Goal: Task Accomplishment & Management: Complete application form

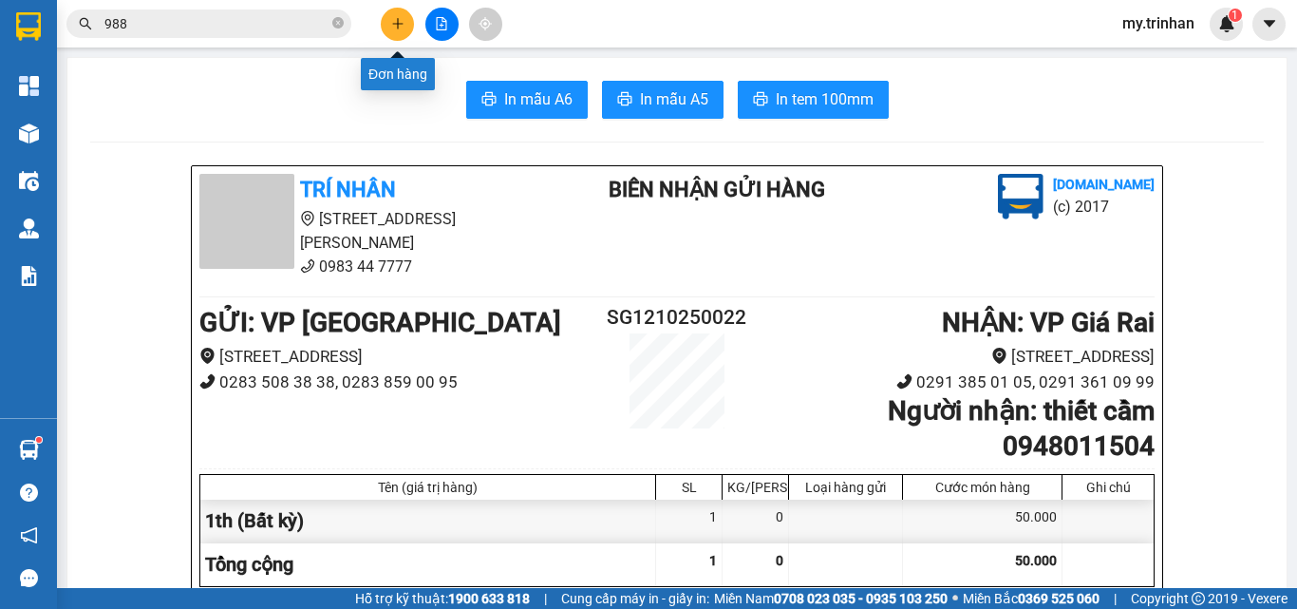
click at [391, 12] on button at bounding box center [397, 24] width 33 height 33
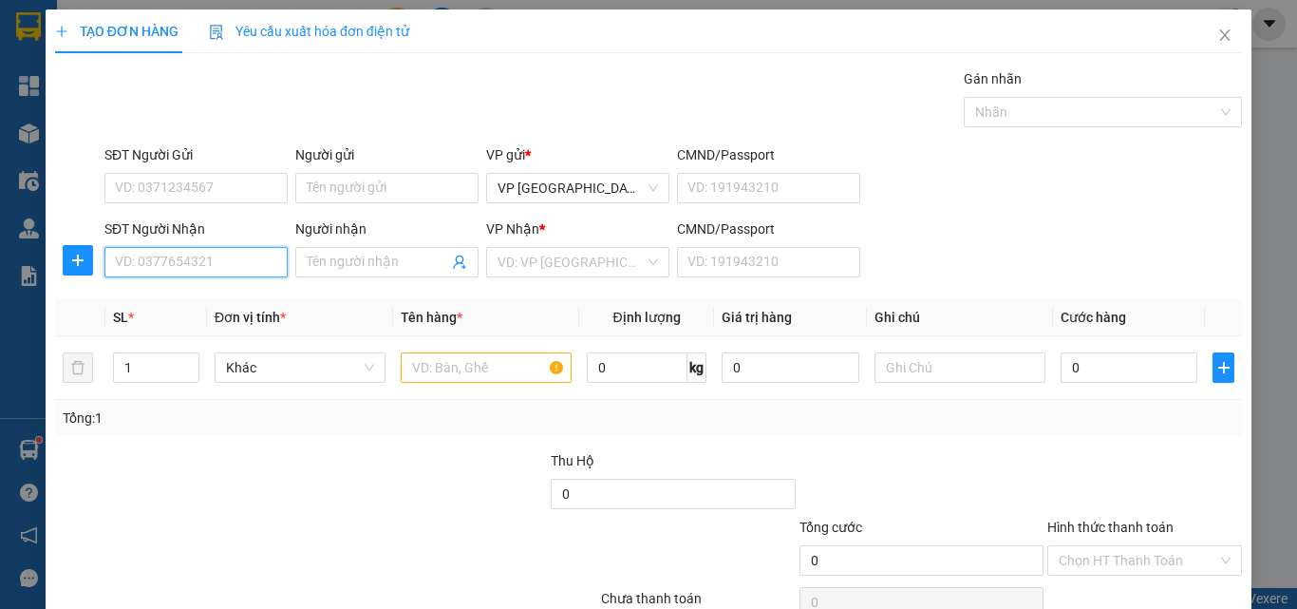
click at [199, 272] on input "SĐT Người Nhận" at bounding box center [195, 262] width 183 height 30
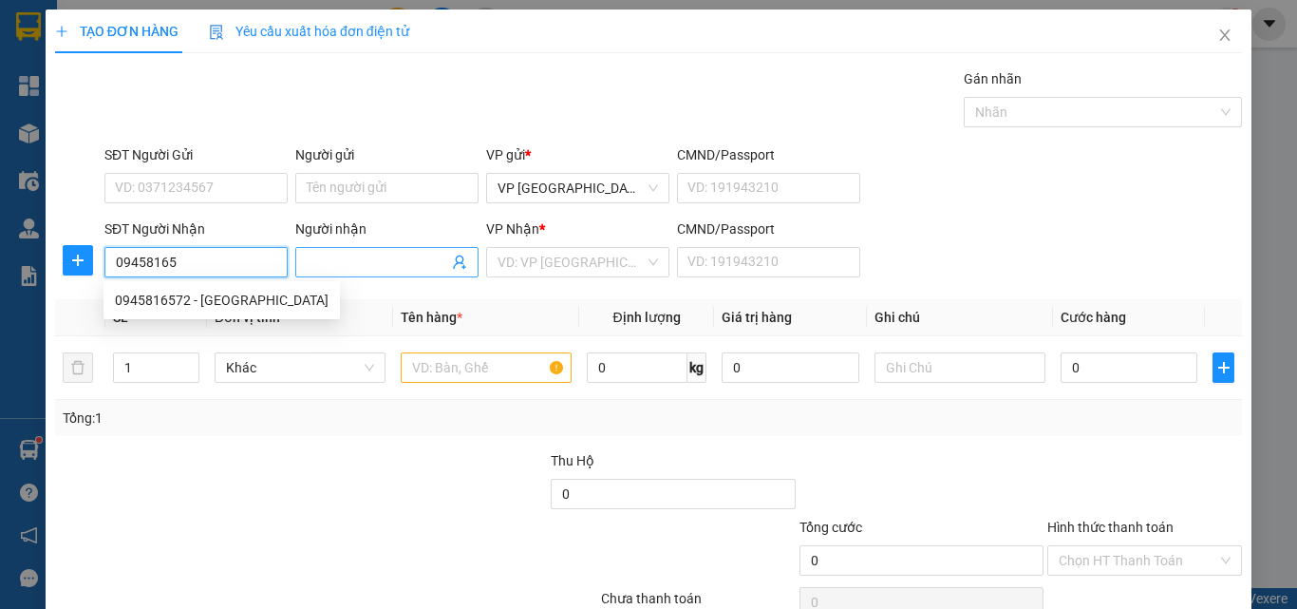
scroll to position [94, 0]
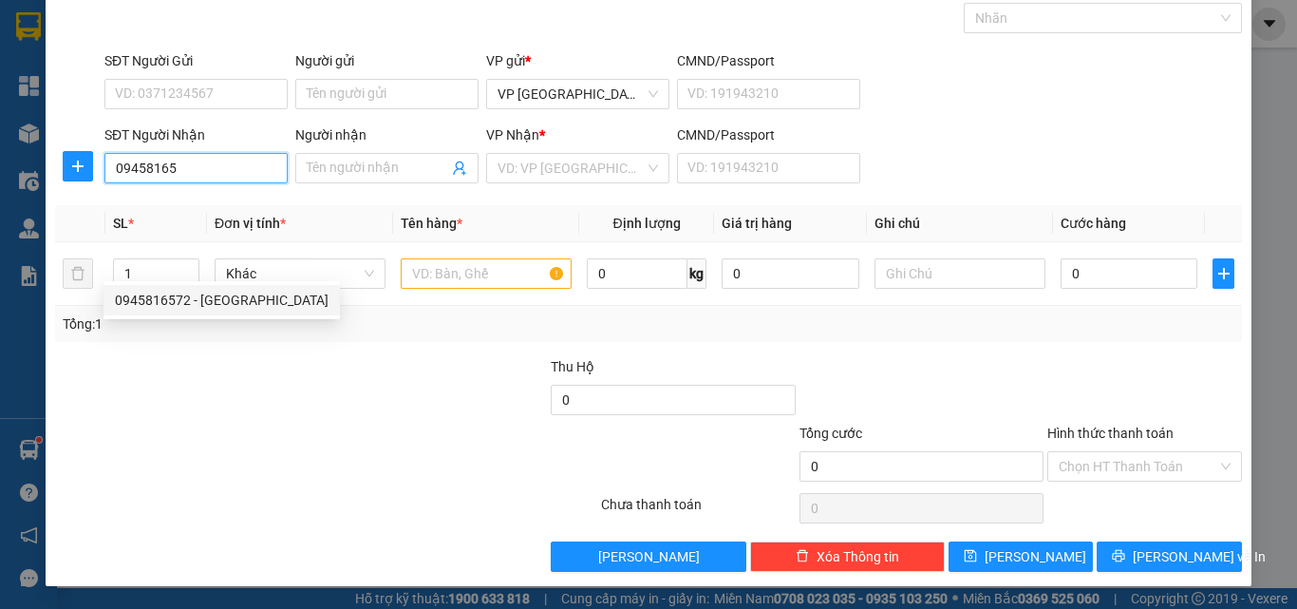
click at [211, 298] on div "0945816572 - [GEOGRAPHIC_DATA]" at bounding box center [222, 300] width 214 height 21
type input "0945816572"
type input "cẩm tiên"
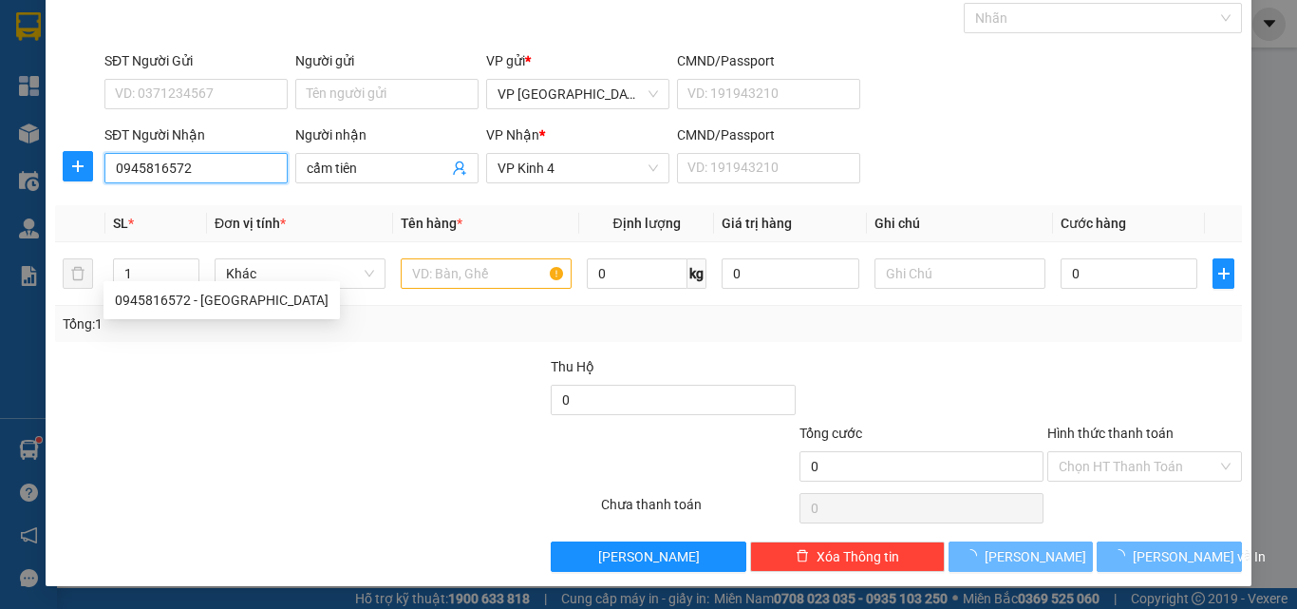
type input "40.000"
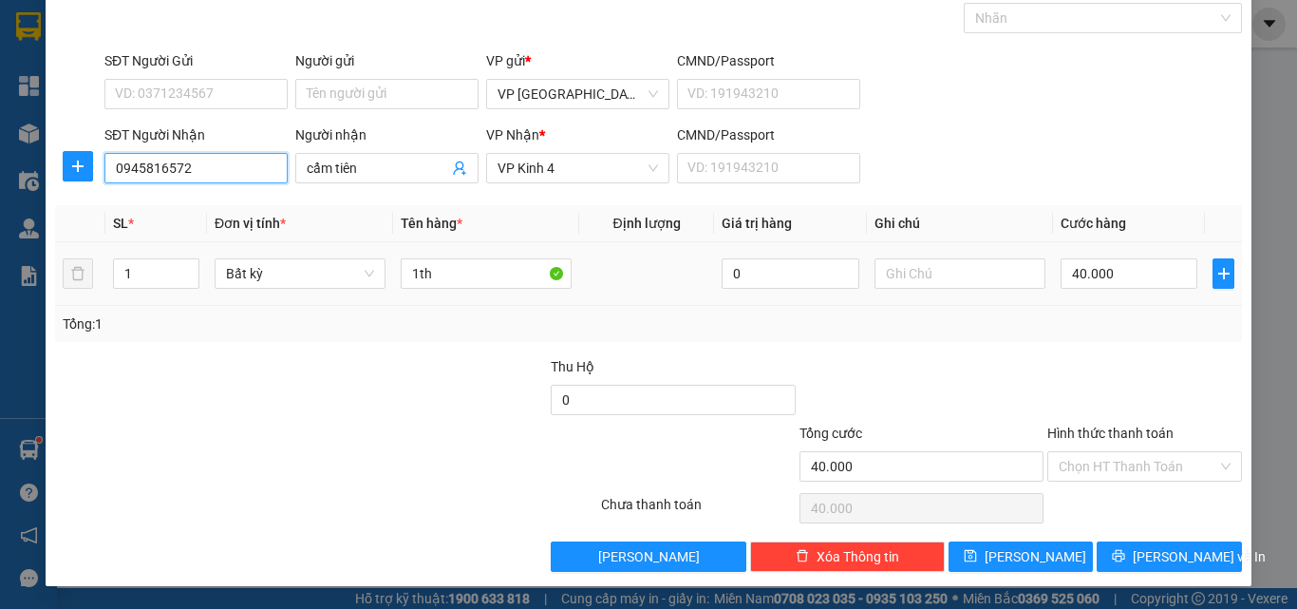
type input "0945816572"
click at [86, 275] on tr "1 Bất kỳ 1th 0 40.000" at bounding box center [648, 274] width 1187 height 64
drag, startPoint x: 137, startPoint y: 273, endPoint x: 116, endPoint y: 275, distance: 21.0
click at [116, 275] on input "1" at bounding box center [156, 273] width 85 height 28
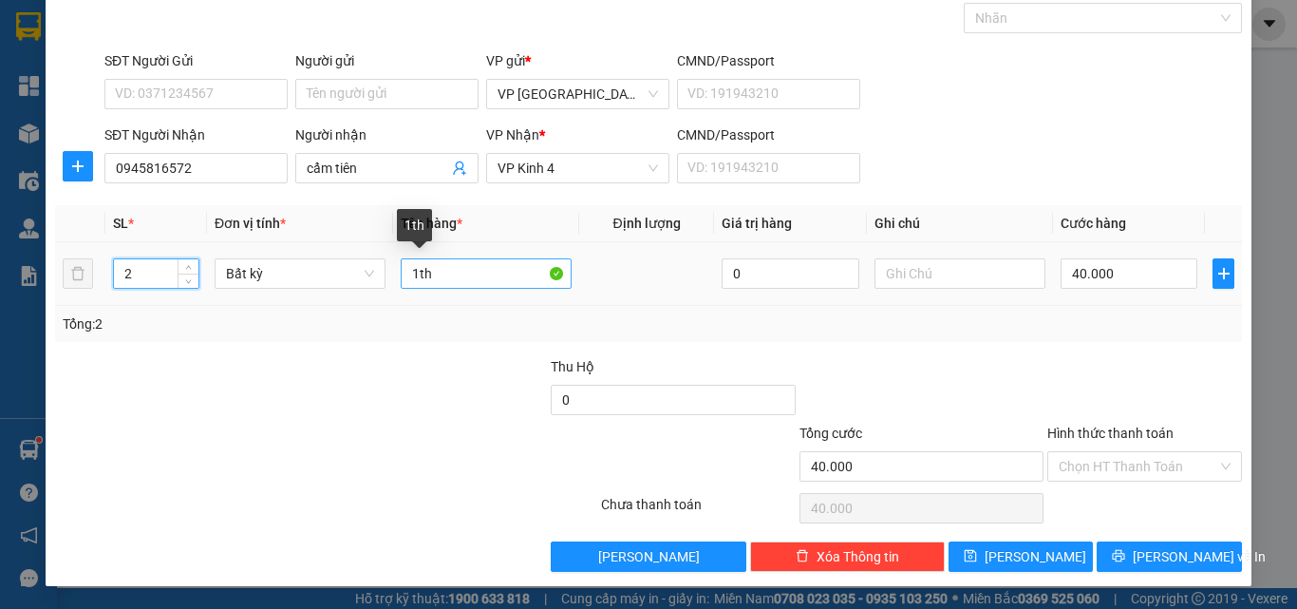
type input "2"
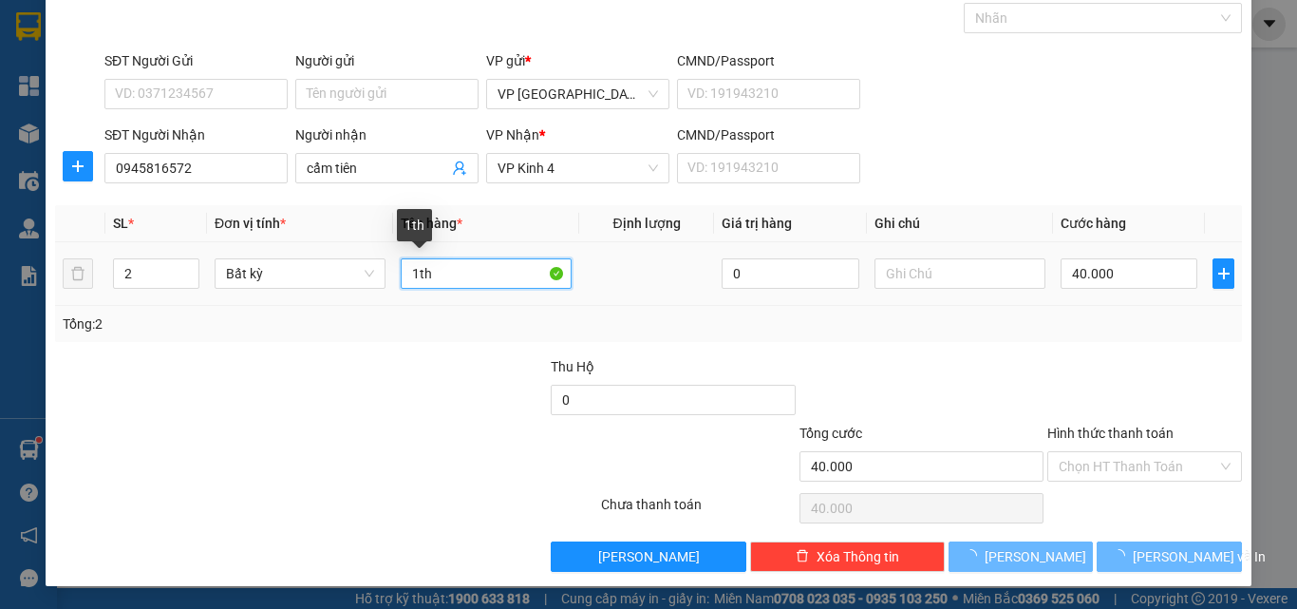
drag, startPoint x: 419, startPoint y: 277, endPoint x: 384, endPoint y: 279, distance: 35.2
click at [384, 279] on tr "2 Bất kỳ 1th 0 40.000" at bounding box center [648, 274] width 1187 height 64
type input "0"
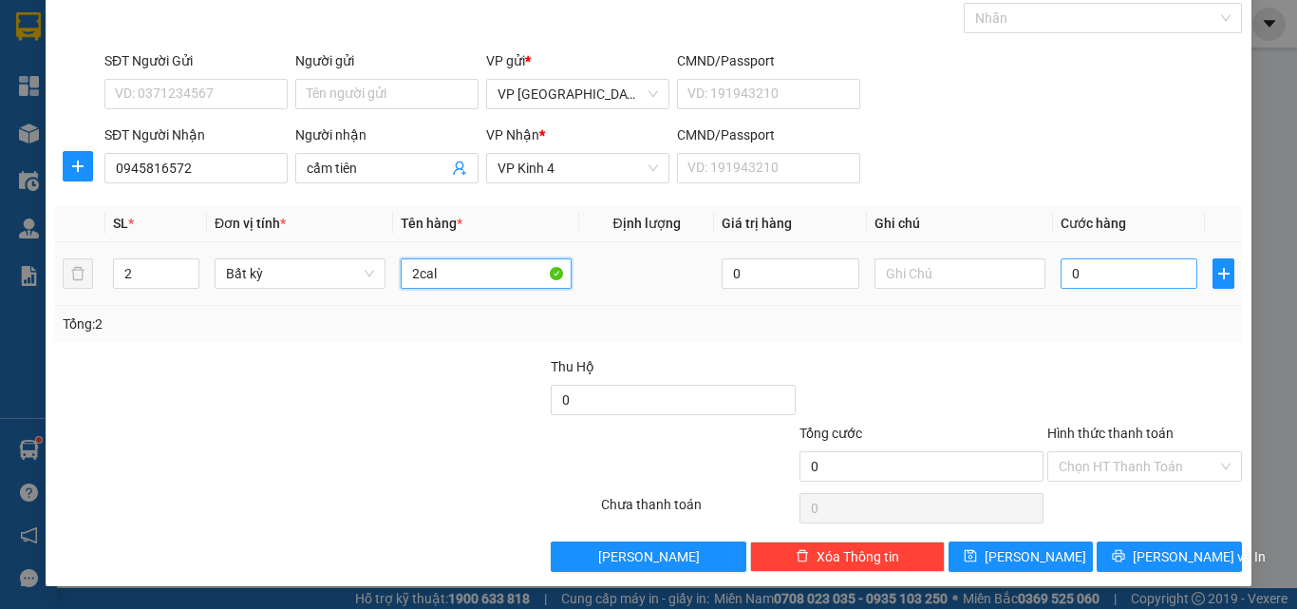
type input "2cal"
click at [1083, 267] on input "0" at bounding box center [1129, 273] width 137 height 30
type input "6"
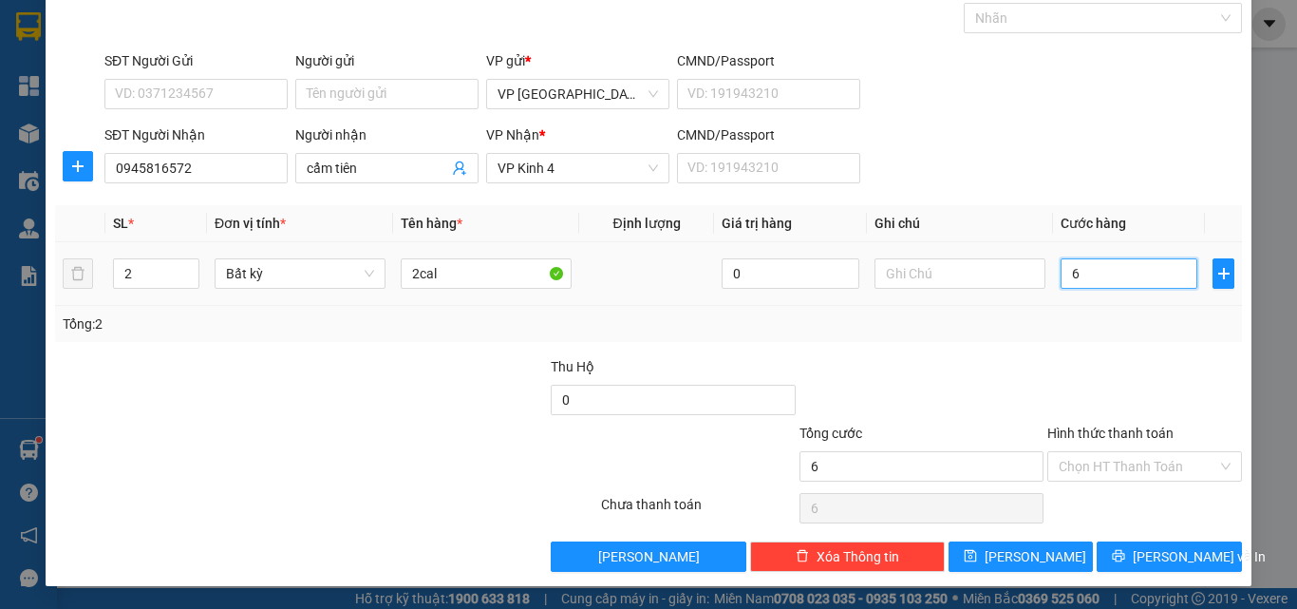
type input "60"
type input "60.000"
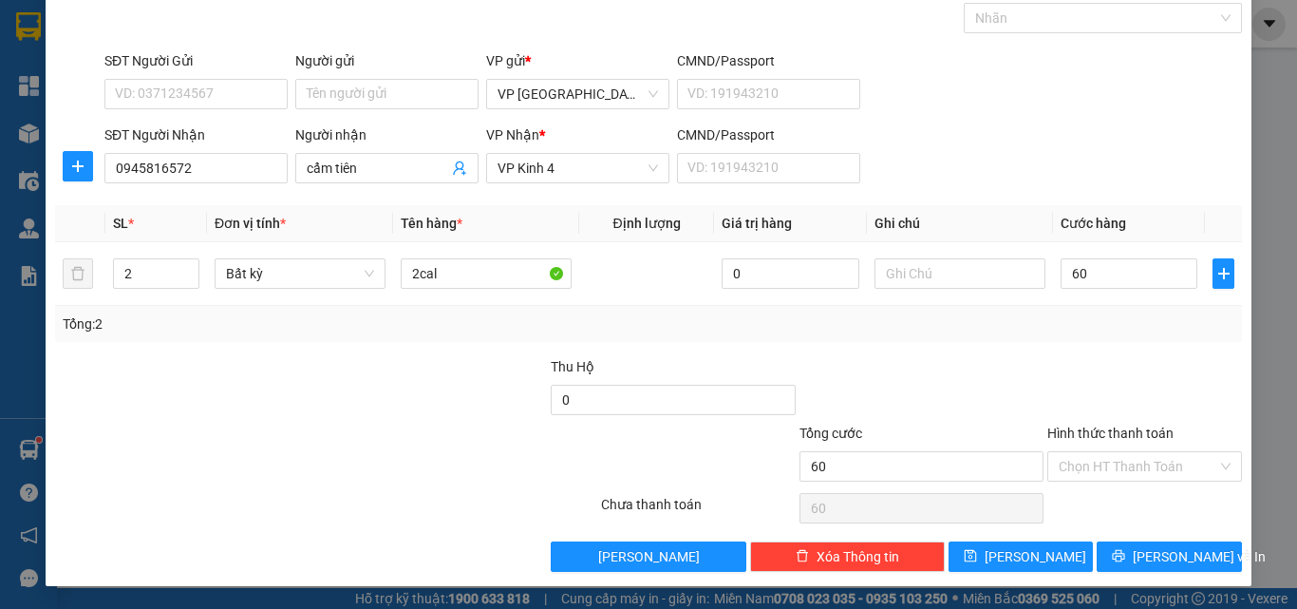
type input "60.000"
click at [1157, 562] on span "[PERSON_NAME] và In" at bounding box center [1199, 556] width 133 height 21
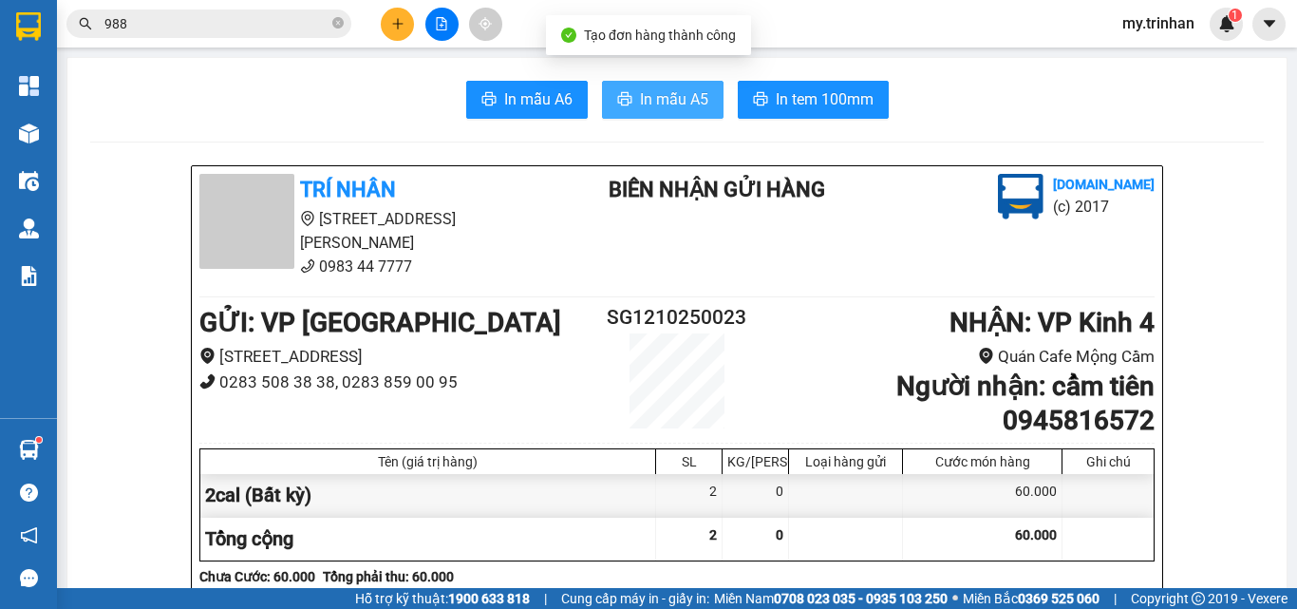
click at [692, 91] on span "In mẫu A5" at bounding box center [674, 99] width 68 height 24
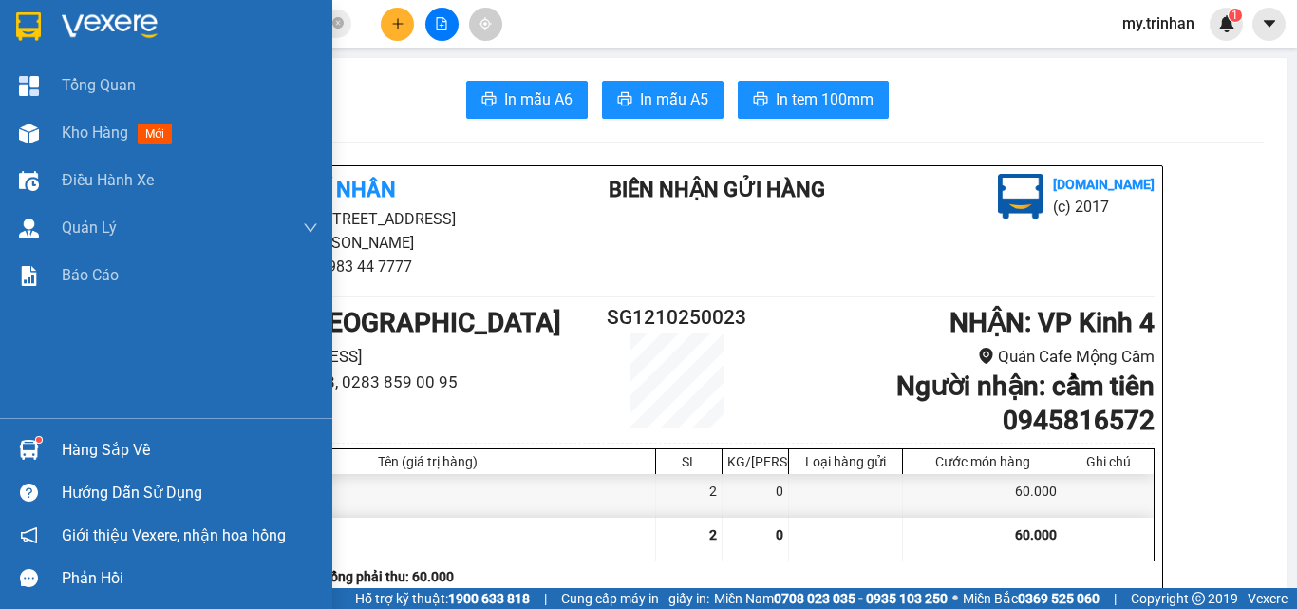
click at [27, 28] on img at bounding box center [28, 26] width 25 height 28
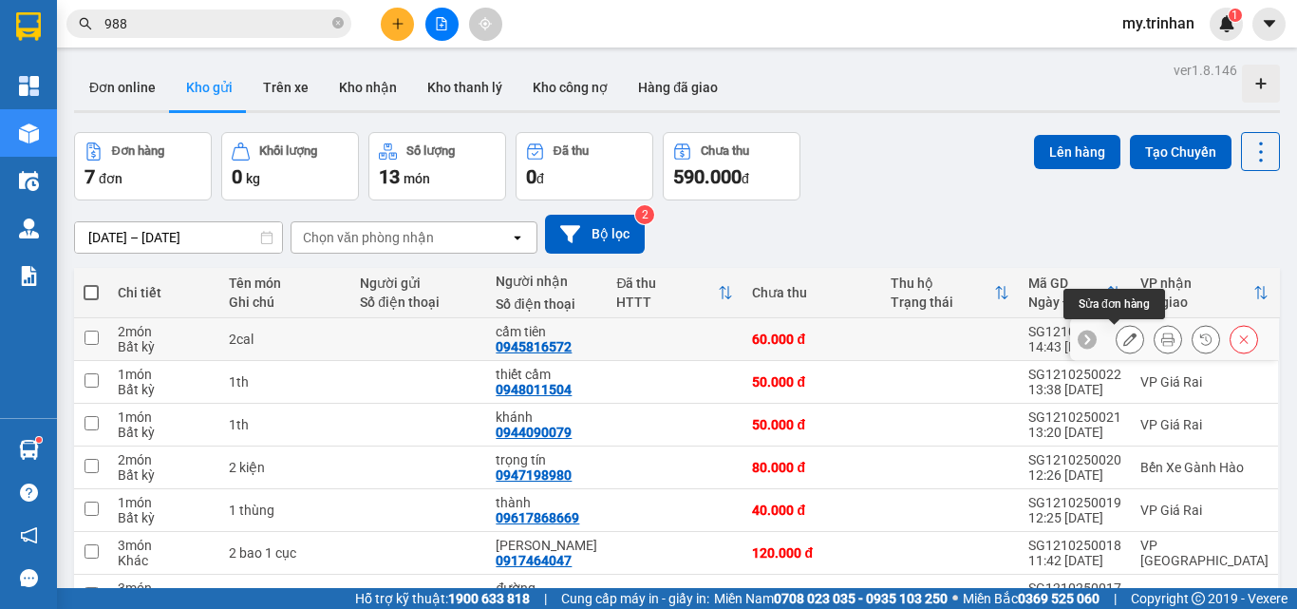
click at [1123, 338] on icon at bounding box center [1129, 338] width 13 height 13
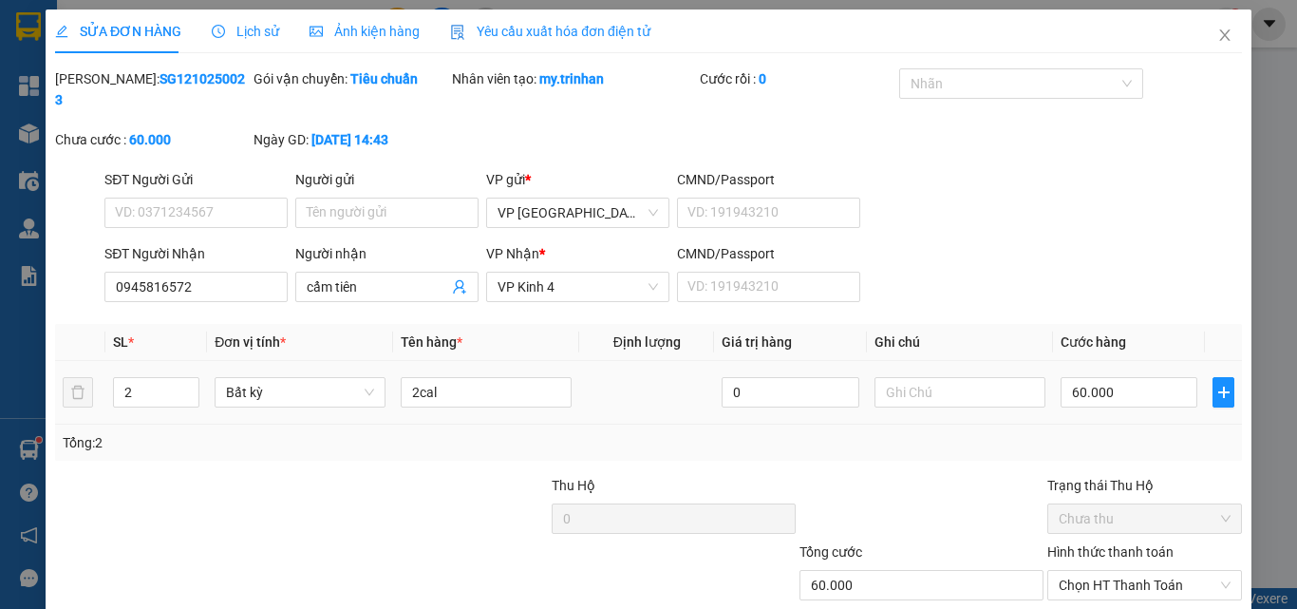
type input "0945816572"
type input "cẩm tiên"
type input "60.000"
click at [605, 273] on span "VP Kinh 4" at bounding box center [578, 287] width 160 height 28
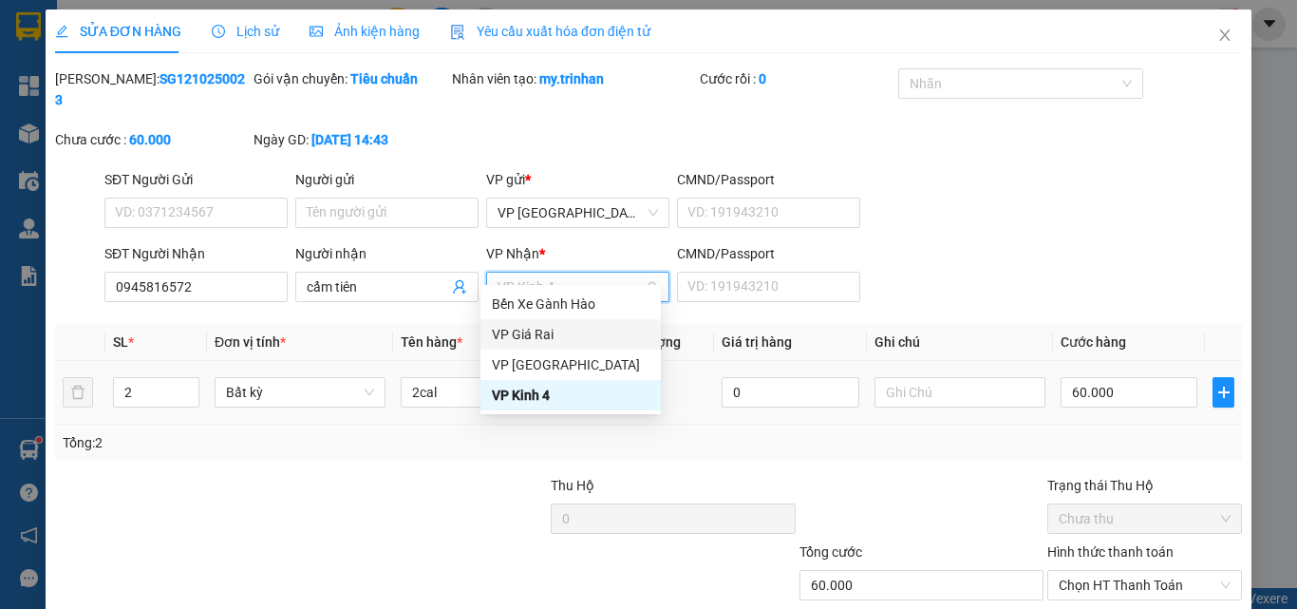
click at [516, 328] on div "VP Giá Rai" at bounding box center [571, 334] width 158 height 21
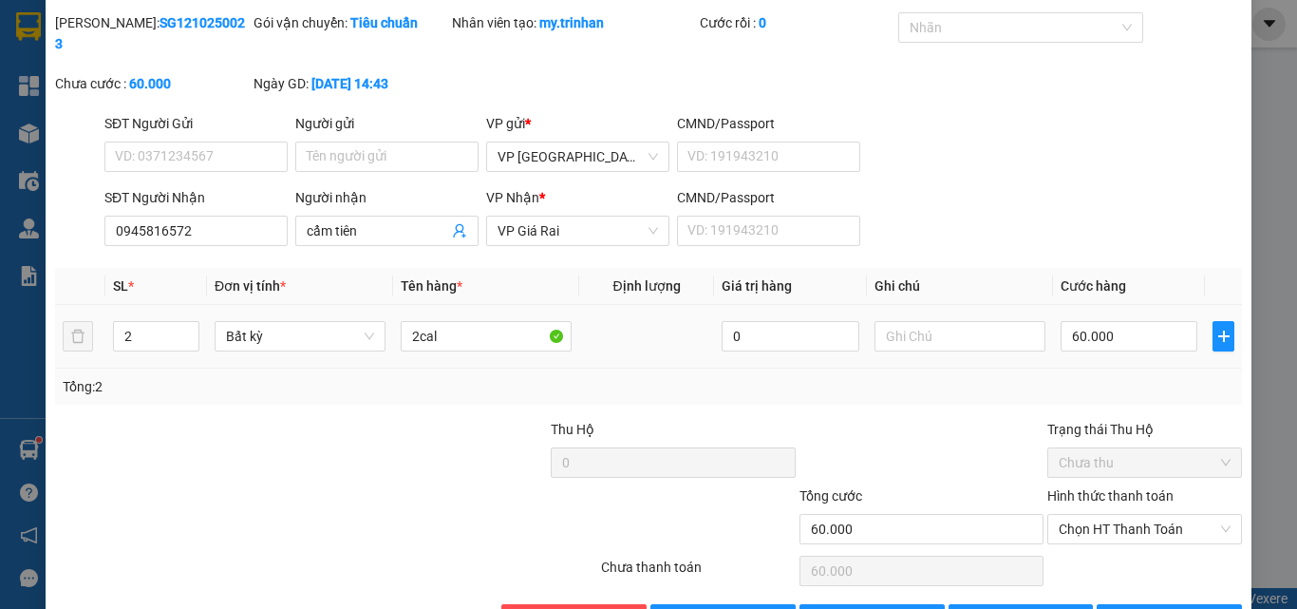
scroll to position [98, 0]
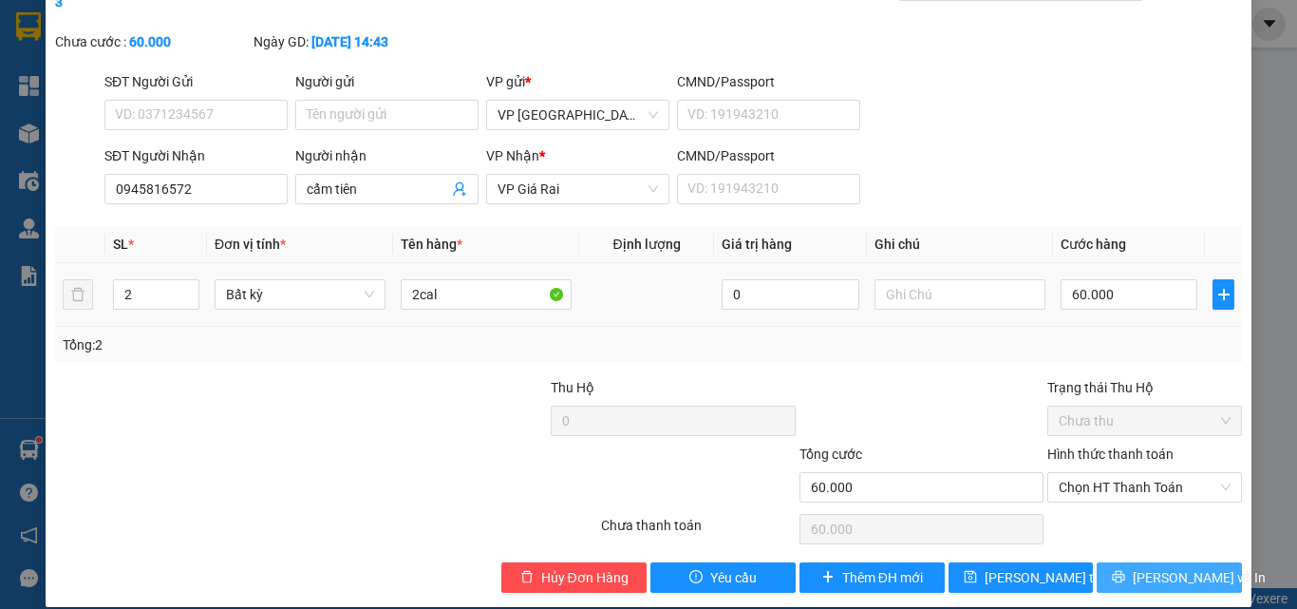
click at [1154, 567] on span "[PERSON_NAME] và In" at bounding box center [1199, 577] width 133 height 21
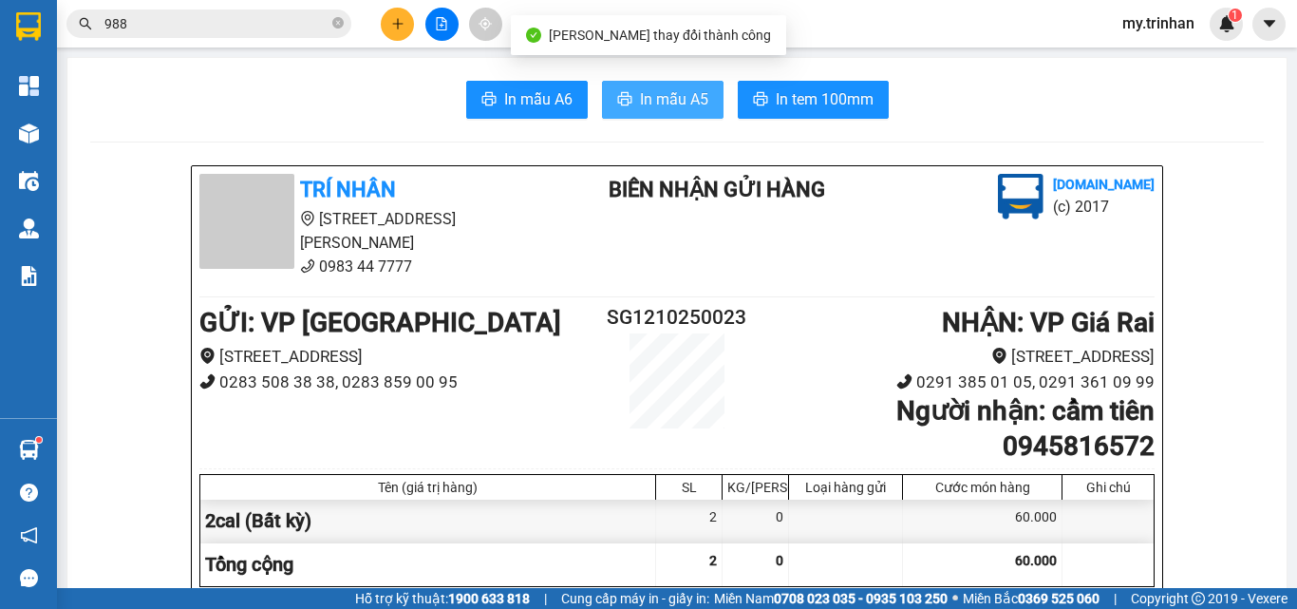
click at [674, 112] on button "In mẫu A5" at bounding box center [663, 100] width 122 height 38
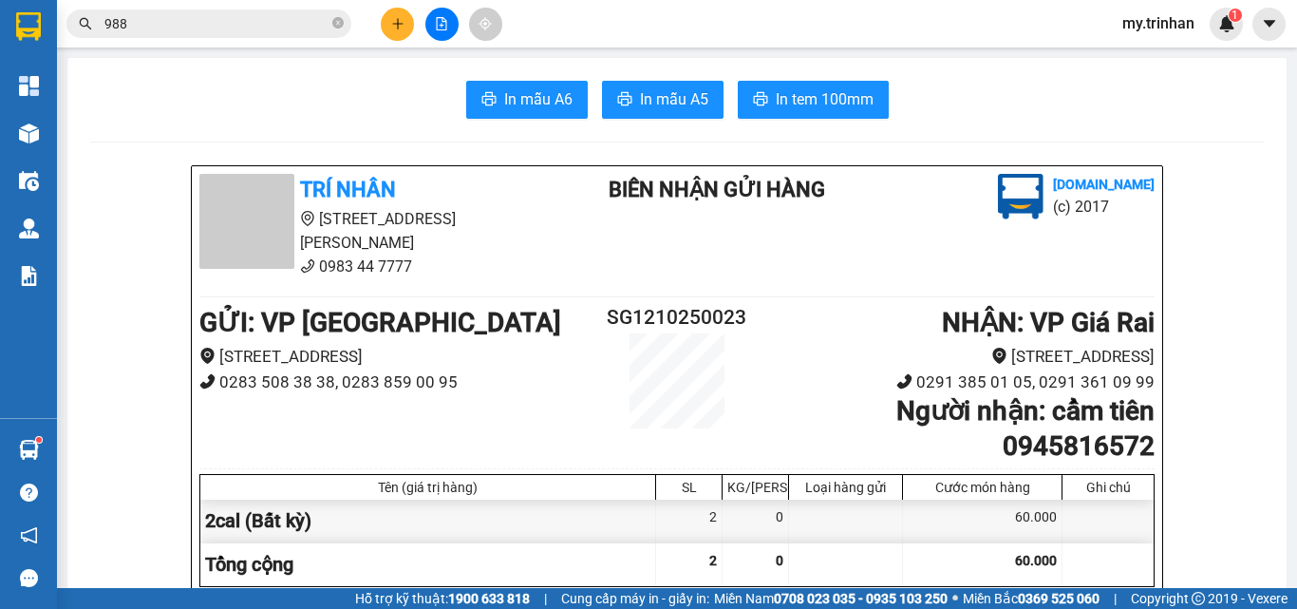
click at [843, 607] on span "Miền Nam 0708 023 035 - 0935 103 250" at bounding box center [831, 598] width 234 height 21
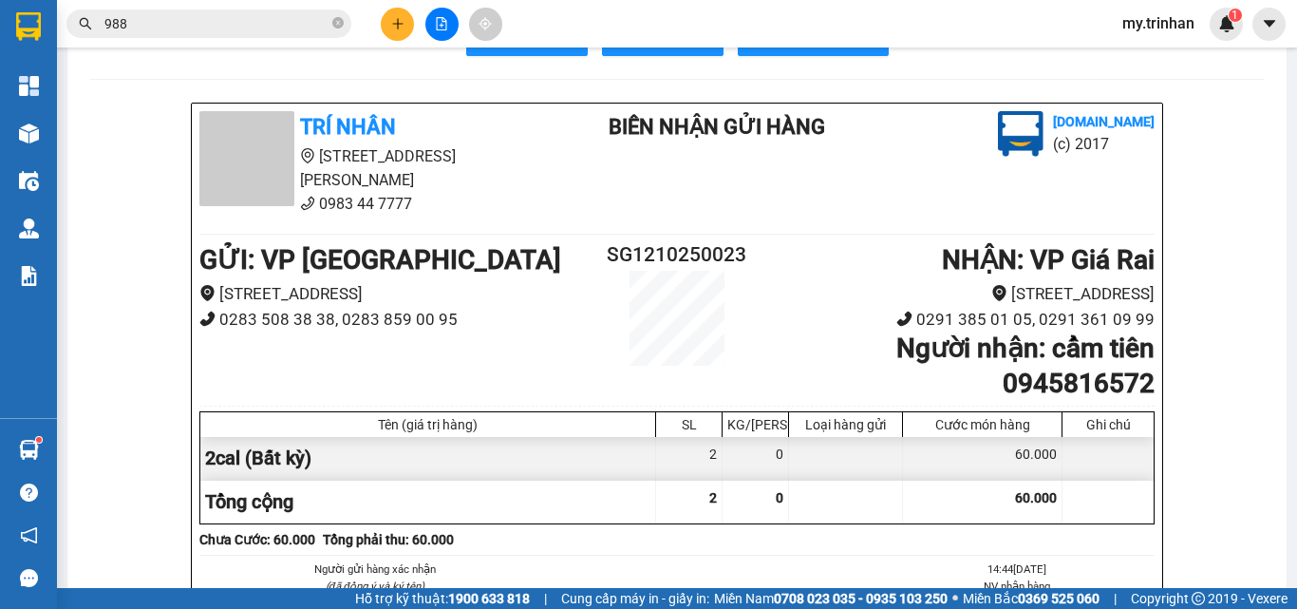
scroll to position [95, 0]
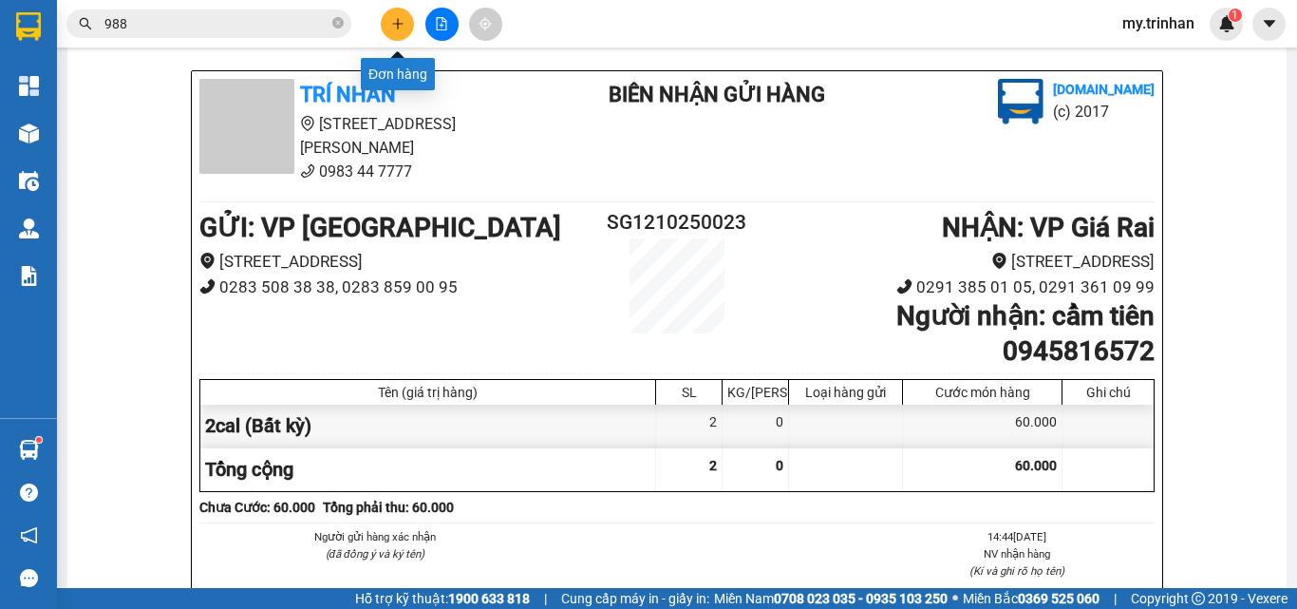
click at [390, 33] on button at bounding box center [397, 24] width 33 height 33
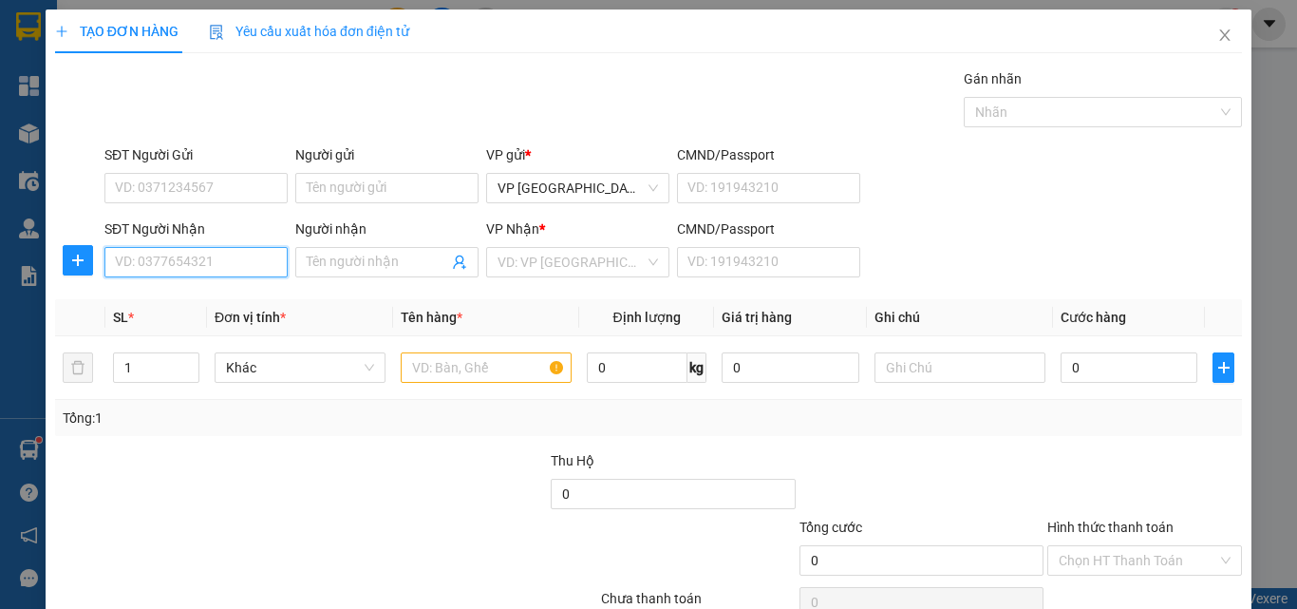
click at [184, 260] on input "SĐT Người Nhận" at bounding box center [195, 262] width 183 height 30
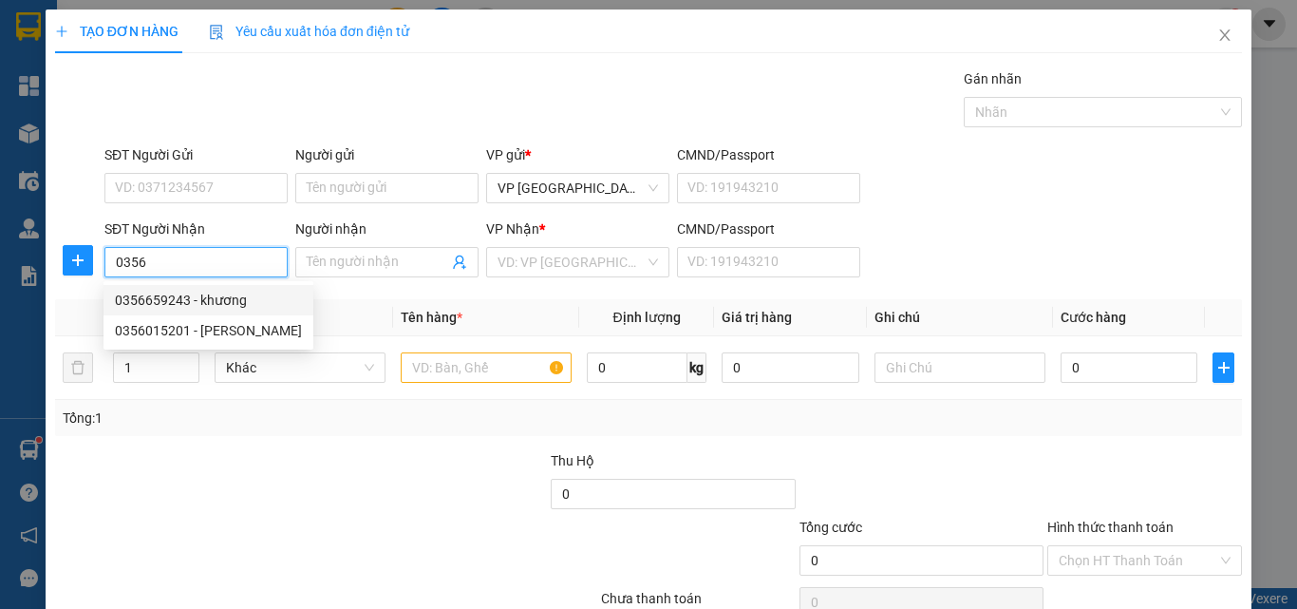
click at [160, 300] on div "0356659243 - khương" at bounding box center [208, 300] width 187 height 21
type input "0356659243"
type input "khương"
type input "60.000"
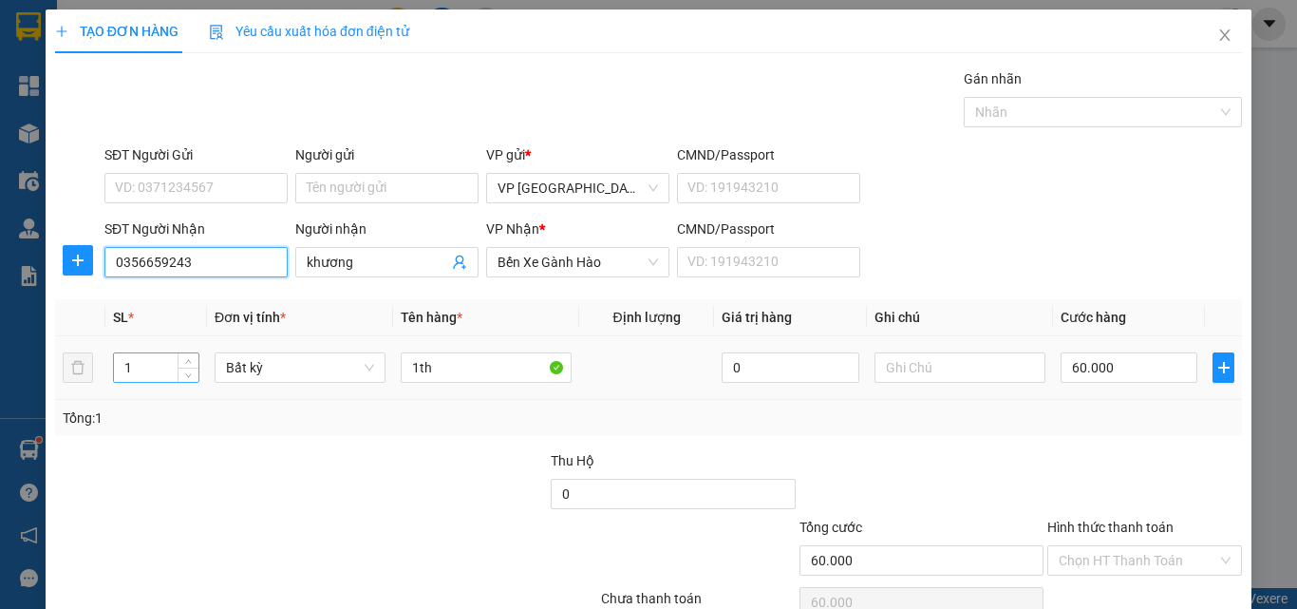
type input "0356659243"
drag, startPoint x: 136, startPoint y: 362, endPoint x: 114, endPoint y: 362, distance: 21.8
click at [114, 362] on input "1" at bounding box center [156, 367] width 85 height 28
type input "4"
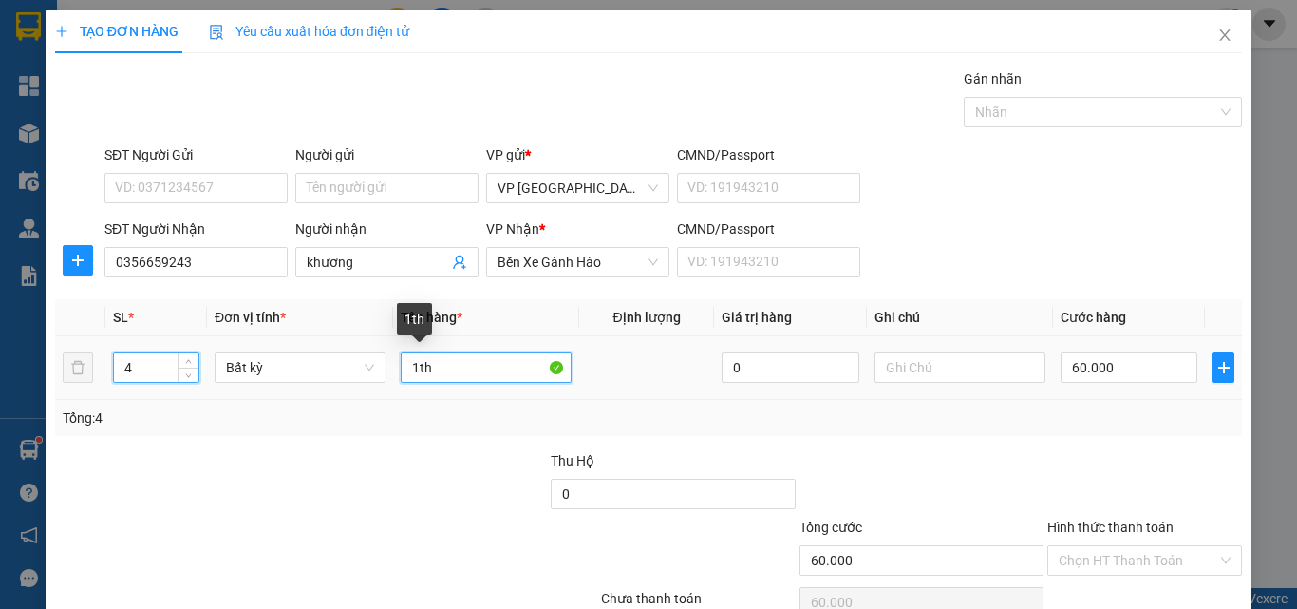
drag, startPoint x: 430, startPoint y: 370, endPoint x: 383, endPoint y: 371, distance: 47.5
click at [383, 371] on tr "4 Bất kỳ 1th 0 60.000" at bounding box center [648, 368] width 1187 height 64
type input "0"
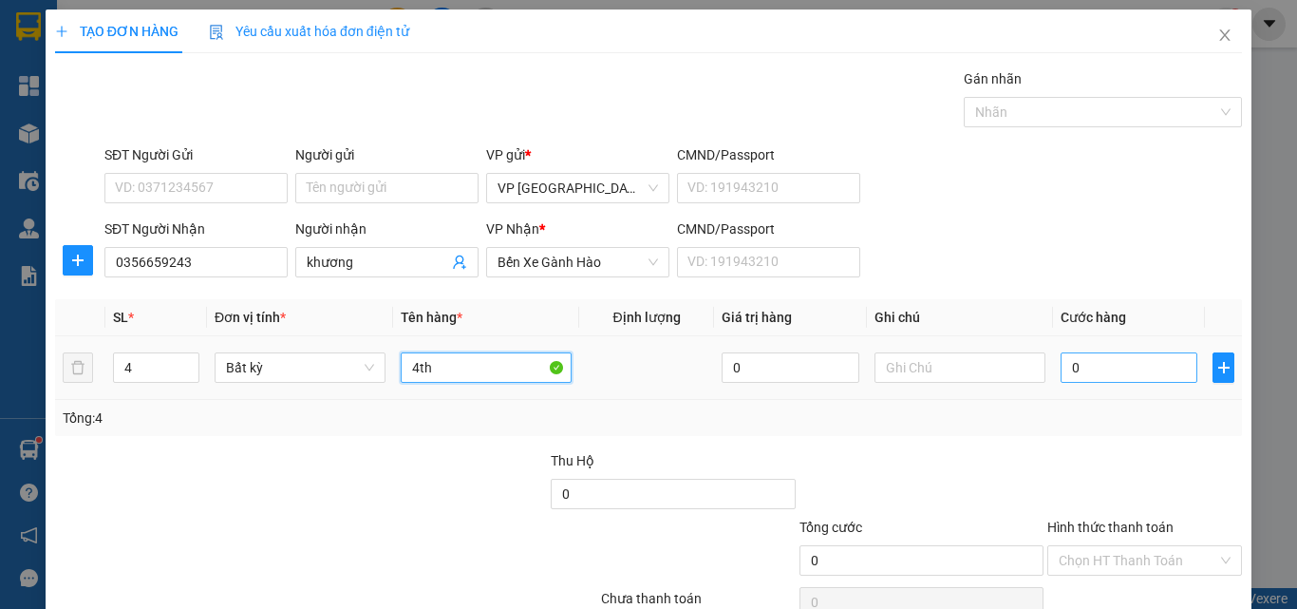
type input "4th"
click at [1078, 367] on input "0" at bounding box center [1129, 367] width 137 height 30
type input "6"
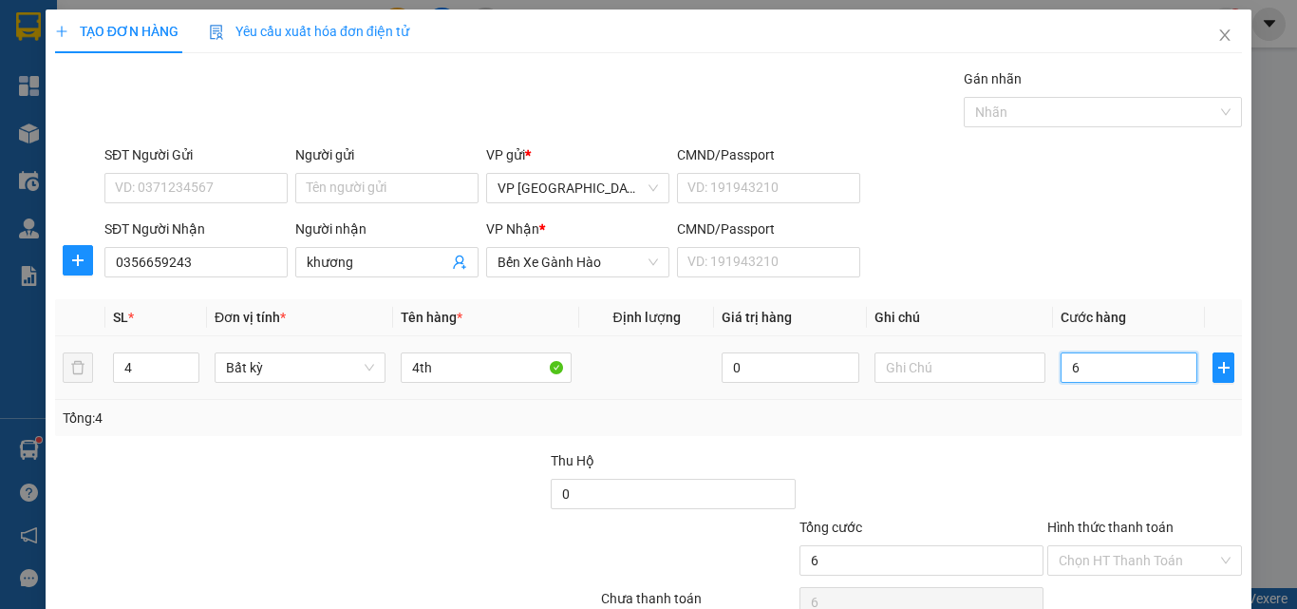
type input "0"
type input "6*"
type input "6"
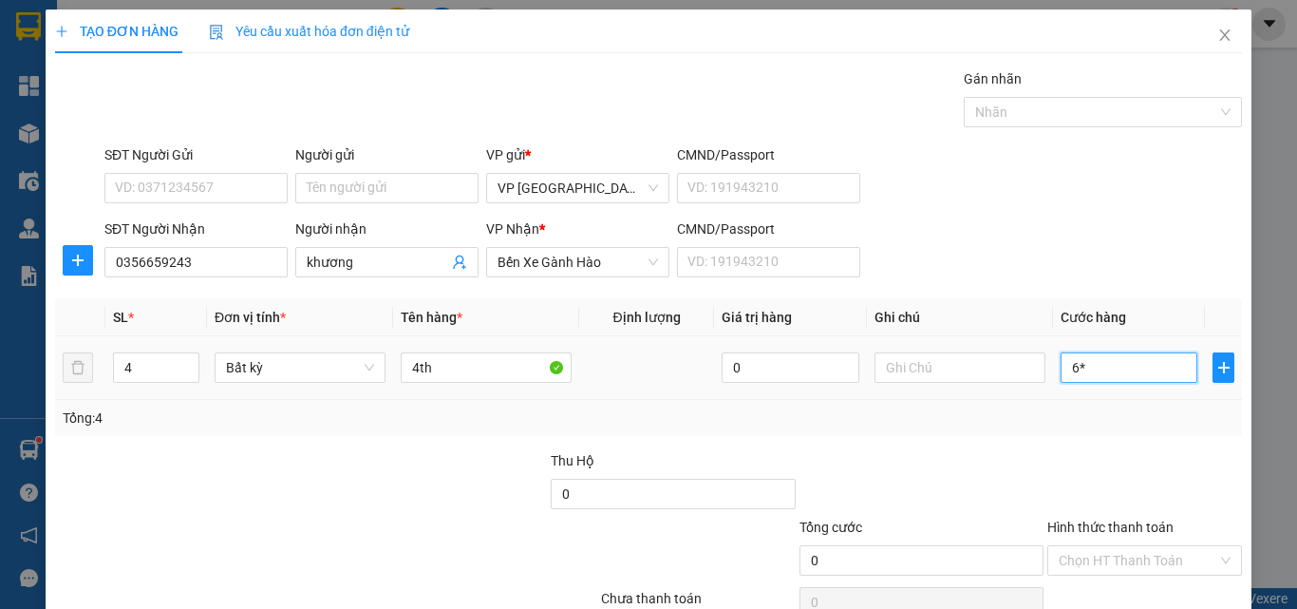
type input "6"
type input "0"
type input "4"
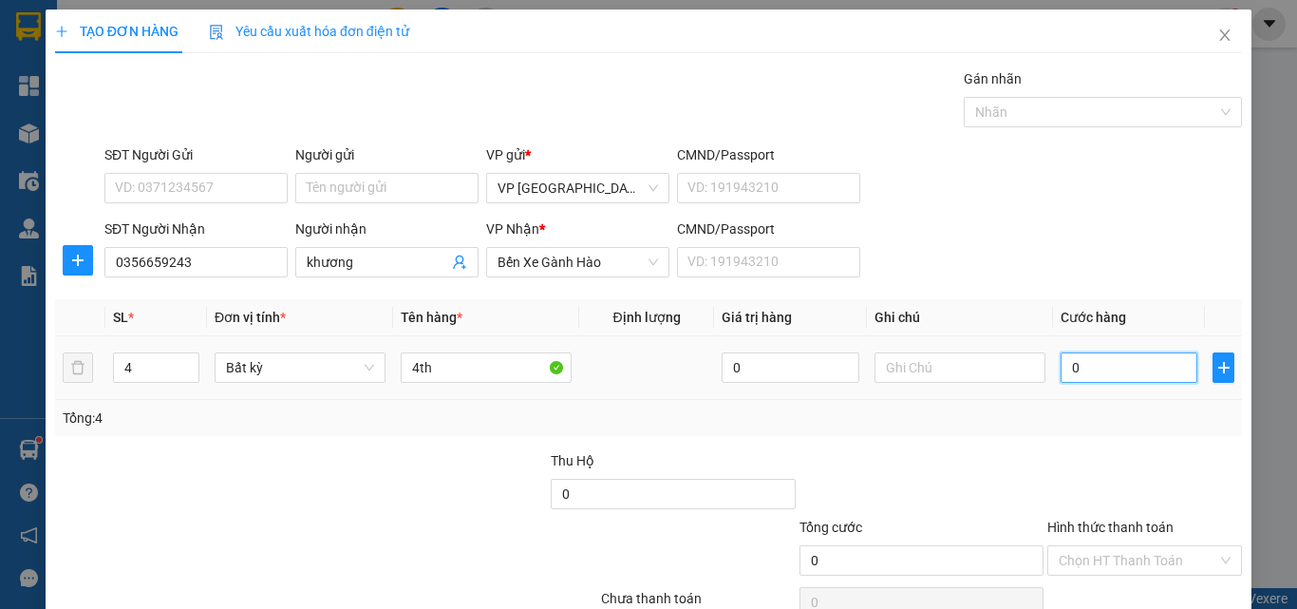
type input "4"
type input "04"
type input "0"
type input "04*60"
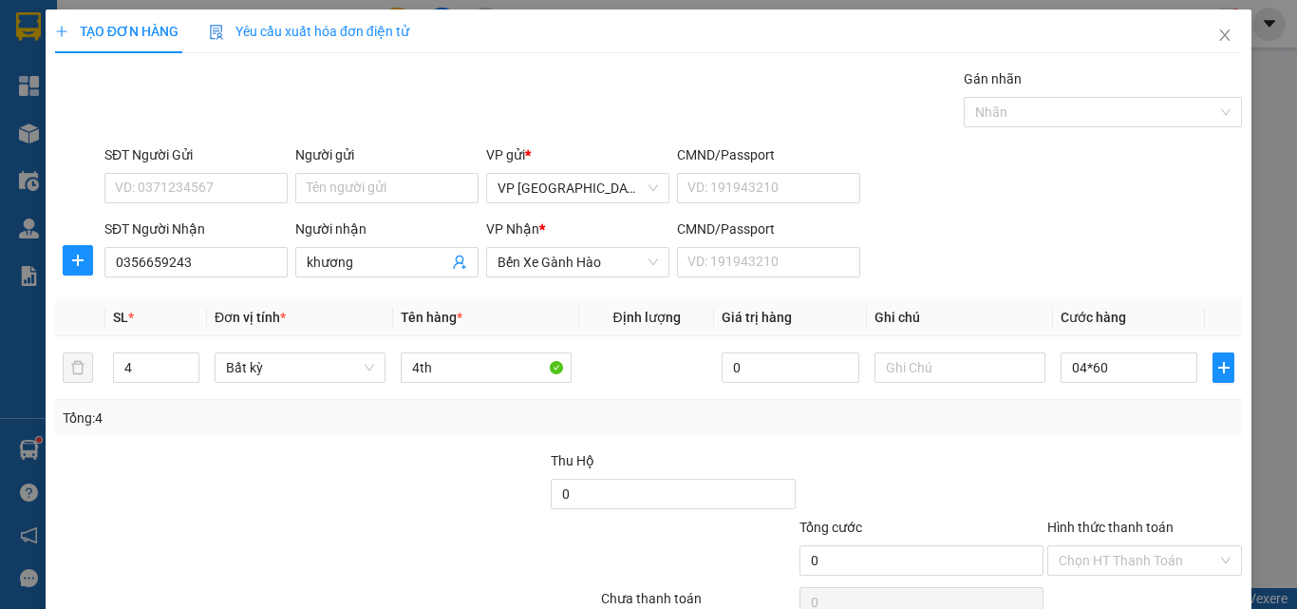
type input "240.000"
click at [1106, 419] on div "Tổng: 4" at bounding box center [649, 417] width 1172 height 21
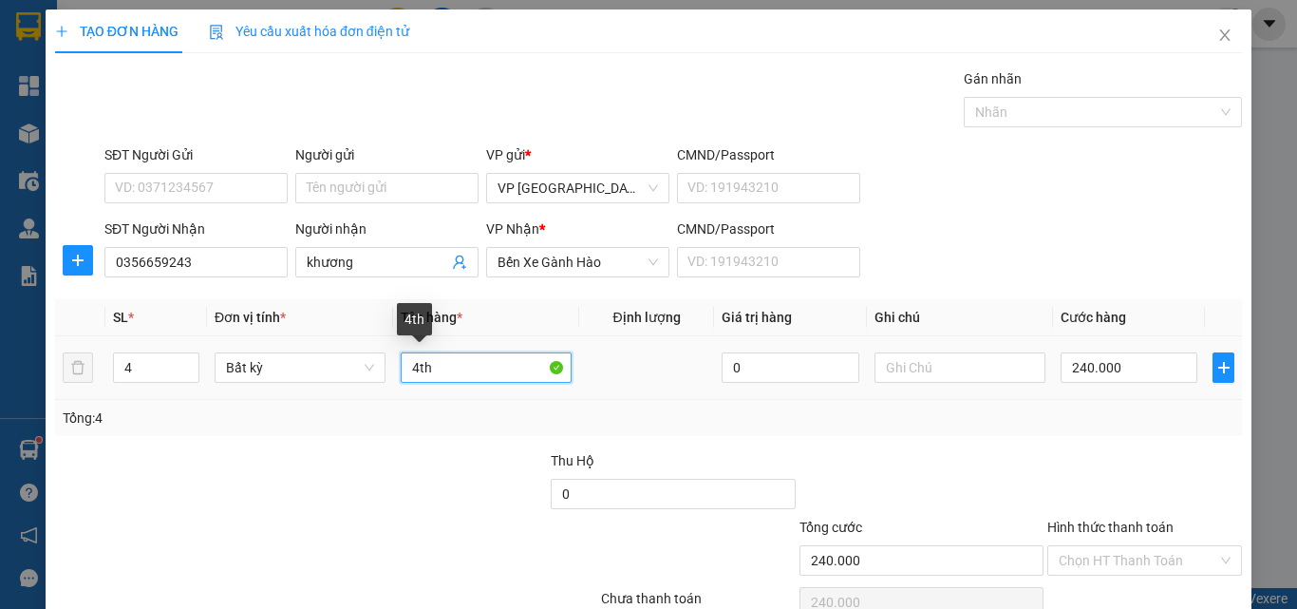
click at [450, 370] on input "4th" at bounding box center [486, 367] width 171 height 30
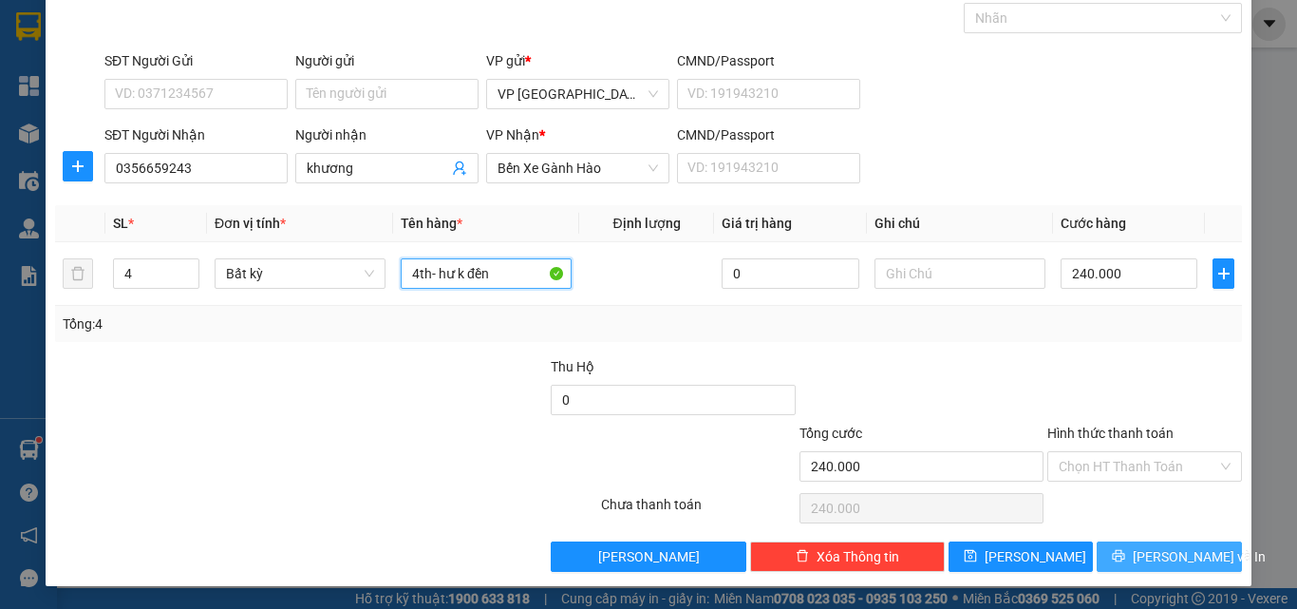
type input "4th- hư k đền"
click at [1144, 546] on span "[PERSON_NAME] và In" at bounding box center [1199, 556] width 133 height 21
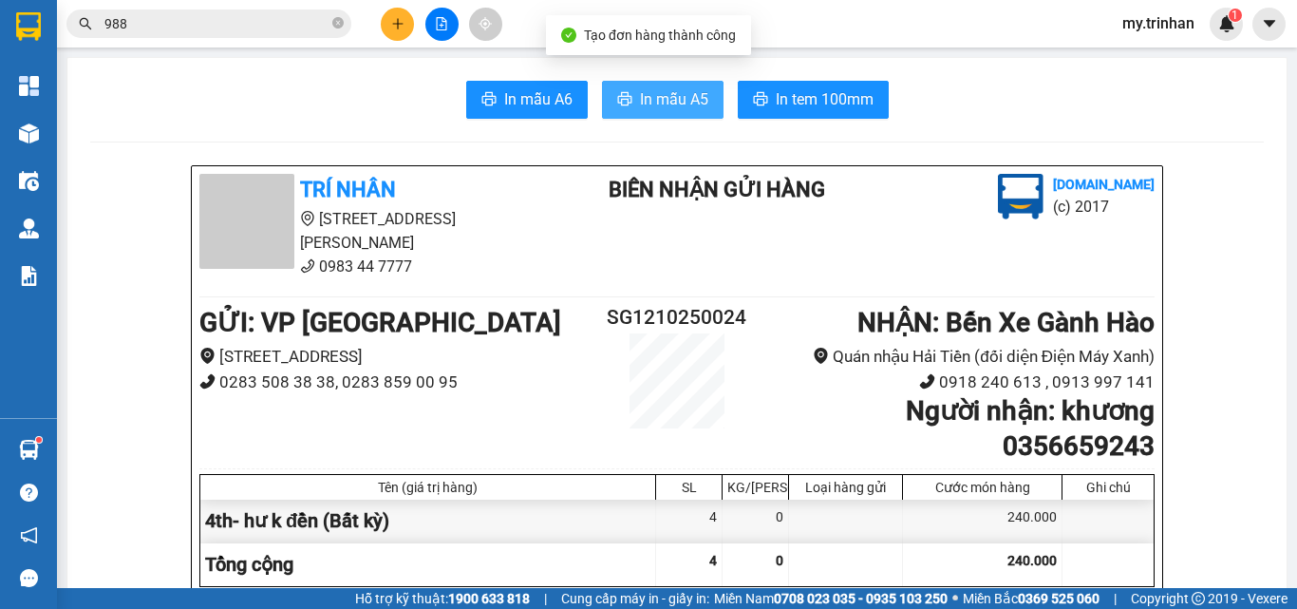
click at [687, 104] on span "In mẫu A5" at bounding box center [674, 99] width 68 height 24
click at [403, 20] on icon "plus" at bounding box center [397, 23] width 13 height 13
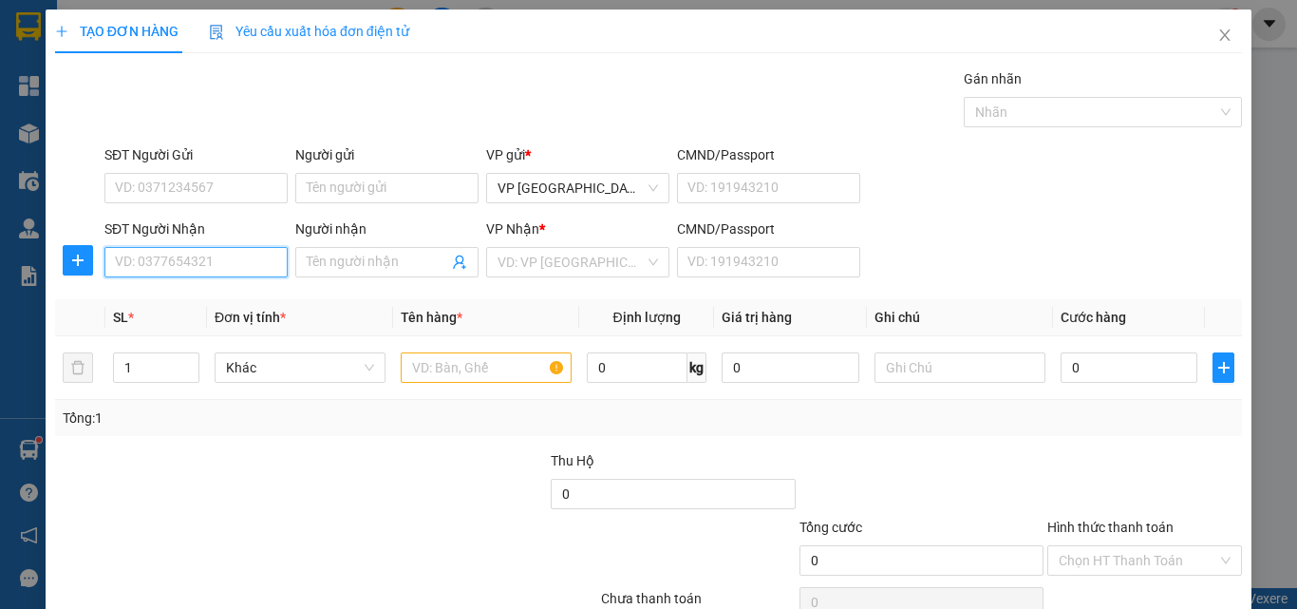
click at [170, 254] on input "SĐT Người Nhận" at bounding box center [195, 262] width 183 height 30
type input "0"
click at [432, 364] on input "text" at bounding box center [486, 367] width 171 height 30
type input "1 bộ dao"
click at [184, 268] on input "0" at bounding box center [195, 262] width 183 height 30
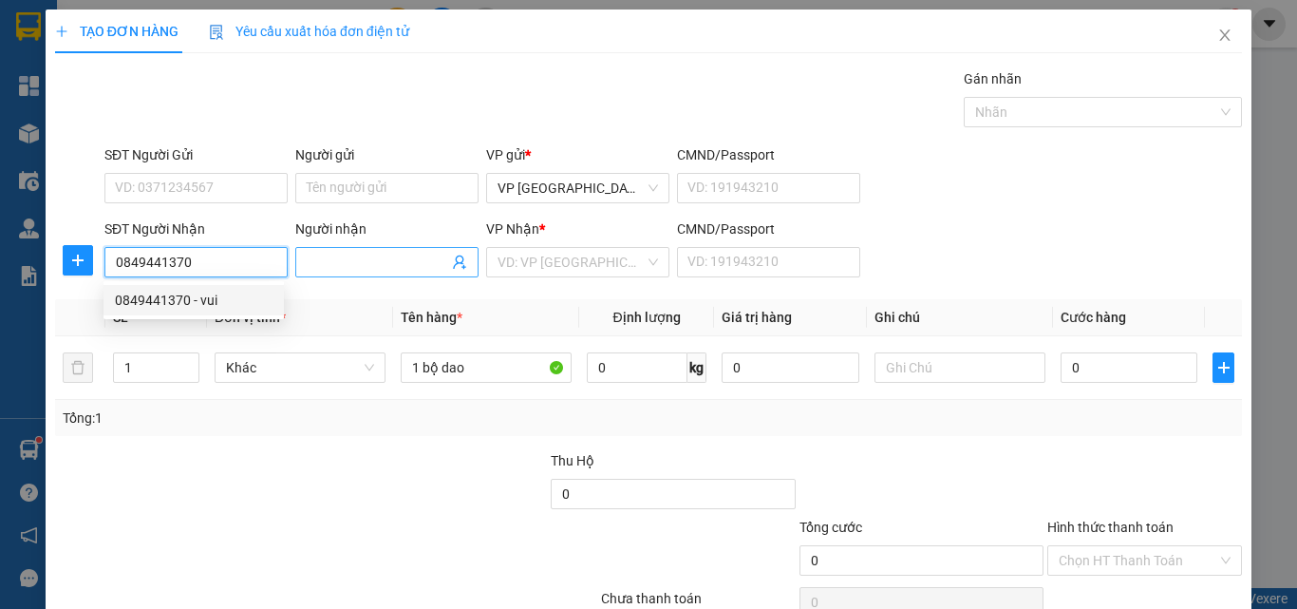
type input "0849441370"
click at [328, 263] on input "Người nhận" at bounding box center [377, 262] width 141 height 21
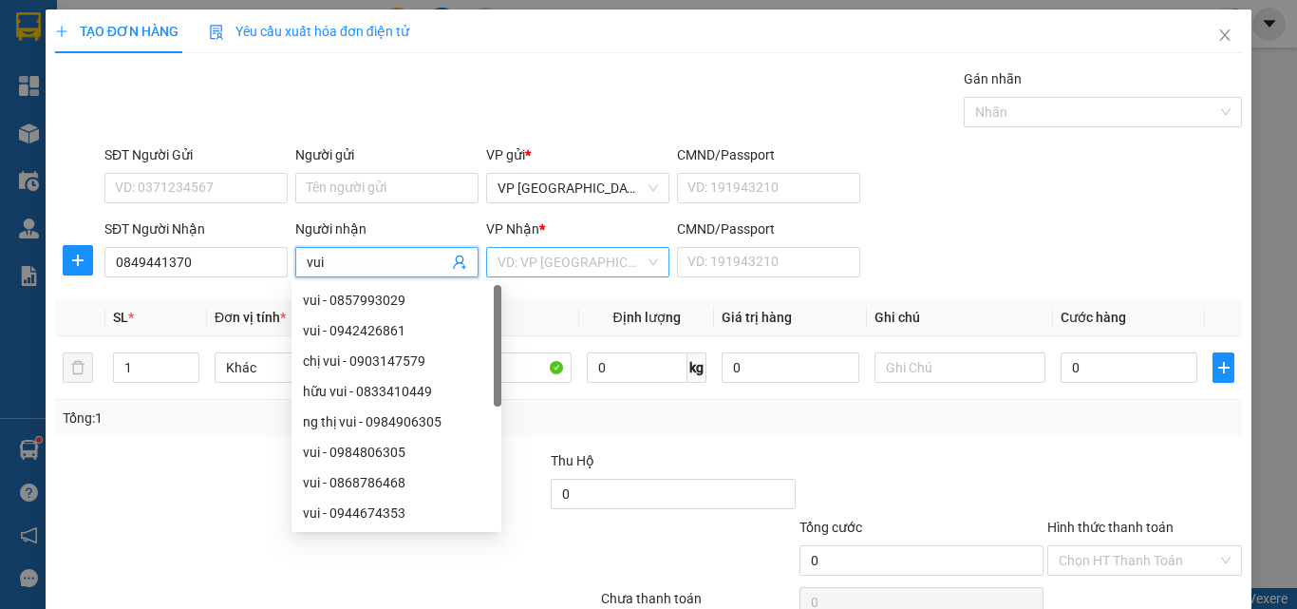
type input "vui"
click at [545, 268] on input "search" at bounding box center [571, 262] width 147 height 28
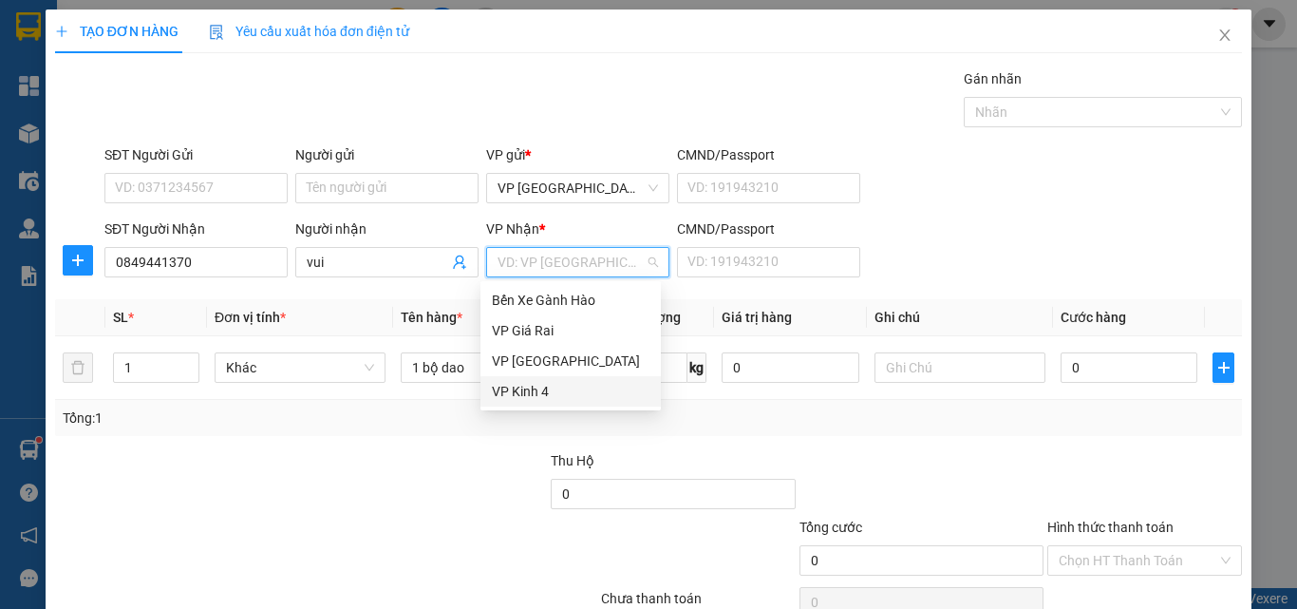
click at [516, 390] on div "VP Kinh 4" at bounding box center [571, 391] width 158 height 21
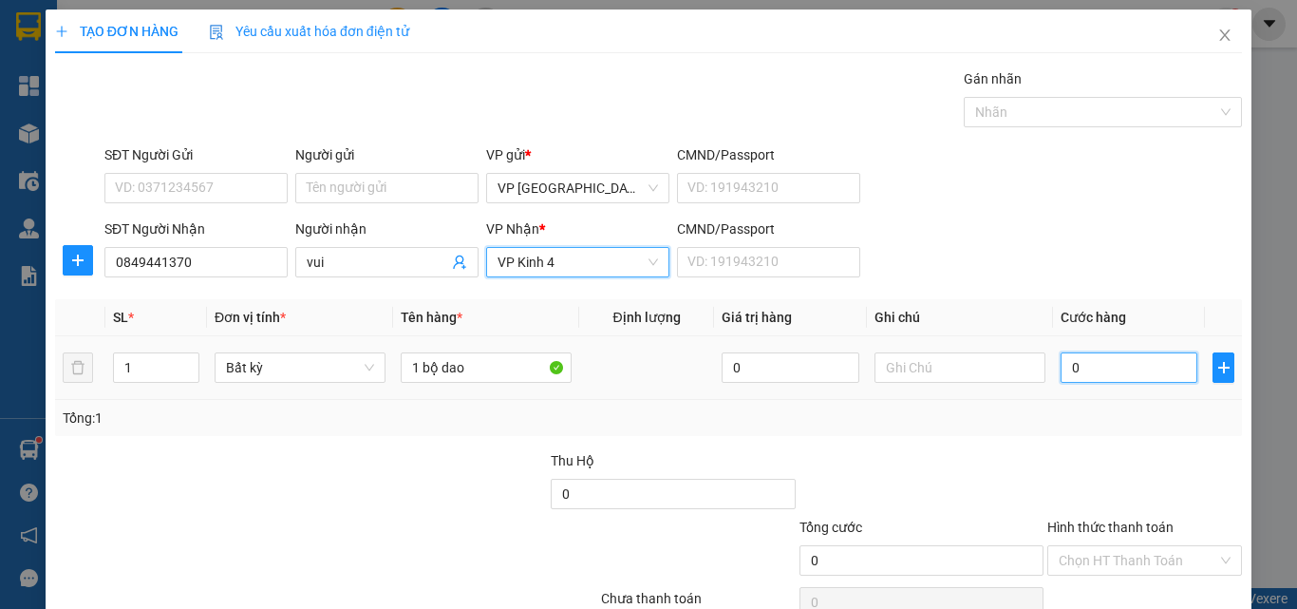
click at [1069, 367] on input "0" at bounding box center [1129, 367] width 137 height 30
type input "3"
type input "30"
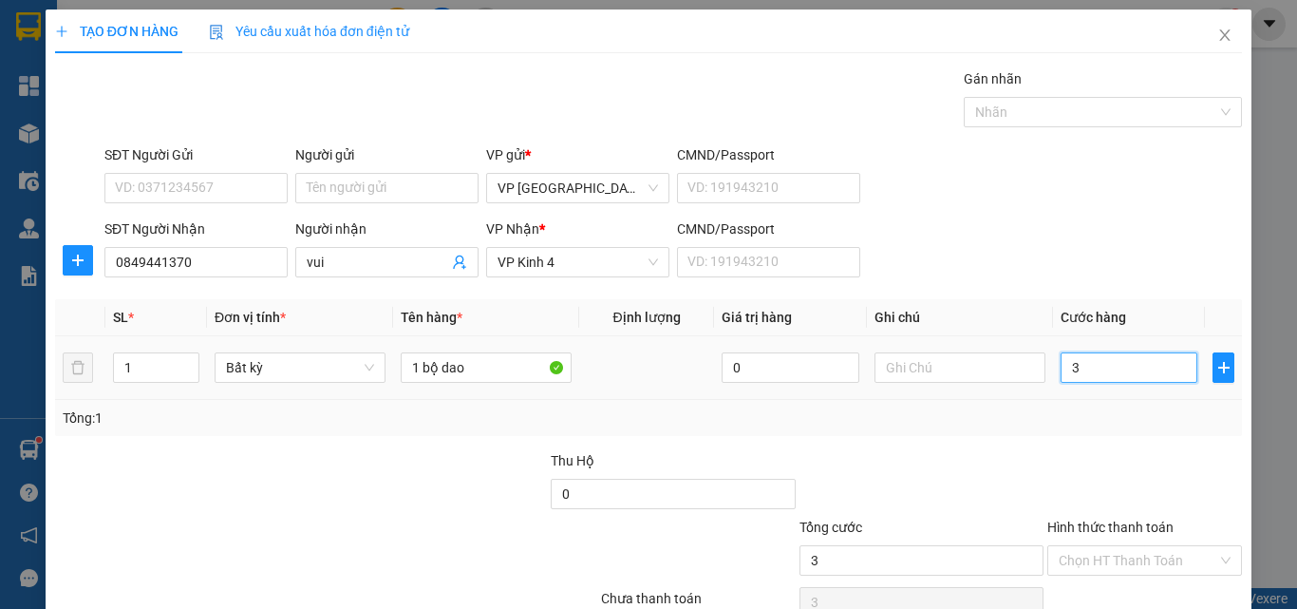
type input "30"
click at [1097, 425] on div "Tổng: 1" at bounding box center [649, 417] width 1172 height 21
type input "30.000"
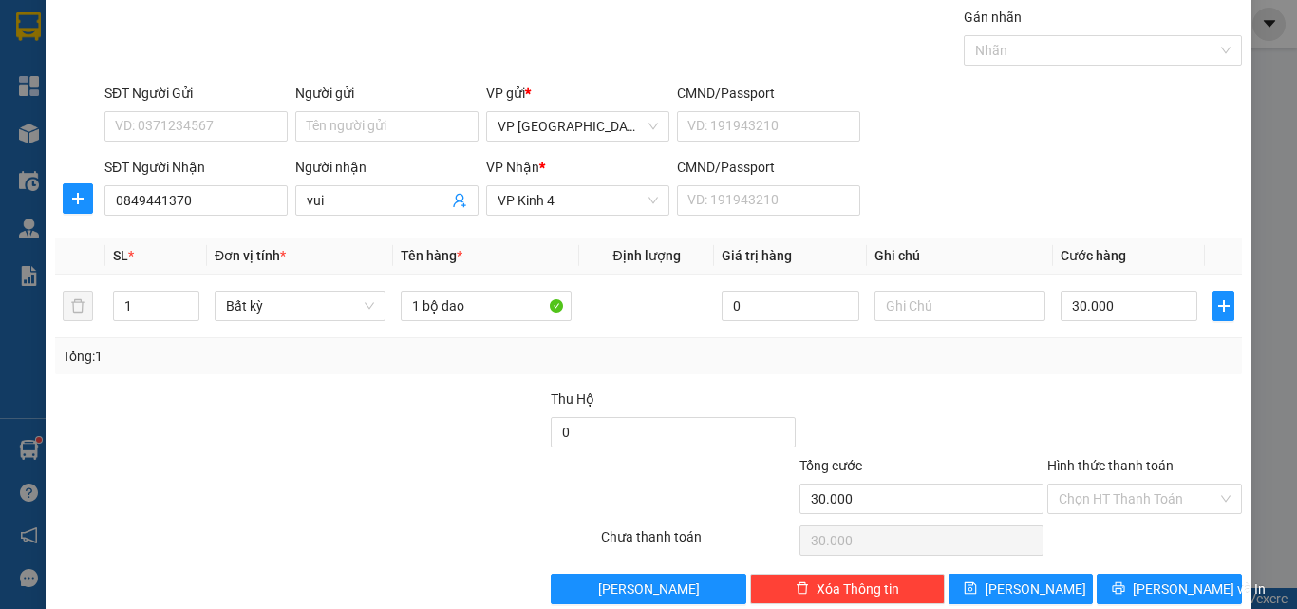
scroll to position [94, 0]
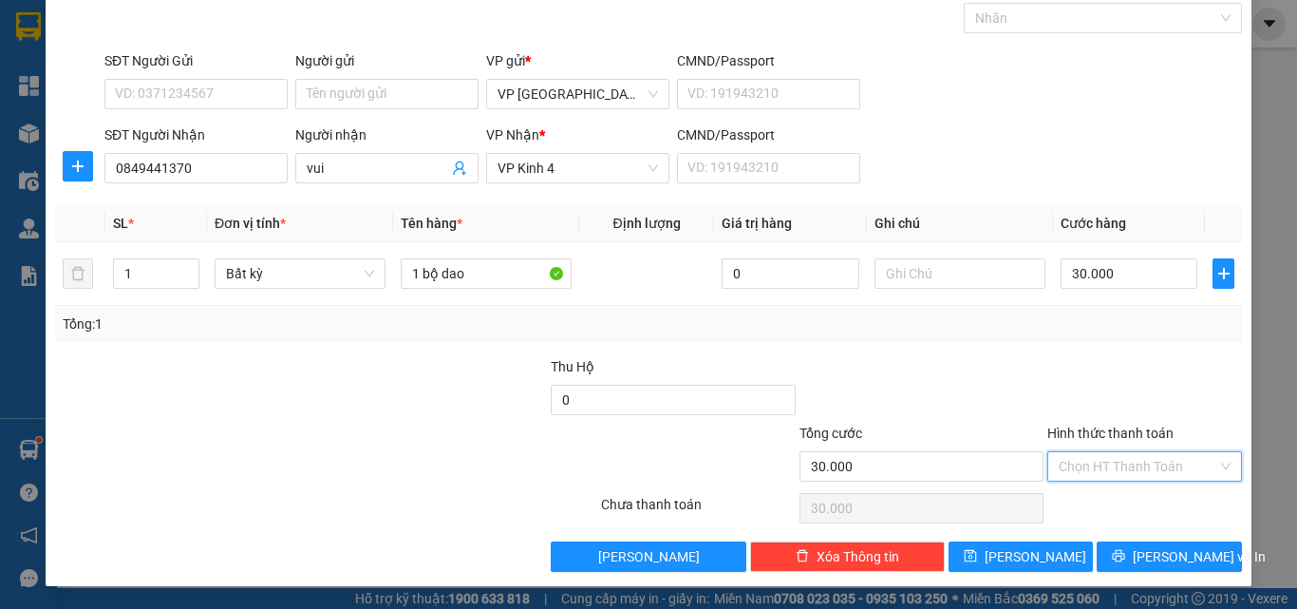
click at [1151, 466] on input "Hình thức thanh toán" at bounding box center [1138, 466] width 159 height 28
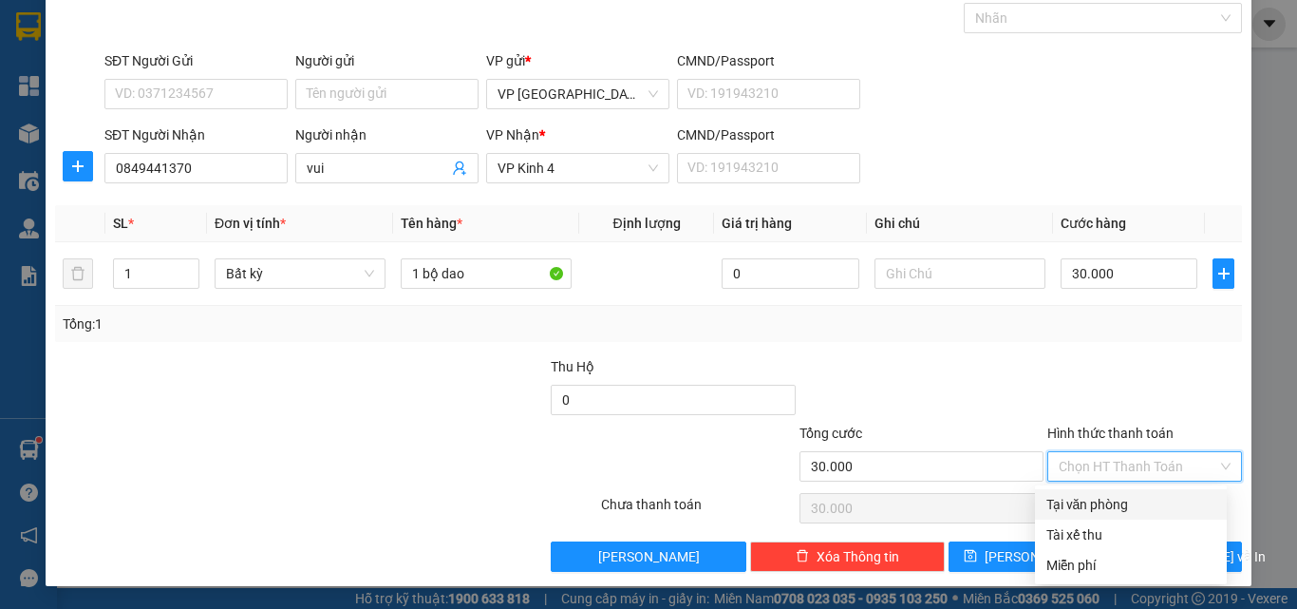
click at [1101, 506] on div "Tại văn phòng" at bounding box center [1130, 504] width 169 height 21
type input "0"
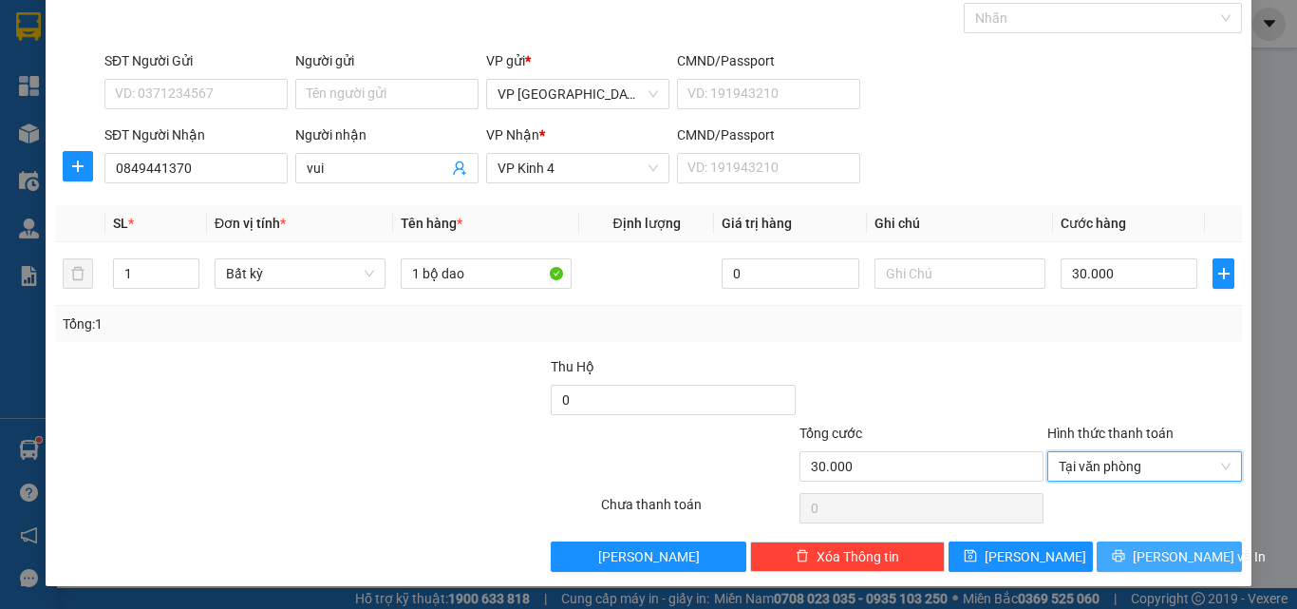
click at [1172, 560] on span "[PERSON_NAME] và In" at bounding box center [1199, 556] width 133 height 21
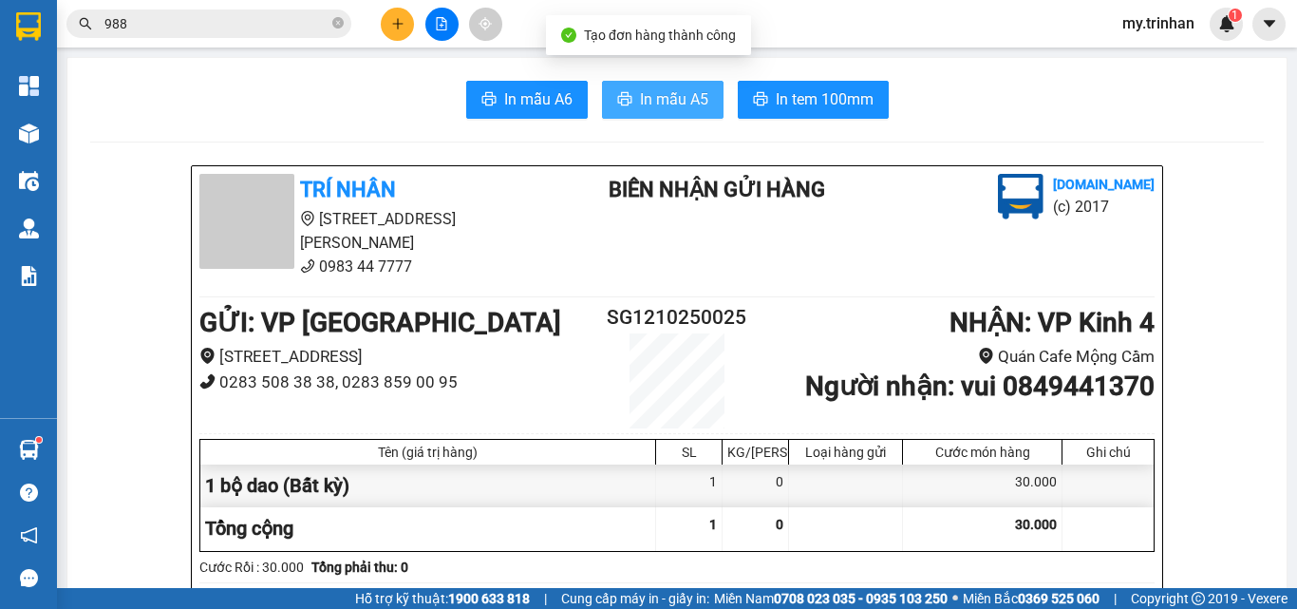
click at [687, 108] on span "In mẫu A5" at bounding box center [674, 99] width 68 height 24
click at [387, 24] on button at bounding box center [397, 24] width 33 height 33
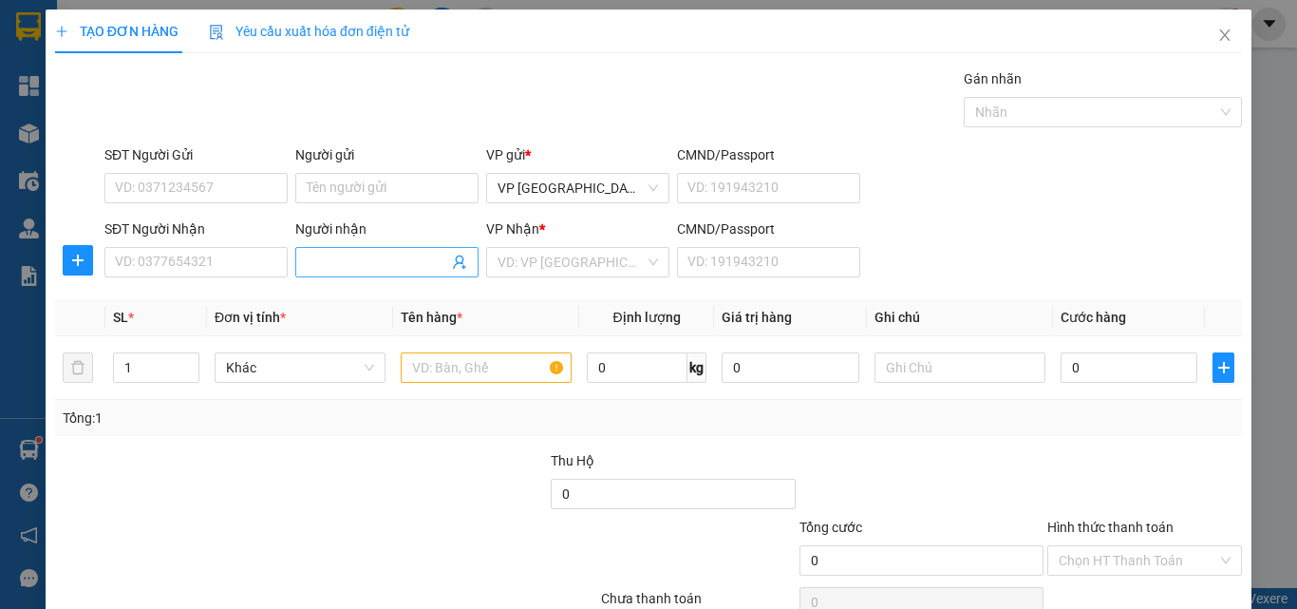
click at [381, 265] on input "Người nhận" at bounding box center [377, 262] width 141 height 21
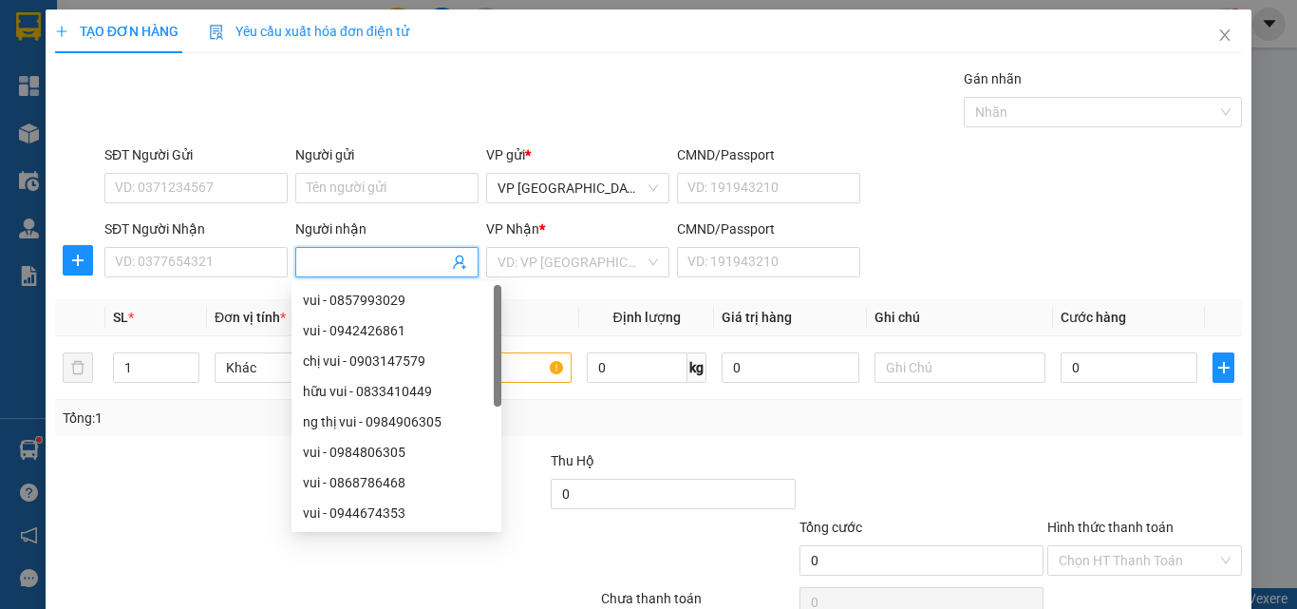
type input "d"
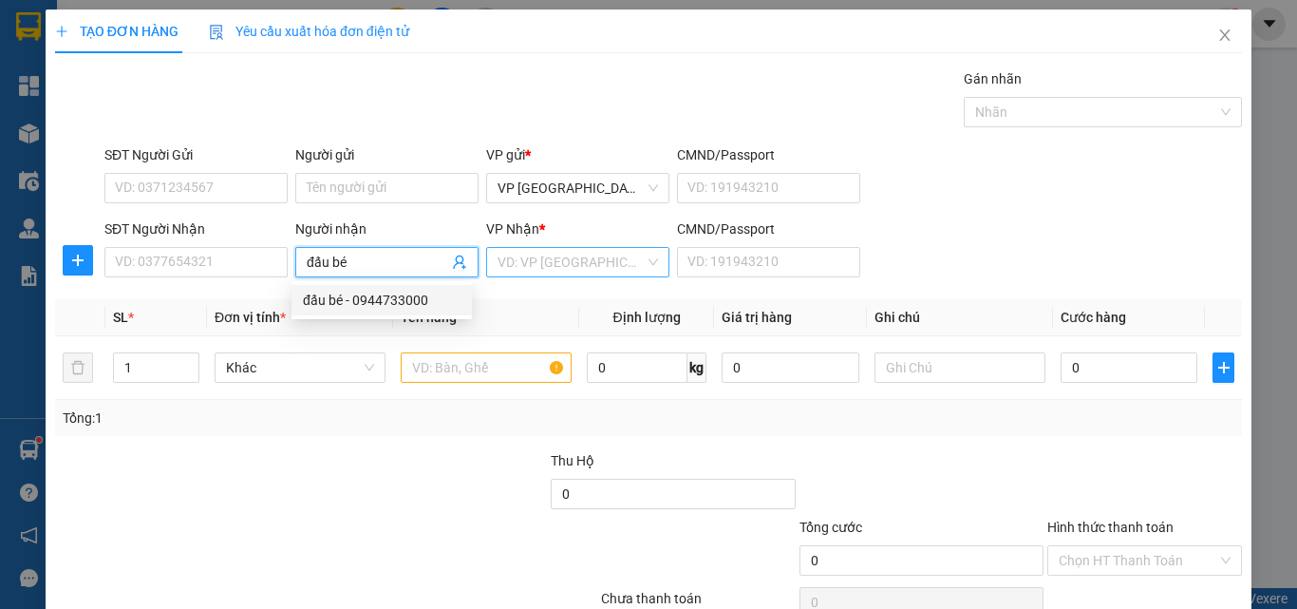
type input "đấu bé"
click at [546, 264] on input "search" at bounding box center [571, 262] width 147 height 28
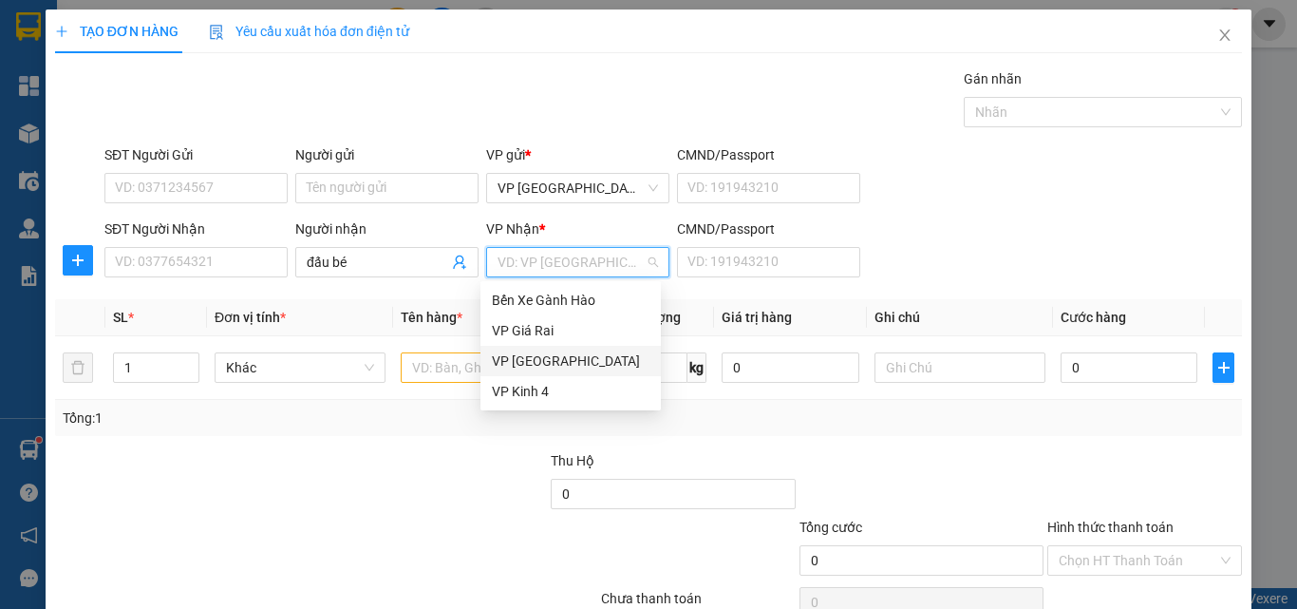
click at [517, 357] on div "VP [GEOGRAPHIC_DATA]" at bounding box center [571, 360] width 158 height 21
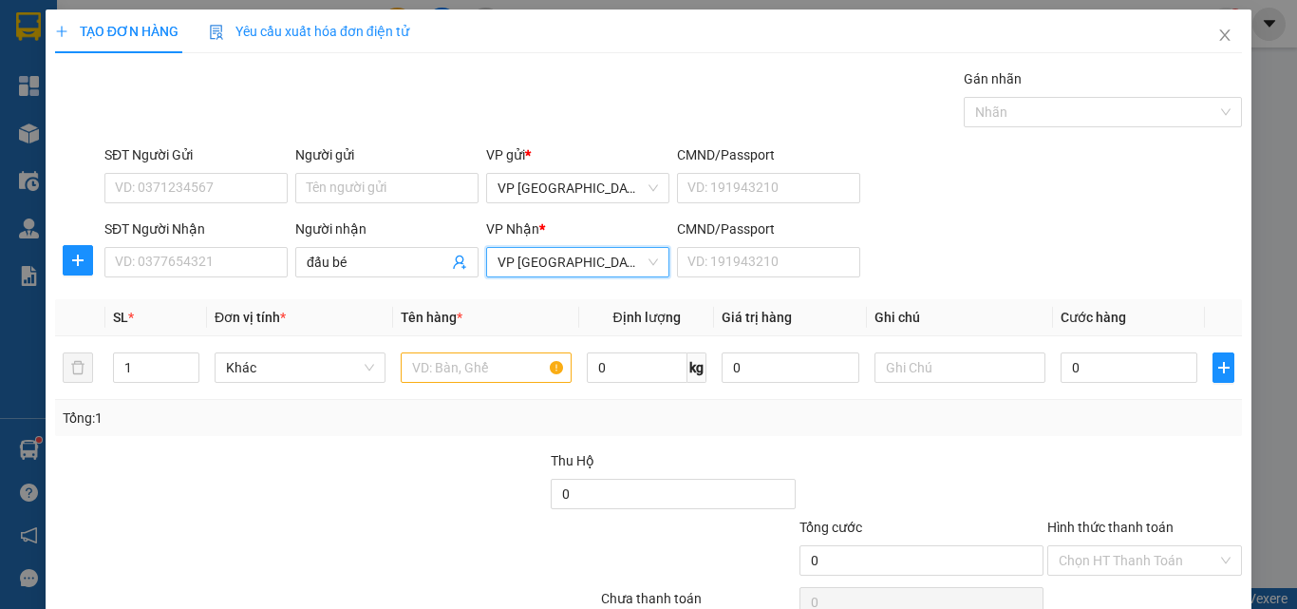
click at [534, 261] on span "VP [GEOGRAPHIC_DATA]" at bounding box center [578, 262] width 160 height 28
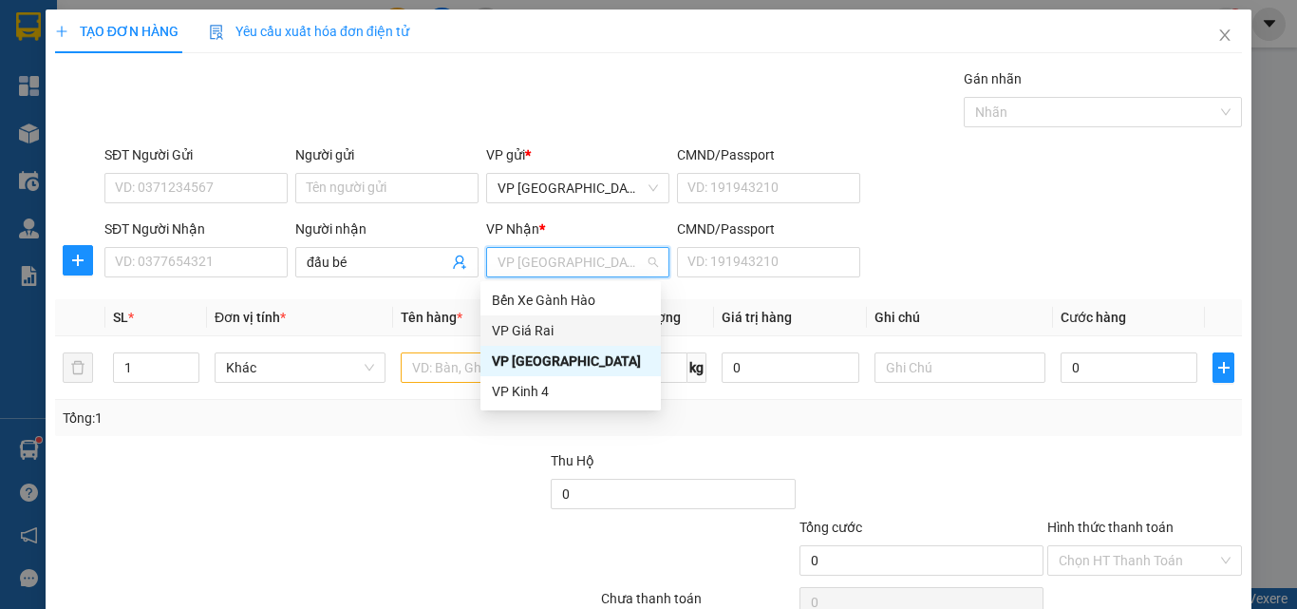
click at [522, 327] on div "VP Giá Rai" at bounding box center [571, 330] width 158 height 21
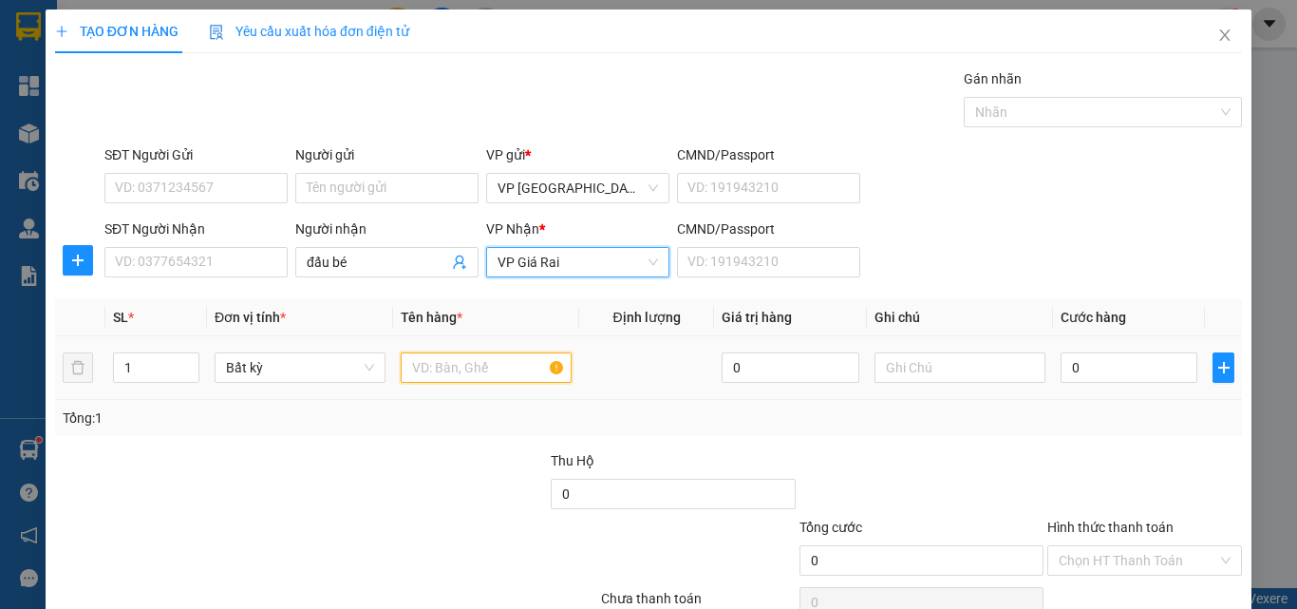
click at [429, 368] on input "text" at bounding box center [486, 367] width 171 height 30
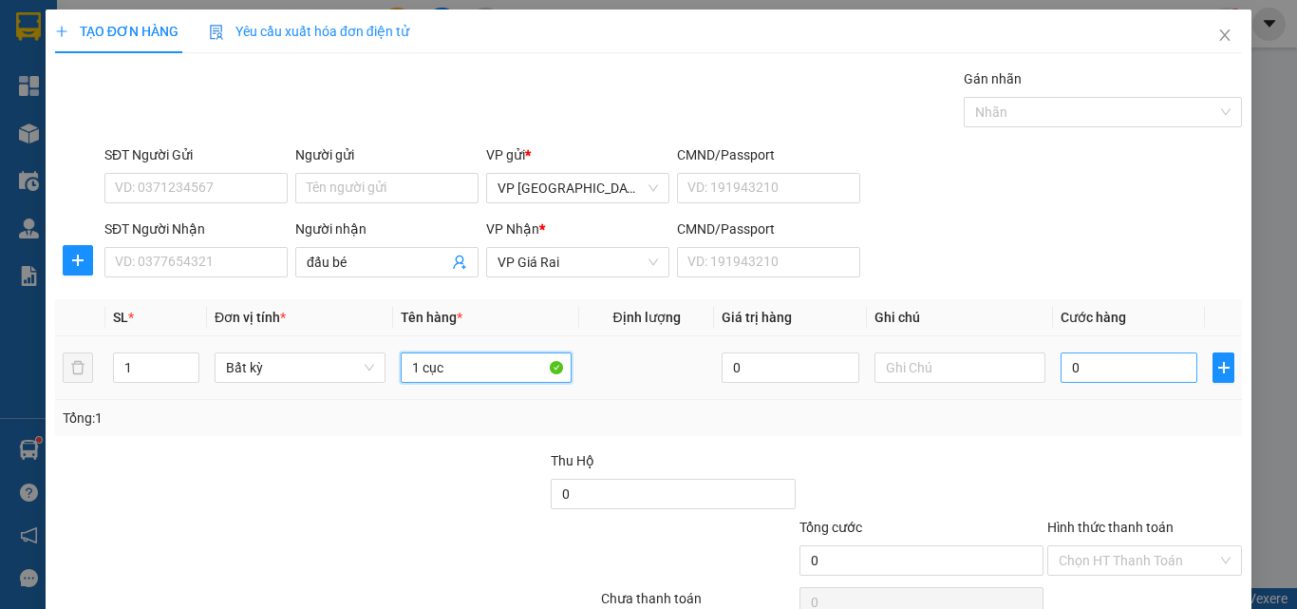
type input "1 cục"
click at [1107, 362] on input "0" at bounding box center [1129, 367] width 137 height 30
type input "3"
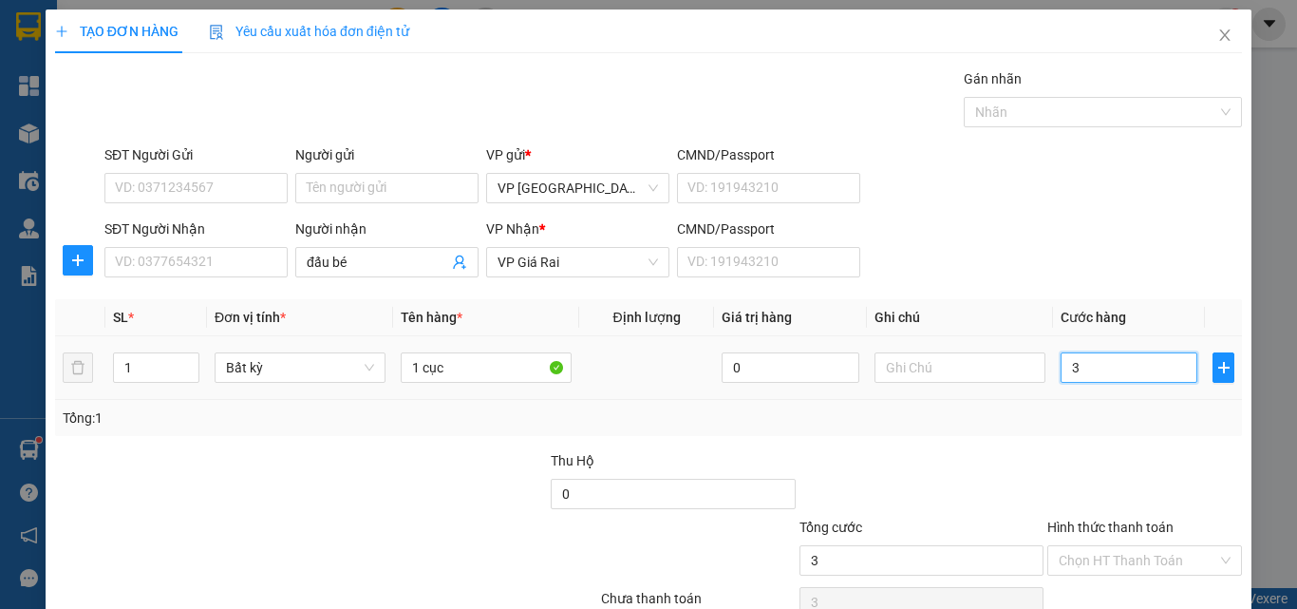
type input "30"
type input "30.000"
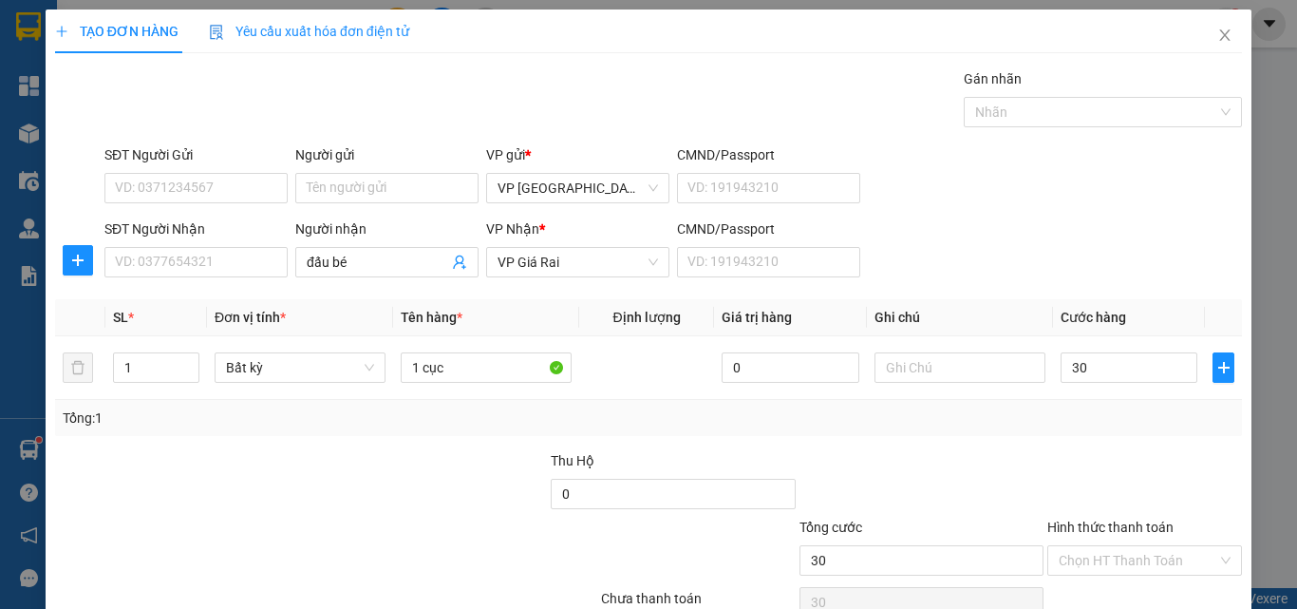
type input "30.000"
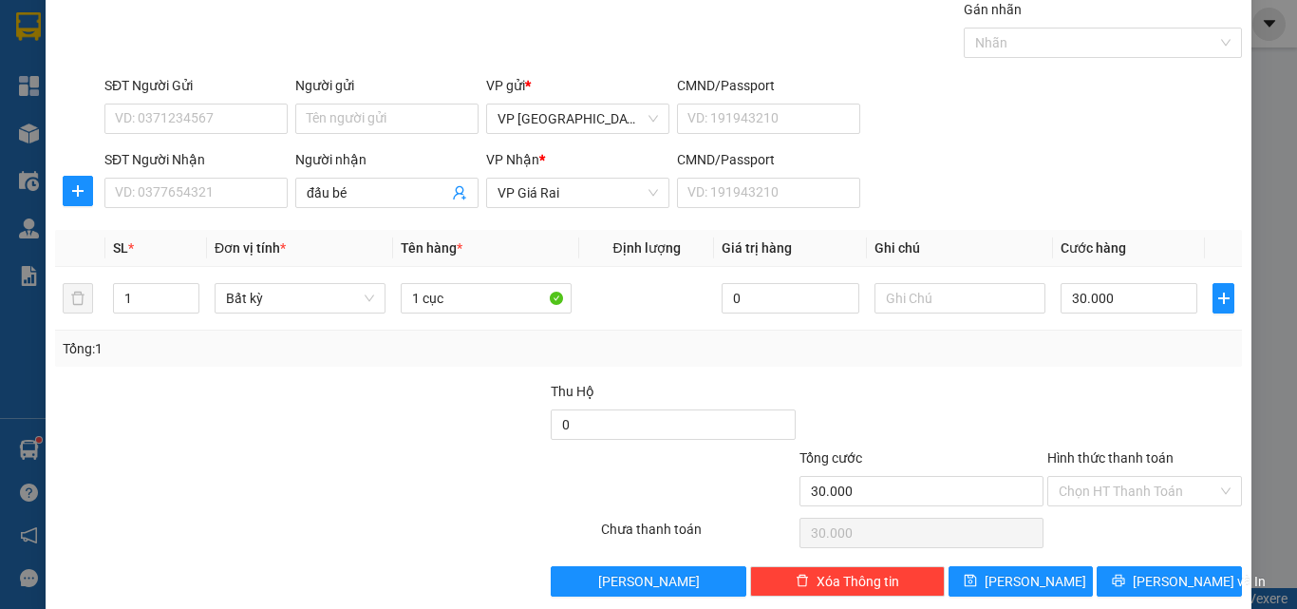
scroll to position [94, 0]
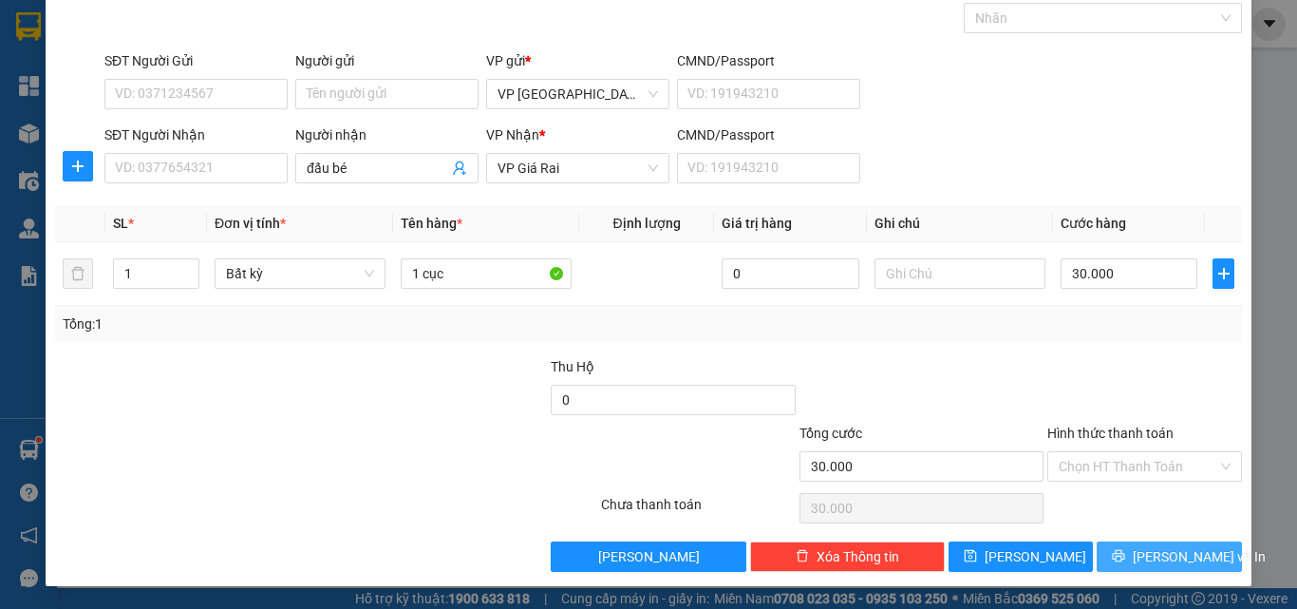
click at [1178, 550] on span "[PERSON_NAME] và In" at bounding box center [1199, 556] width 133 height 21
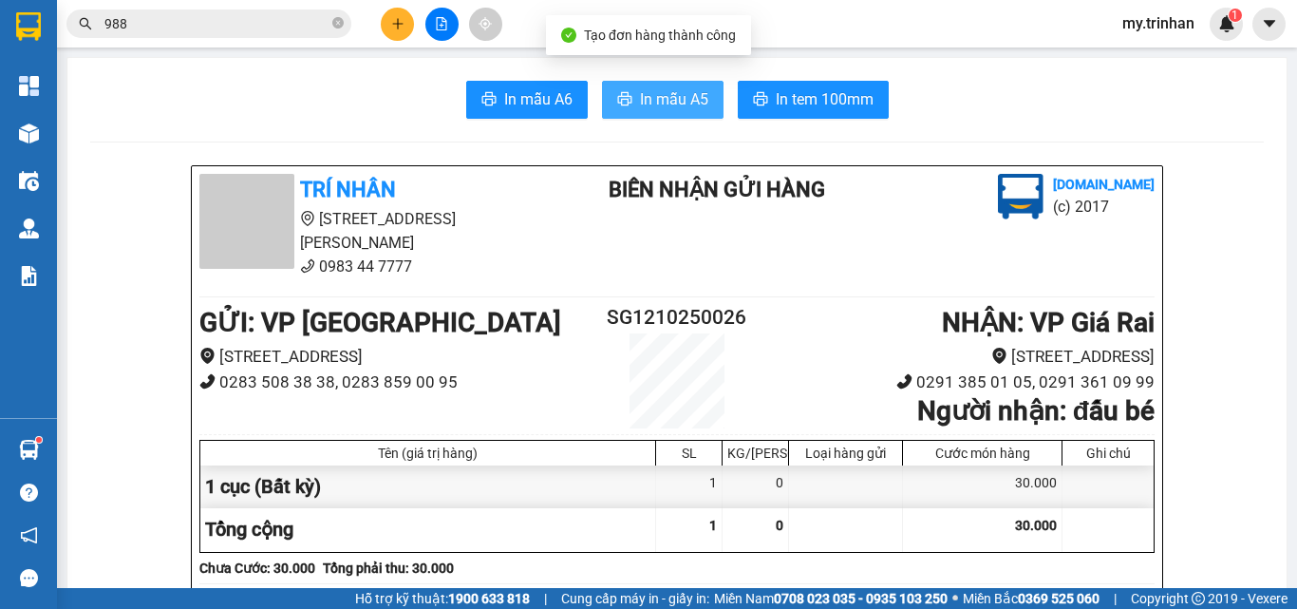
click at [666, 110] on span "In mẫu A5" at bounding box center [674, 99] width 68 height 24
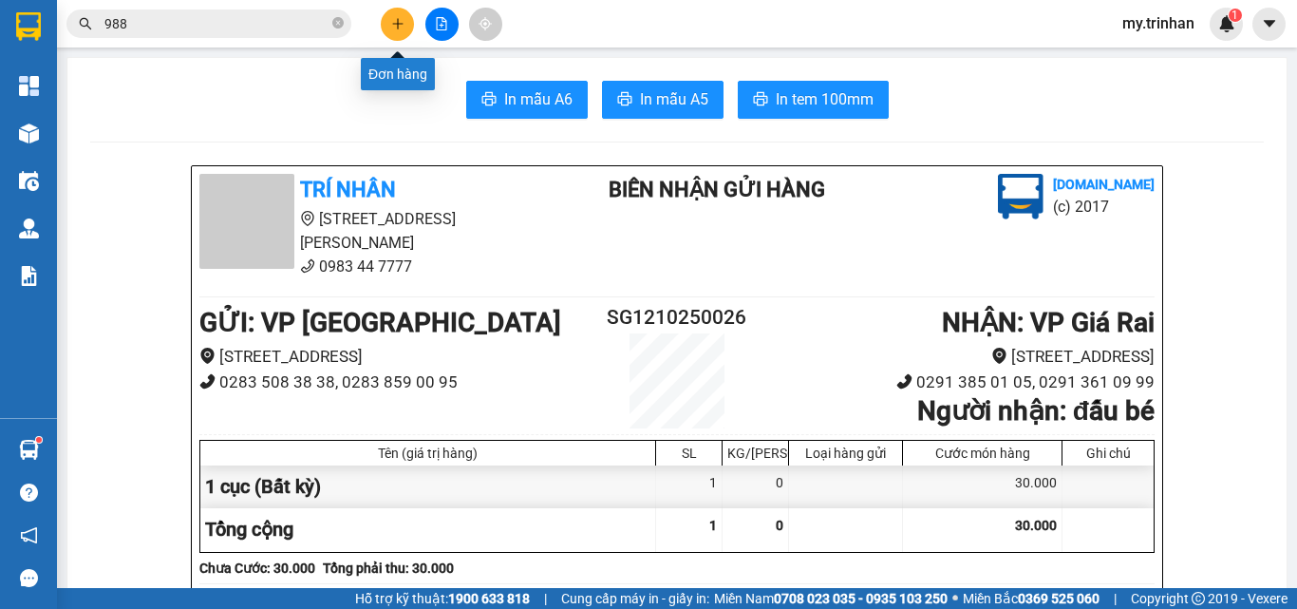
click at [402, 31] on button at bounding box center [397, 24] width 33 height 33
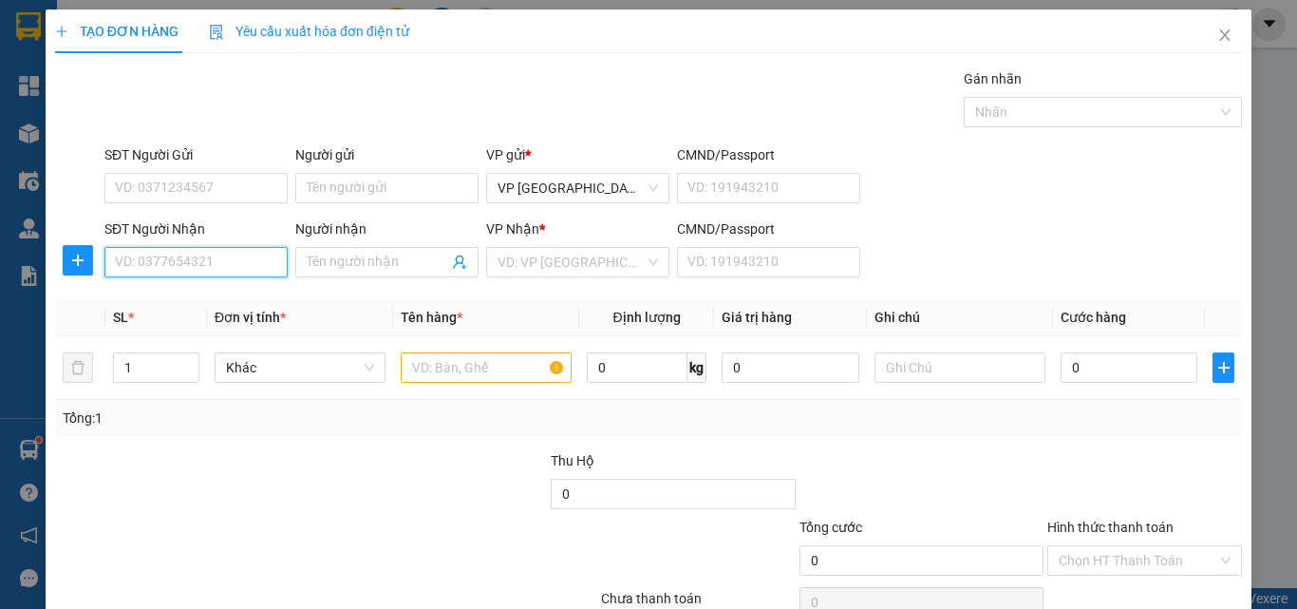
click at [172, 265] on input "SĐT Người Nhận" at bounding box center [195, 262] width 183 height 30
type input "0824294436"
click at [332, 267] on input "Người nhận" at bounding box center [377, 262] width 141 height 21
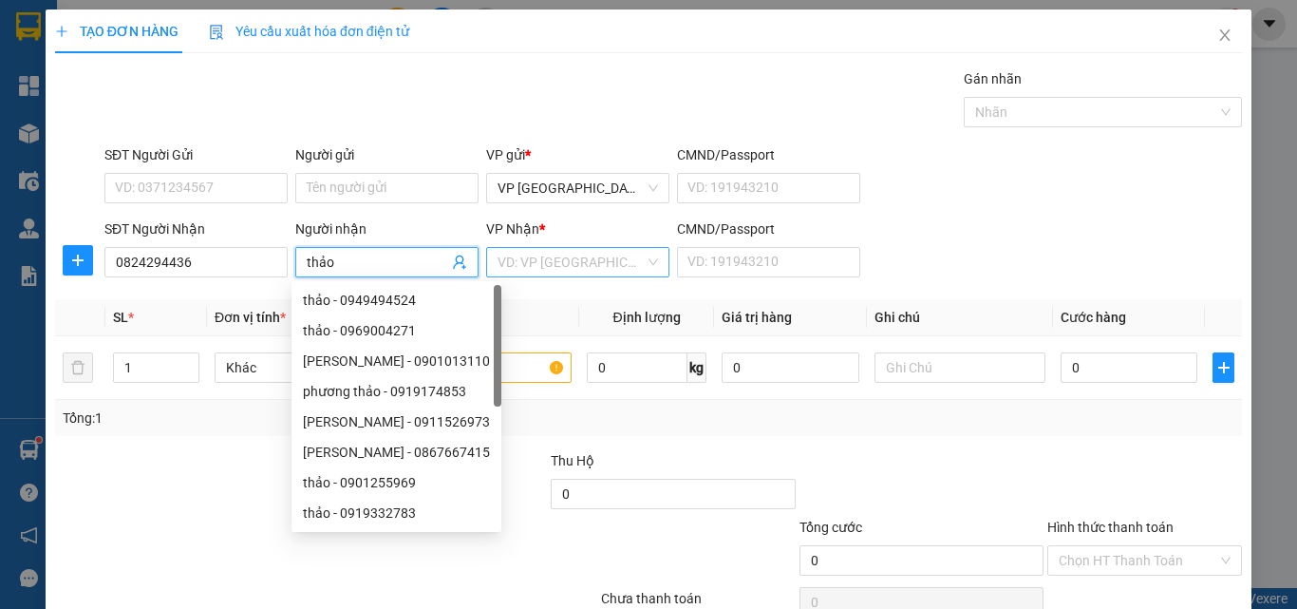
type input "thảo"
click at [567, 262] on input "search" at bounding box center [571, 262] width 147 height 28
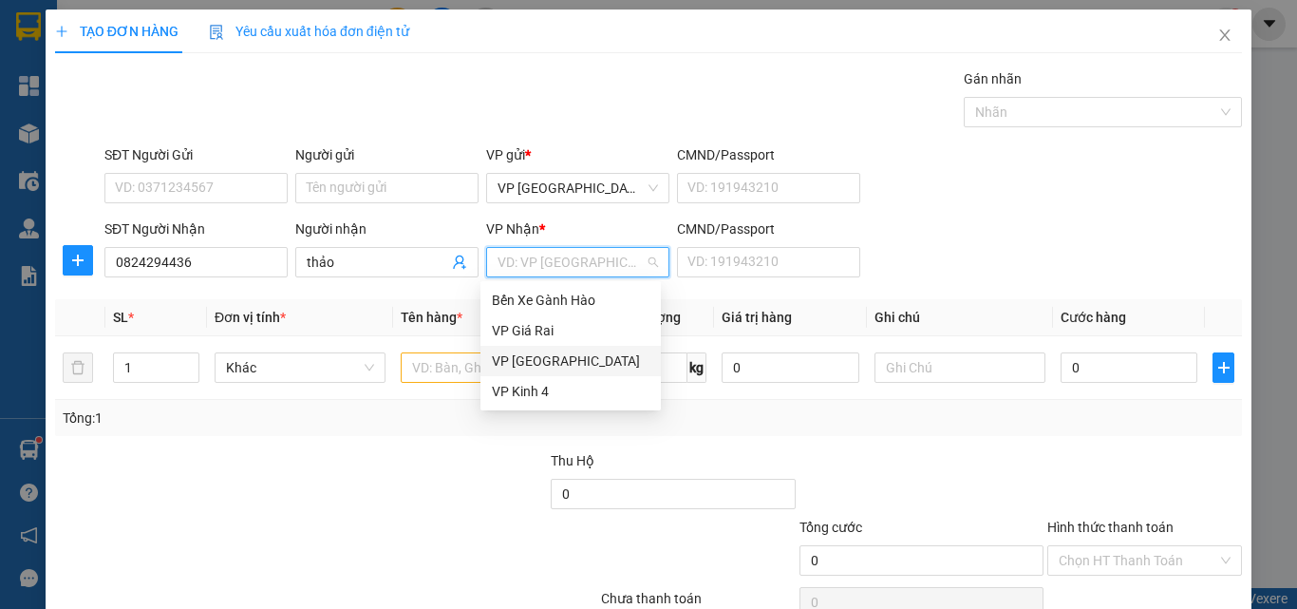
click at [522, 360] on div "VP [GEOGRAPHIC_DATA]" at bounding box center [571, 360] width 158 height 21
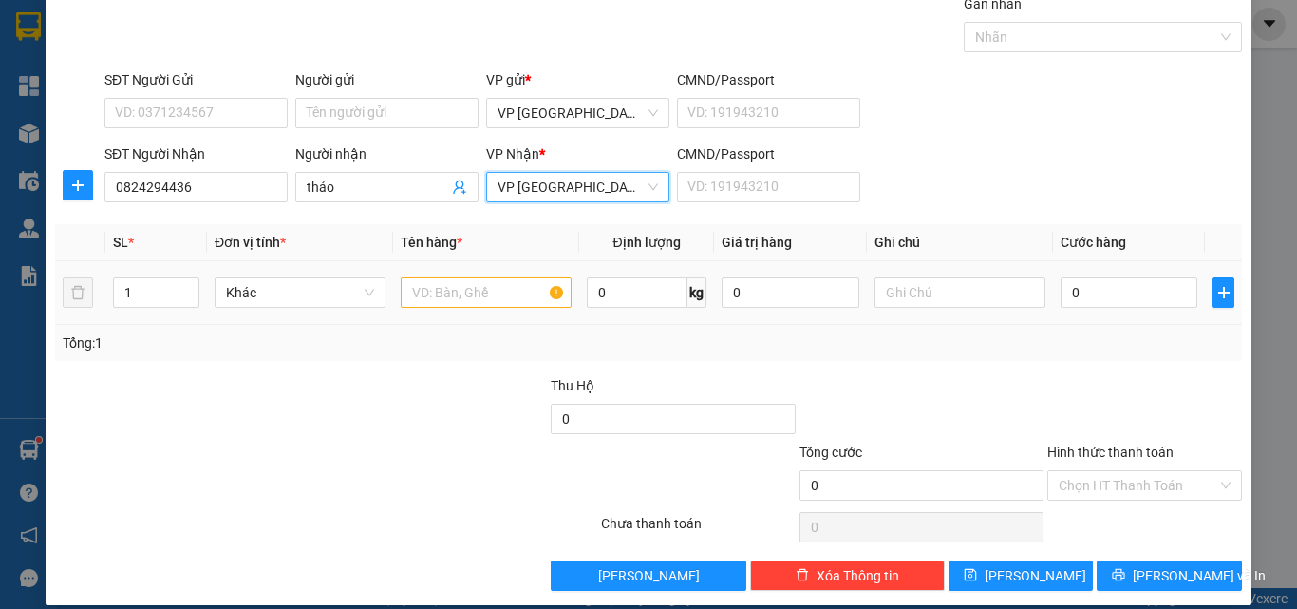
scroll to position [94, 0]
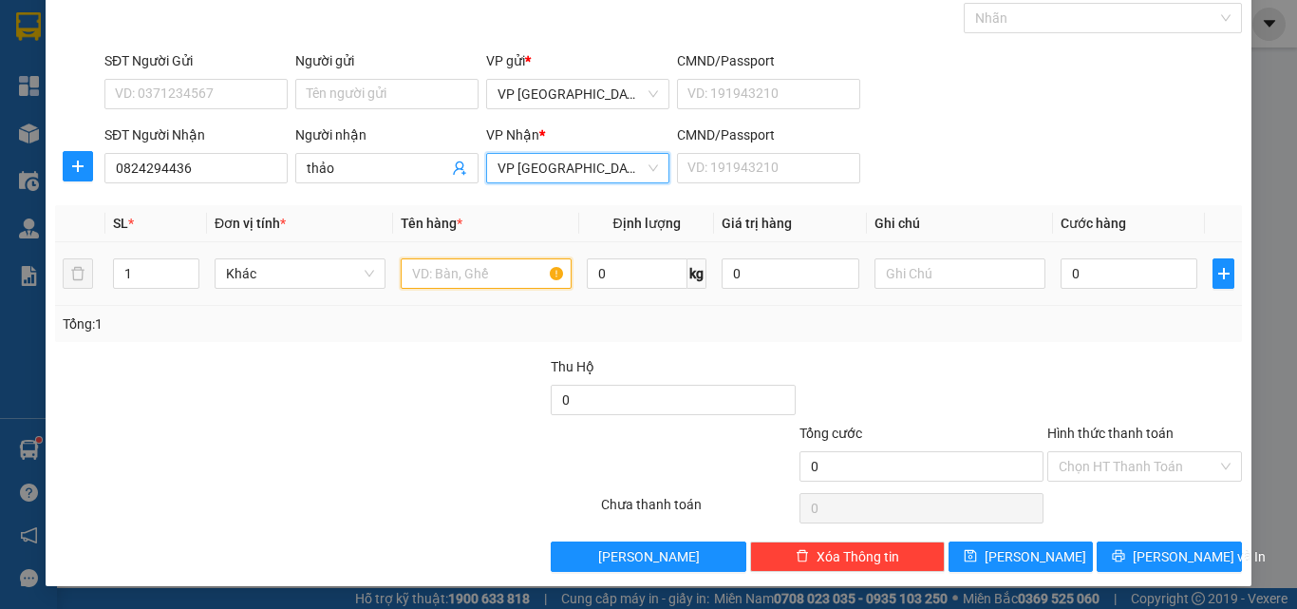
click at [496, 278] on input "text" at bounding box center [486, 273] width 171 height 30
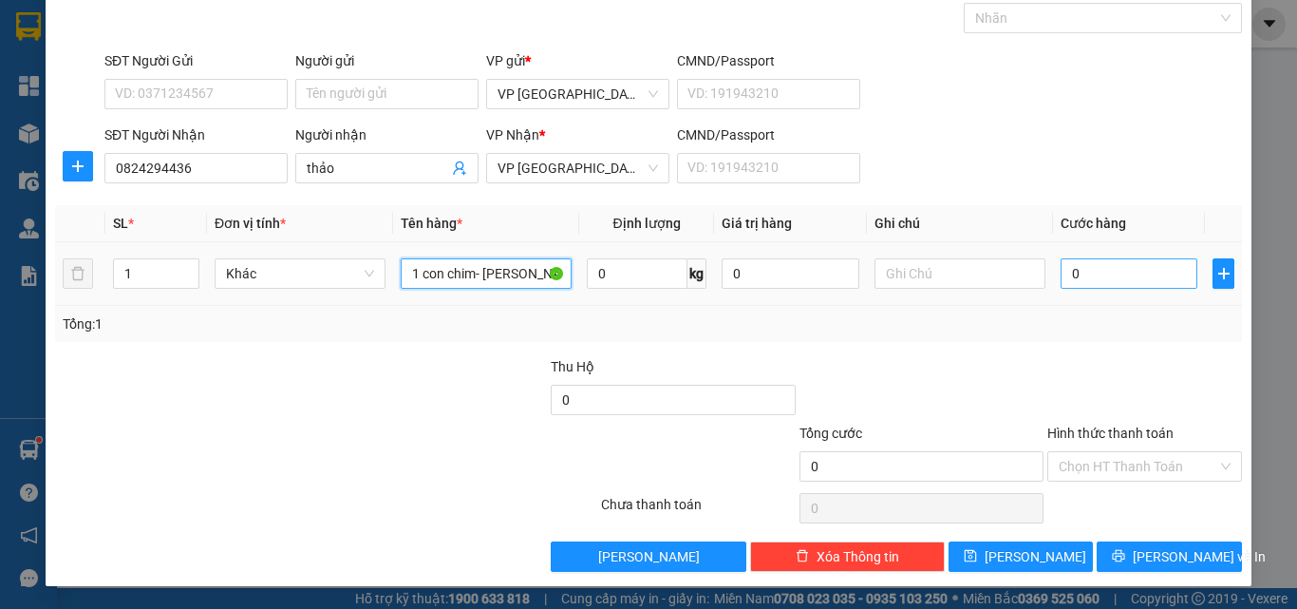
type input "1 con chim- [PERSON_NAME] den"
click at [1079, 273] on input "0" at bounding box center [1129, 273] width 137 height 30
type input "1"
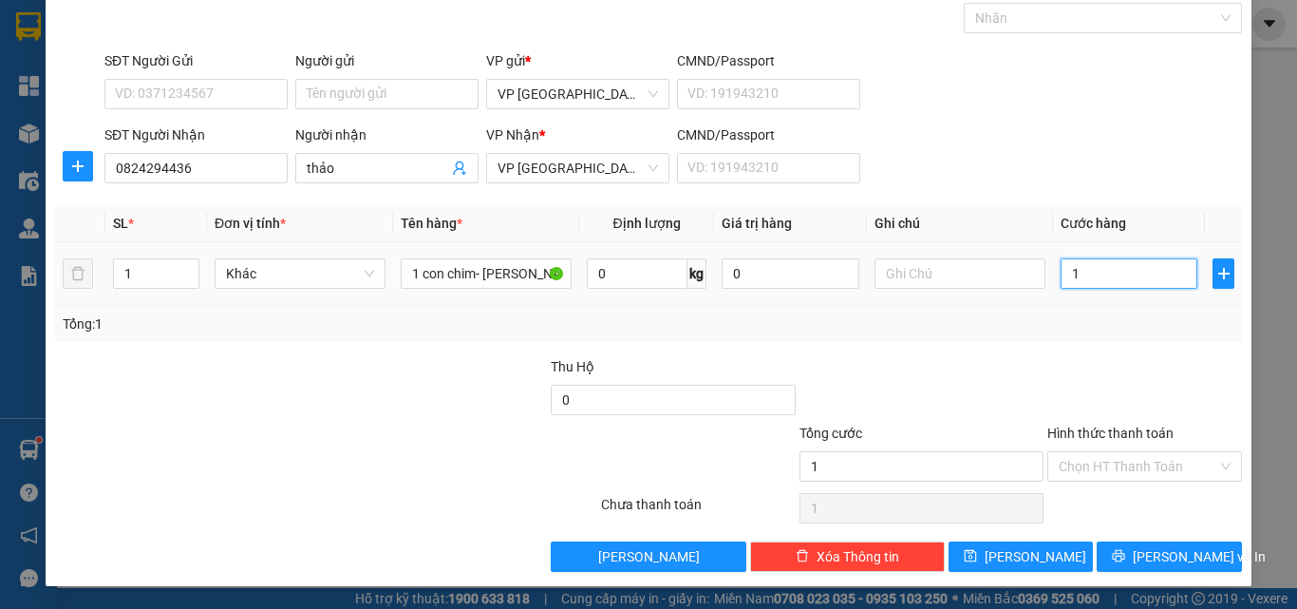
type input "10"
type input "100"
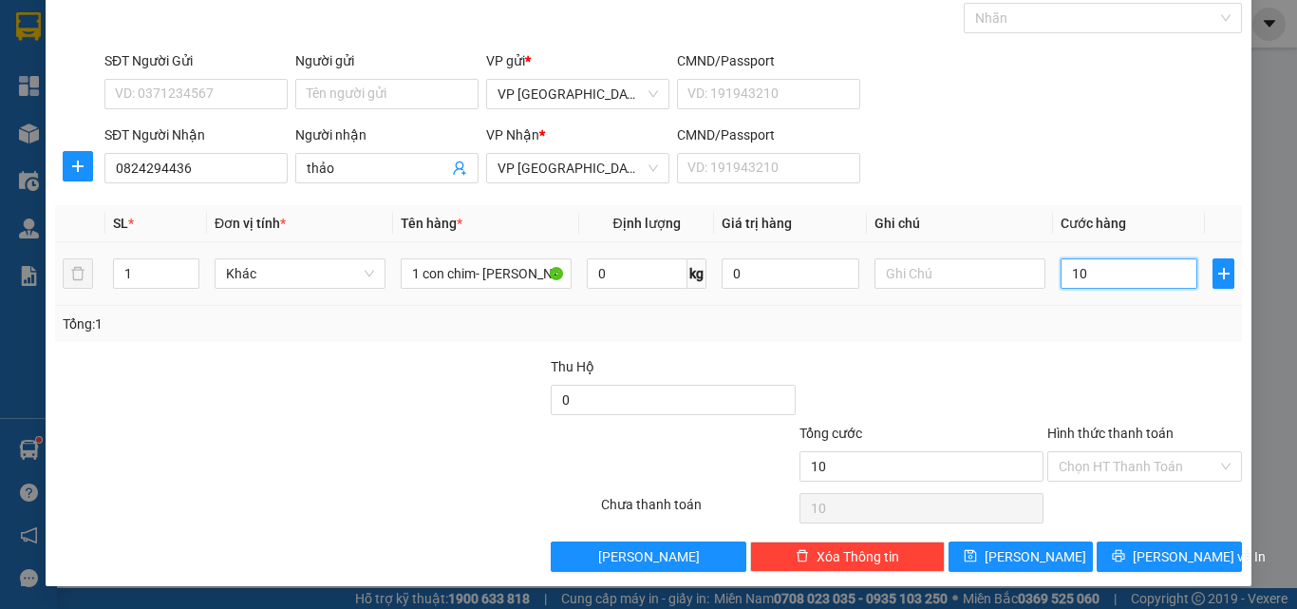
type input "100"
type input "100.000"
click at [1088, 332] on div "Tổng: 1" at bounding box center [649, 323] width 1172 height 21
click at [1149, 456] on input "Hình thức thanh toán" at bounding box center [1138, 466] width 159 height 28
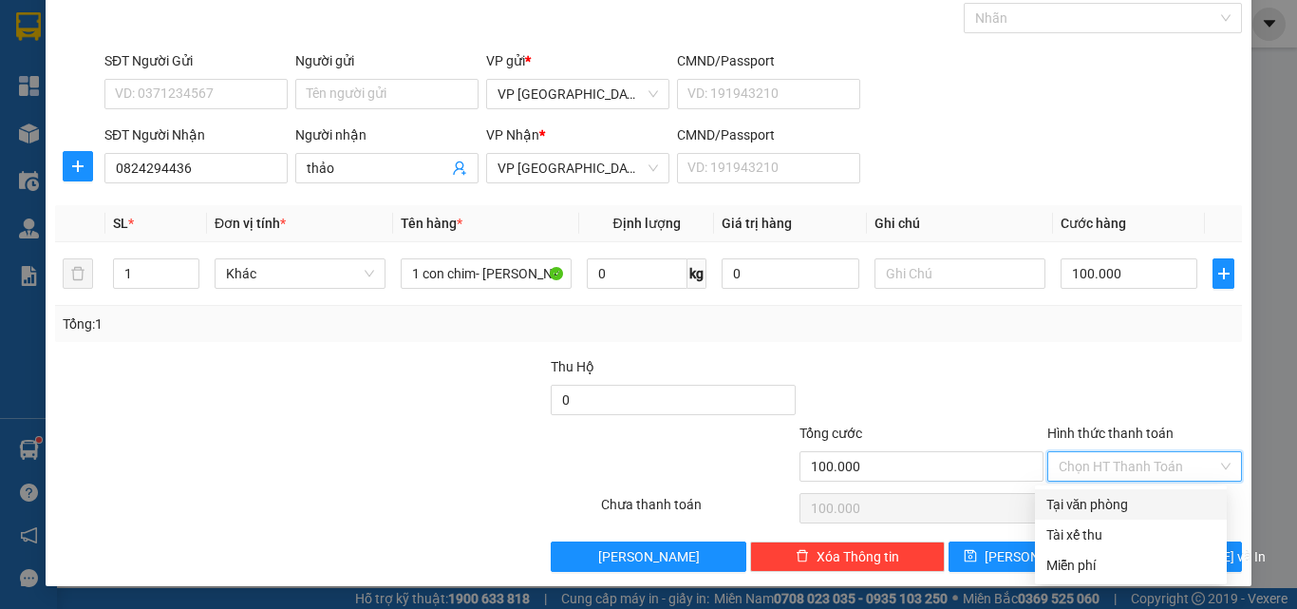
click at [1096, 501] on div "Tại văn phòng" at bounding box center [1130, 504] width 169 height 21
type input "0"
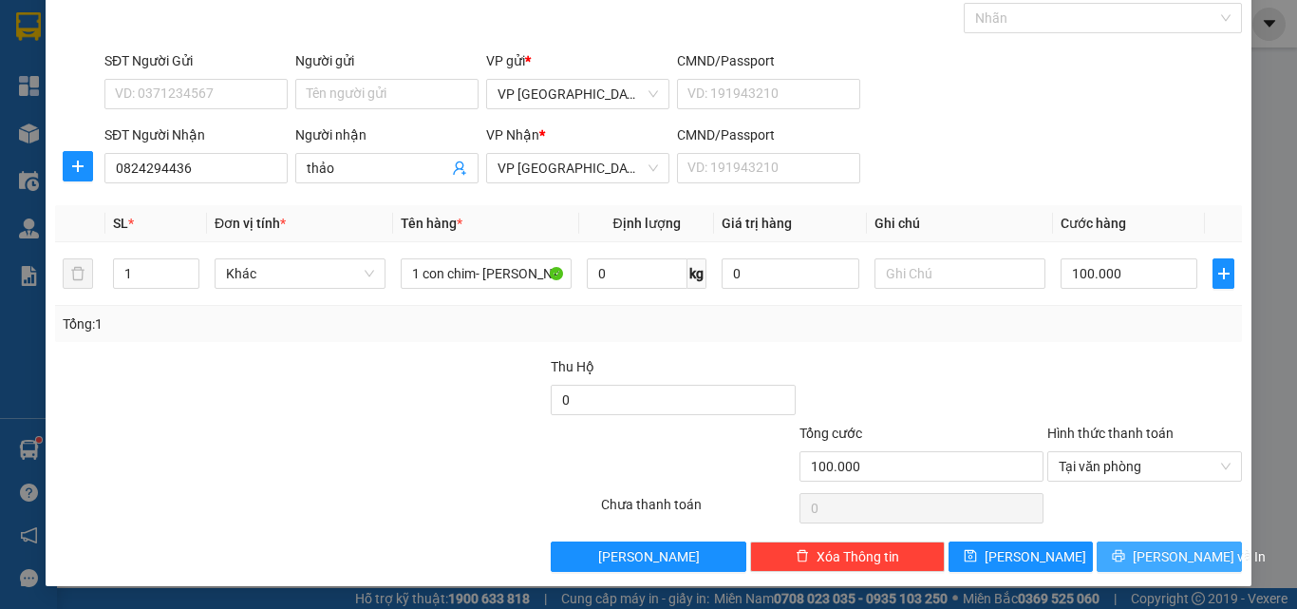
click at [1177, 570] on button "[PERSON_NAME] và In" at bounding box center [1169, 556] width 145 height 30
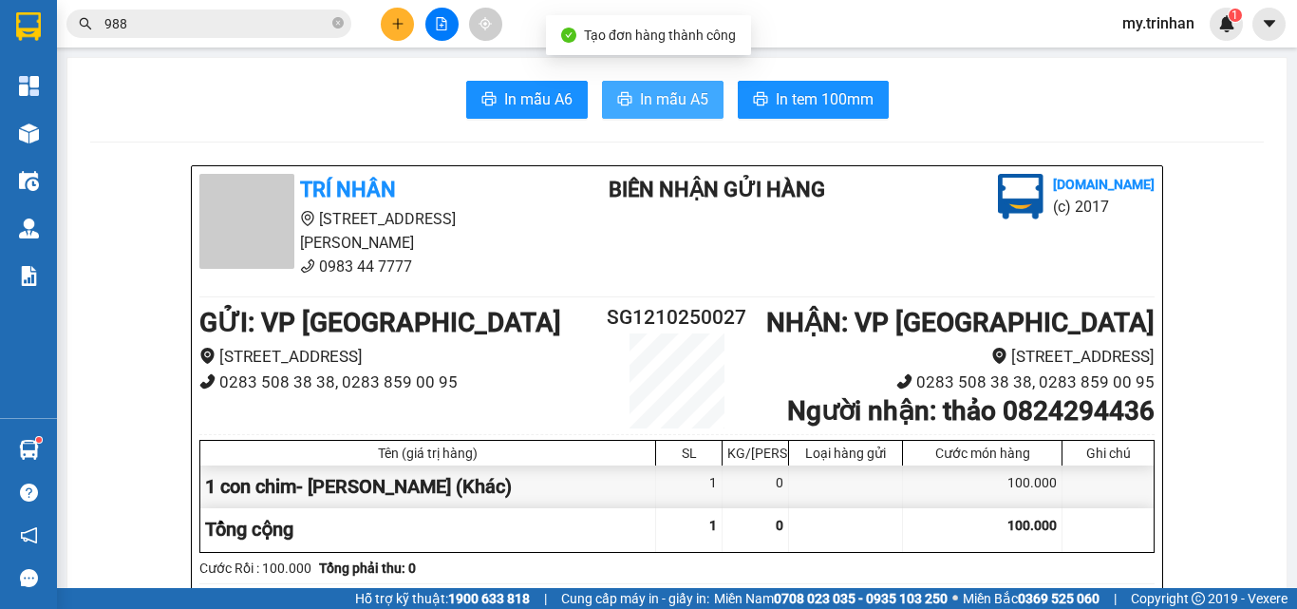
click at [669, 103] on span "In mẫu A5" at bounding box center [674, 99] width 68 height 24
click at [679, 96] on span "In mẫu A5" at bounding box center [674, 99] width 68 height 24
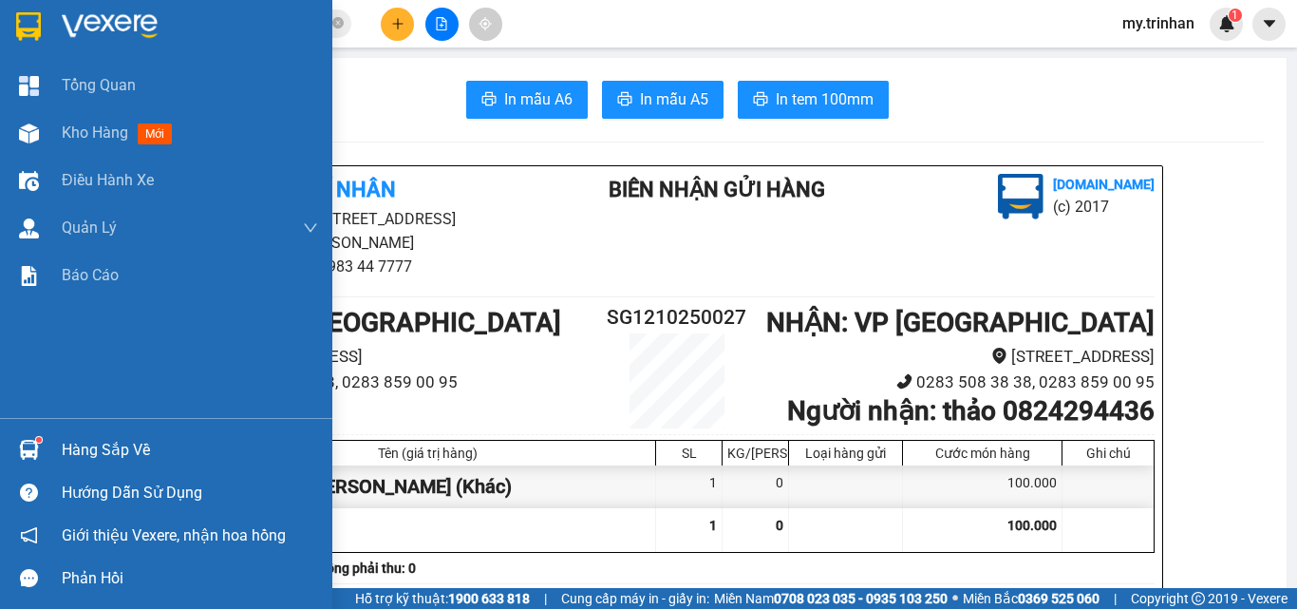
click at [28, 21] on img at bounding box center [28, 26] width 25 height 28
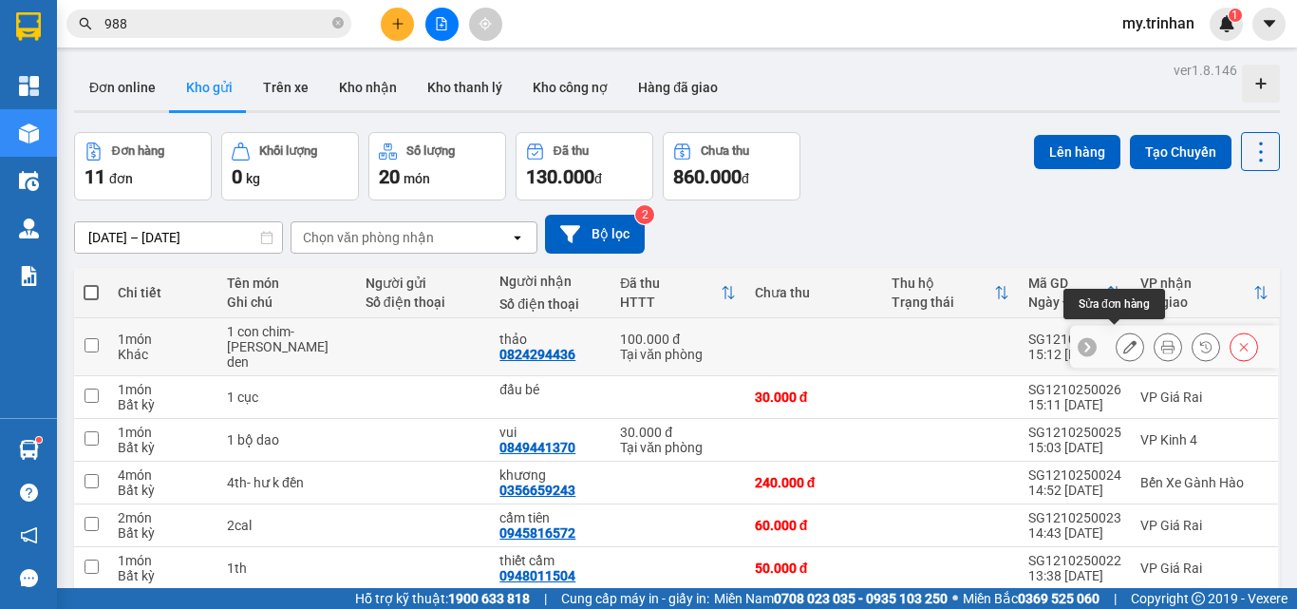
click at [1123, 342] on icon at bounding box center [1129, 346] width 13 height 13
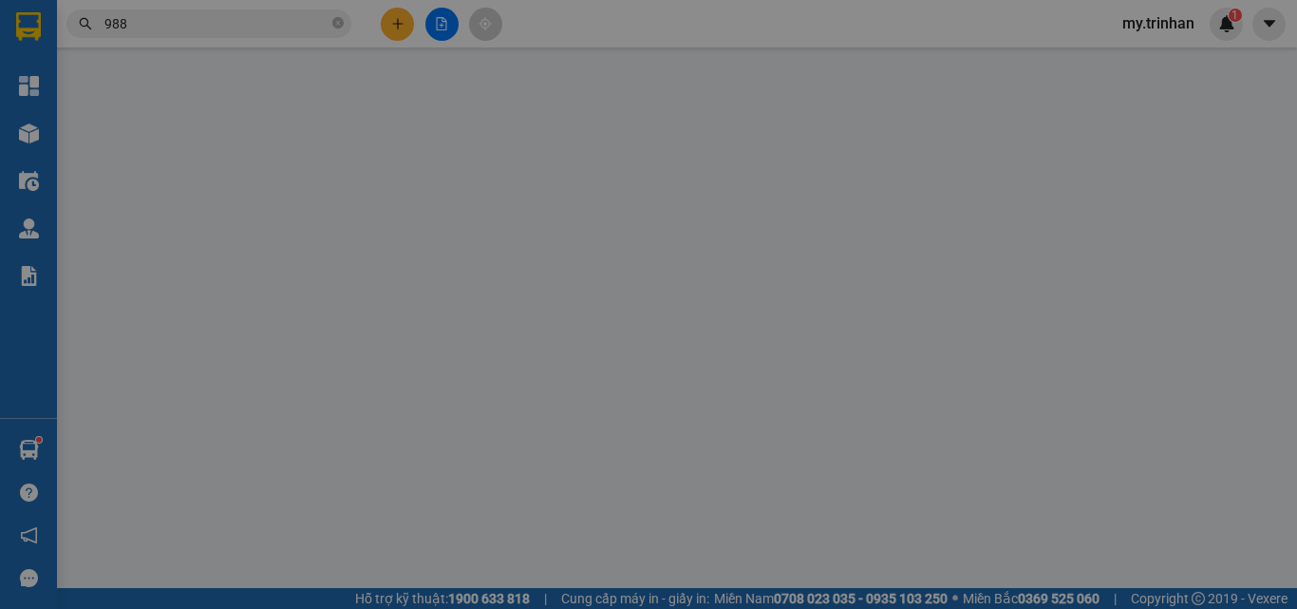
type input "0824294436"
type input "thảo"
type input "100.000"
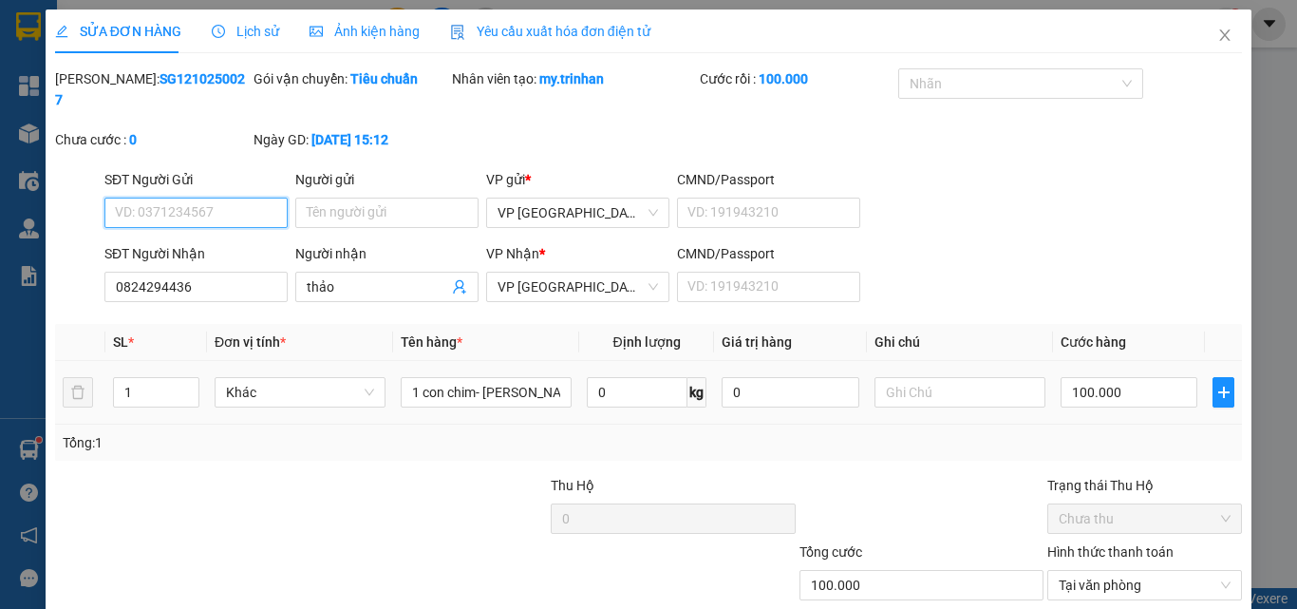
click at [598, 273] on span "VP [GEOGRAPHIC_DATA]" at bounding box center [578, 287] width 160 height 28
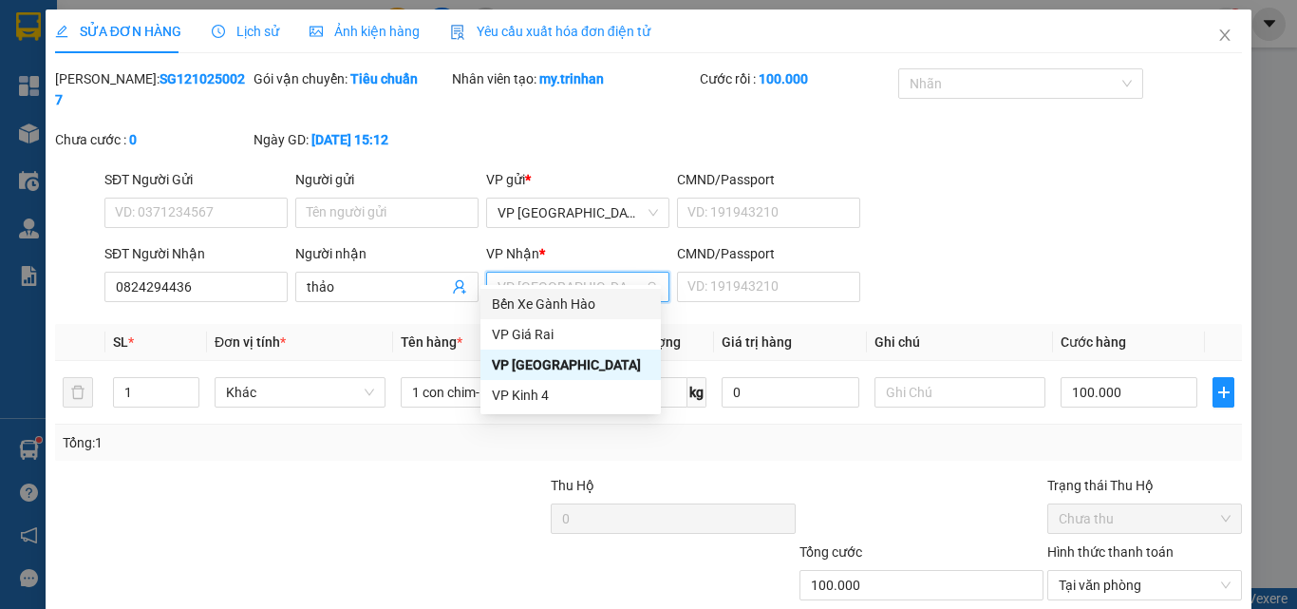
click at [552, 302] on div "Bến Xe Gành Hào" at bounding box center [571, 303] width 158 height 21
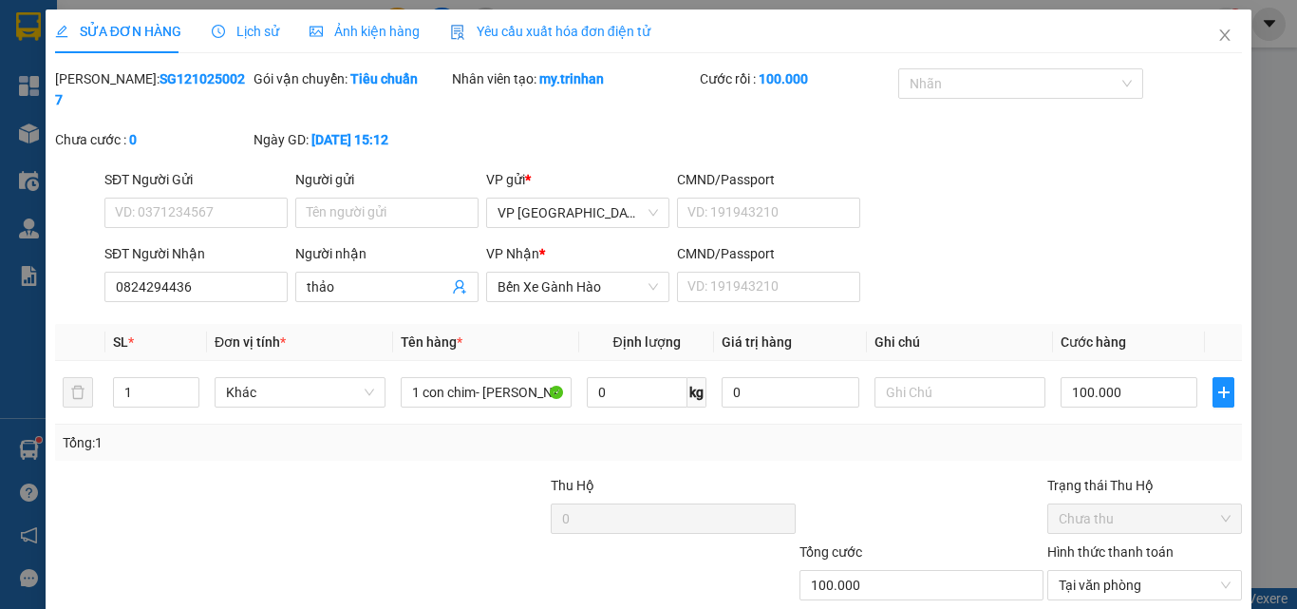
scroll to position [98, 0]
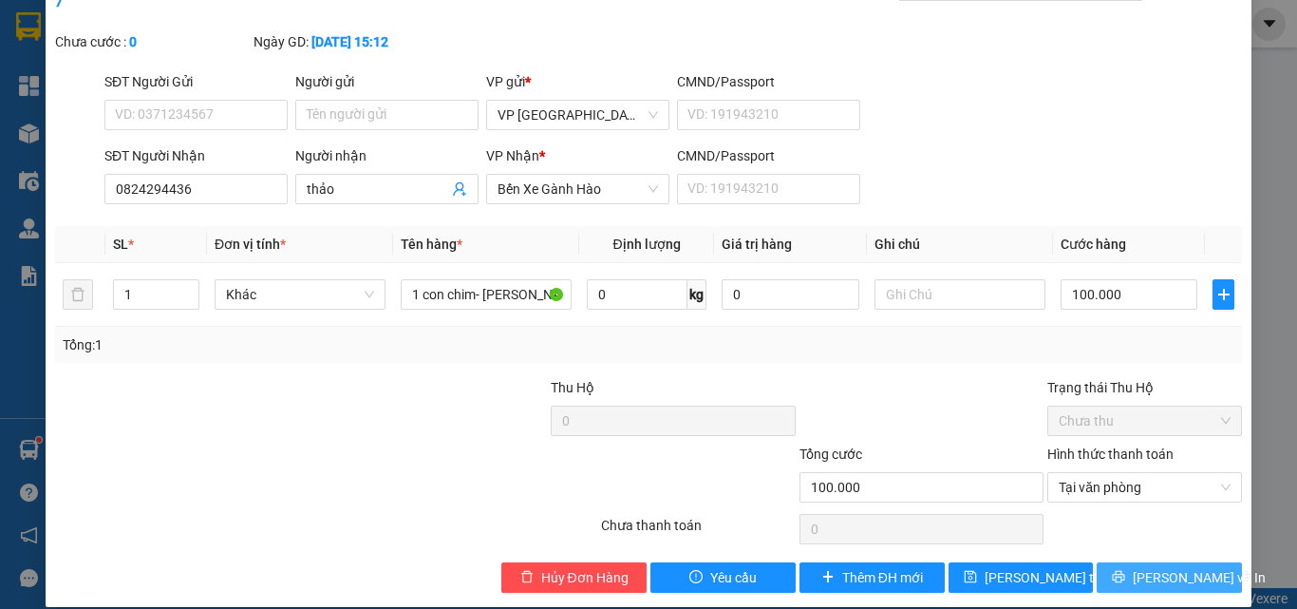
click at [1162, 567] on span "[PERSON_NAME] và In" at bounding box center [1199, 577] width 133 height 21
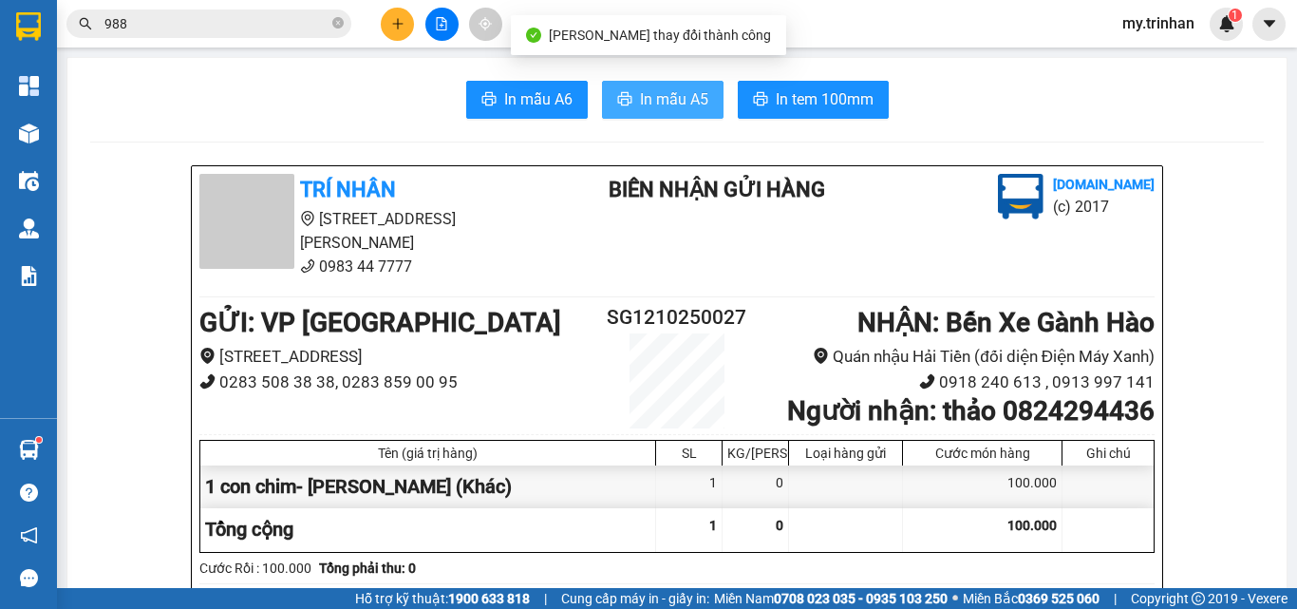
click at [644, 86] on button "In mẫu A5" at bounding box center [663, 100] width 122 height 38
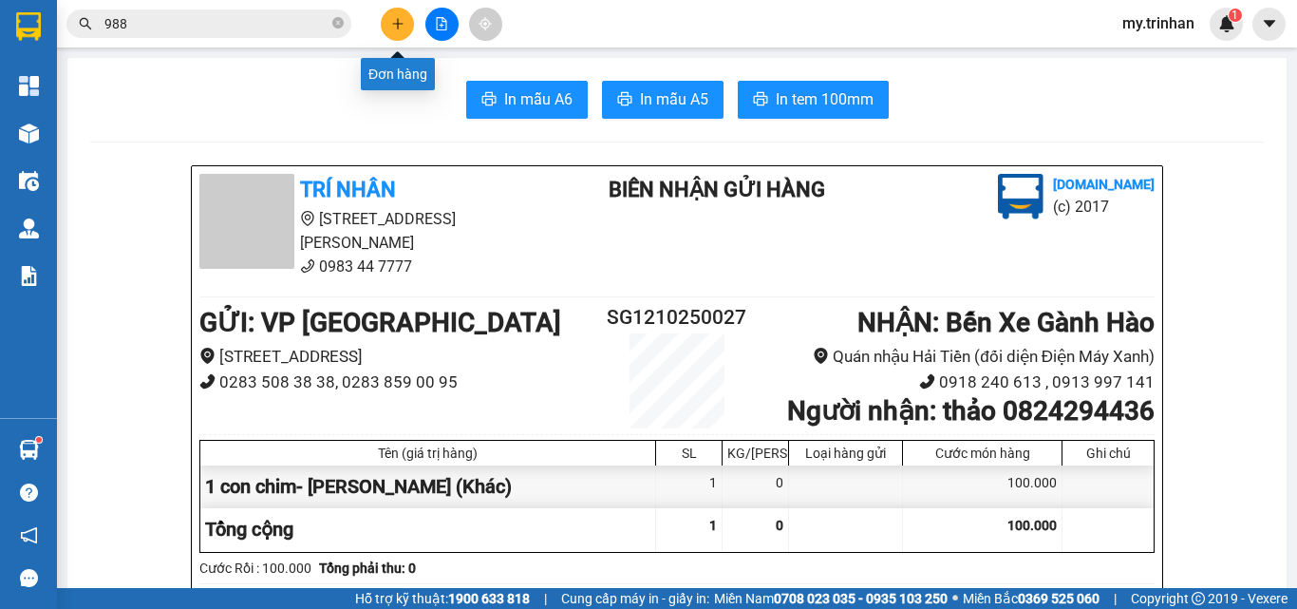
click at [388, 23] on button at bounding box center [397, 24] width 33 height 33
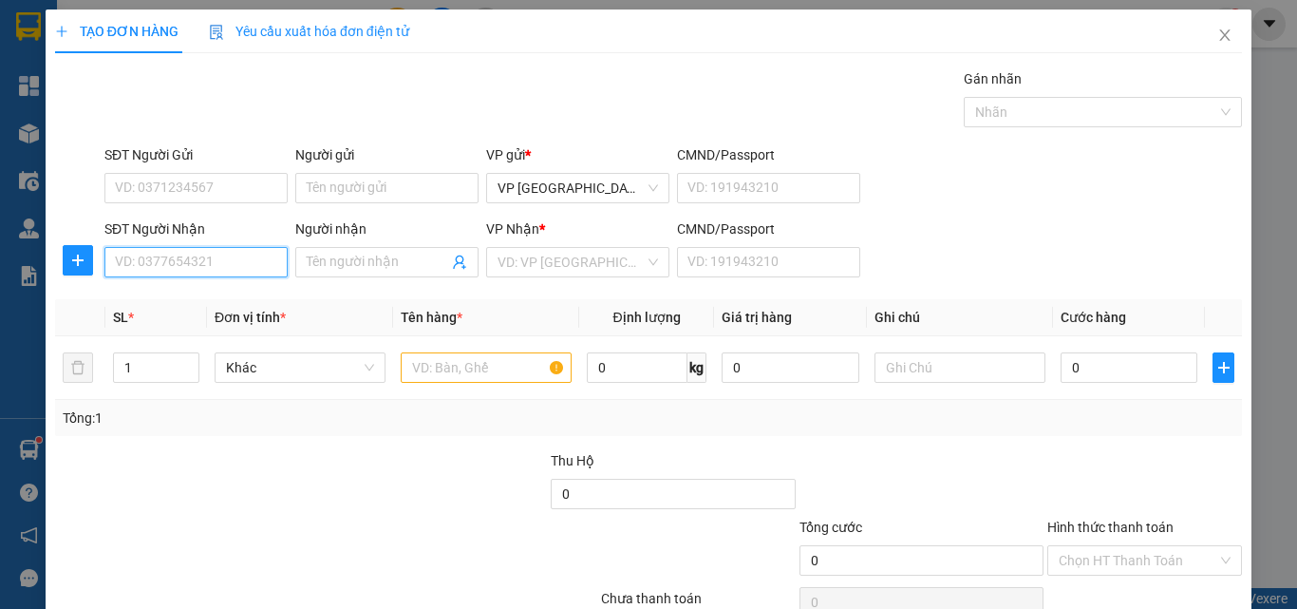
click at [203, 263] on input "SĐT Người Nhận" at bounding box center [195, 262] width 183 height 30
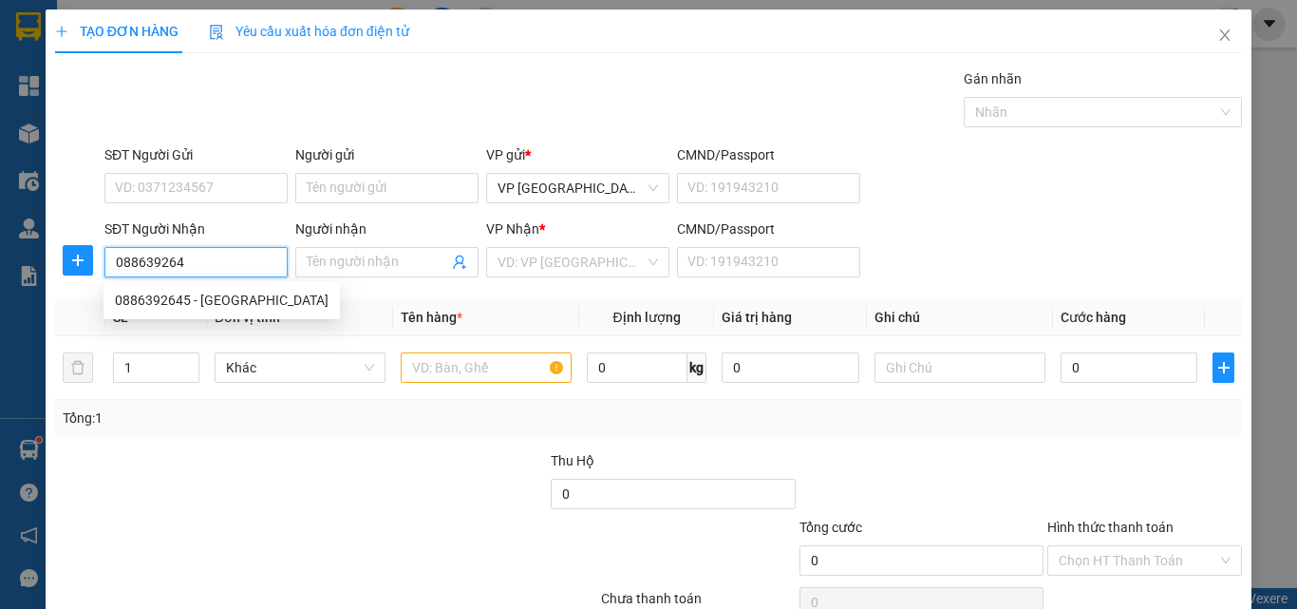
type input "0886392645"
click at [201, 306] on div "0886392645 - [GEOGRAPHIC_DATA]" at bounding box center [222, 300] width 214 height 21
type input "việt hùng"
type input "30.000"
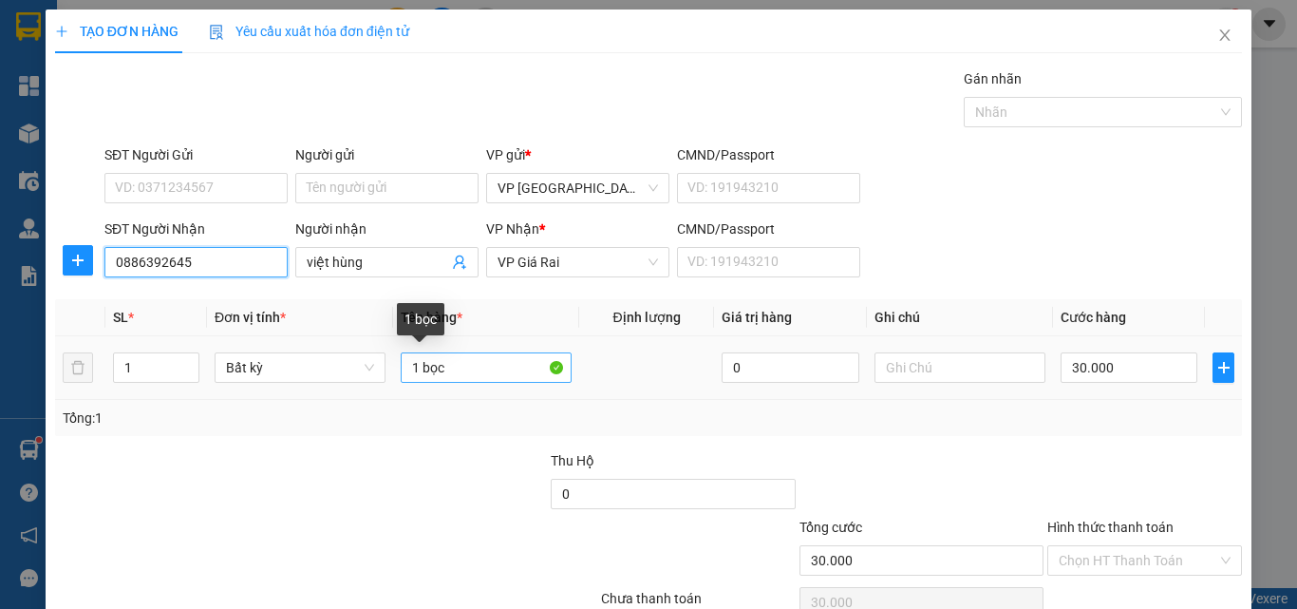
type input "0886392645"
drag, startPoint x: 439, startPoint y: 377, endPoint x: 386, endPoint y: 377, distance: 53.2
click at [386, 377] on tr "1 Bất kỳ 1 bọc 0 30.000" at bounding box center [648, 368] width 1187 height 64
type input "1th giấy"
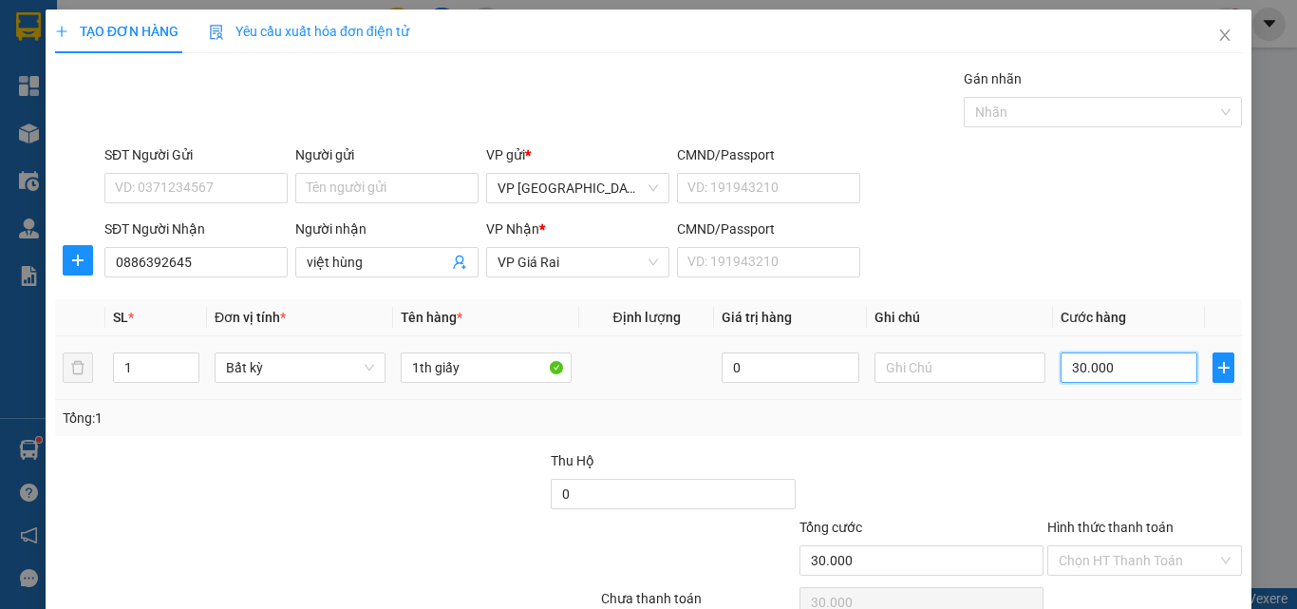
click at [1083, 382] on input "30.000" at bounding box center [1129, 367] width 137 height 30
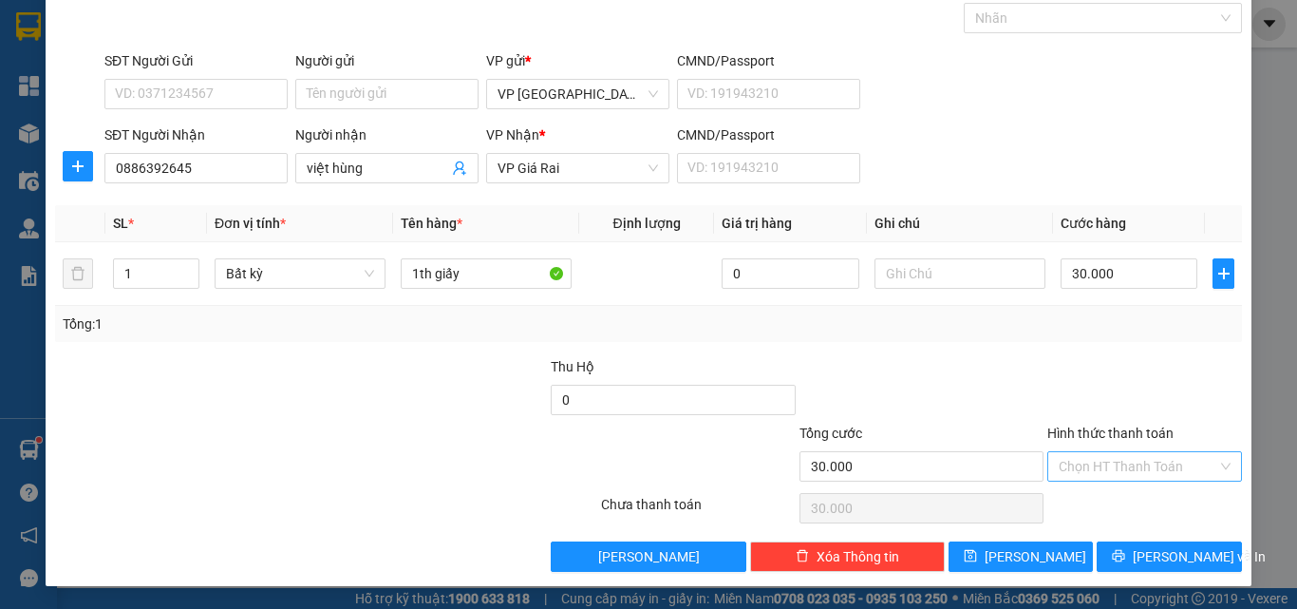
click at [1131, 462] on input "Hình thức thanh toán" at bounding box center [1138, 466] width 159 height 28
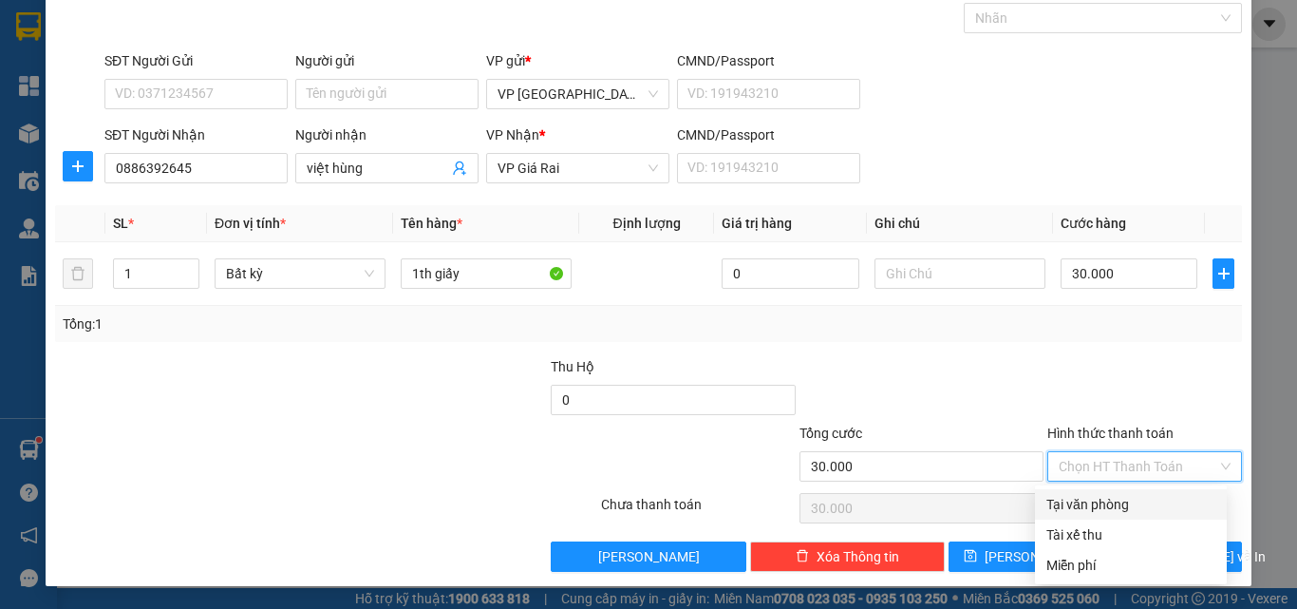
click at [1101, 507] on div "Tại văn phòng" at bounding box center [1130, 504] width 169 height 21
type input "0"
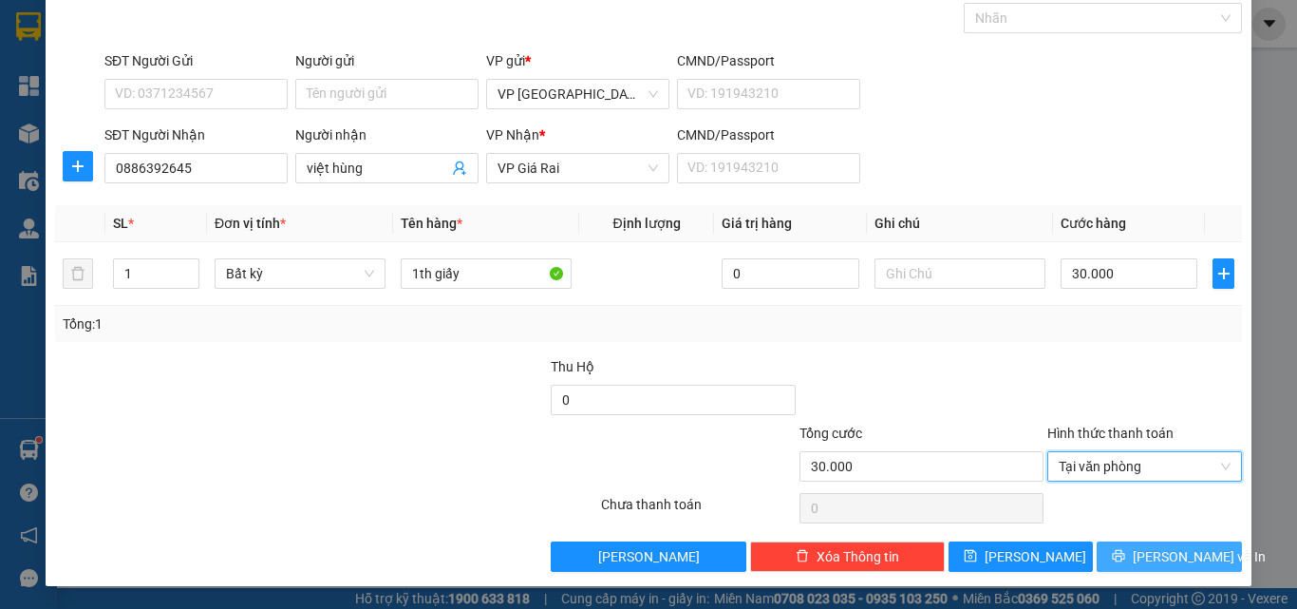
click at [1160, 555] on span "[PERSON_NAME] và In" at bounding box center [1199, 556] width 133 height 21
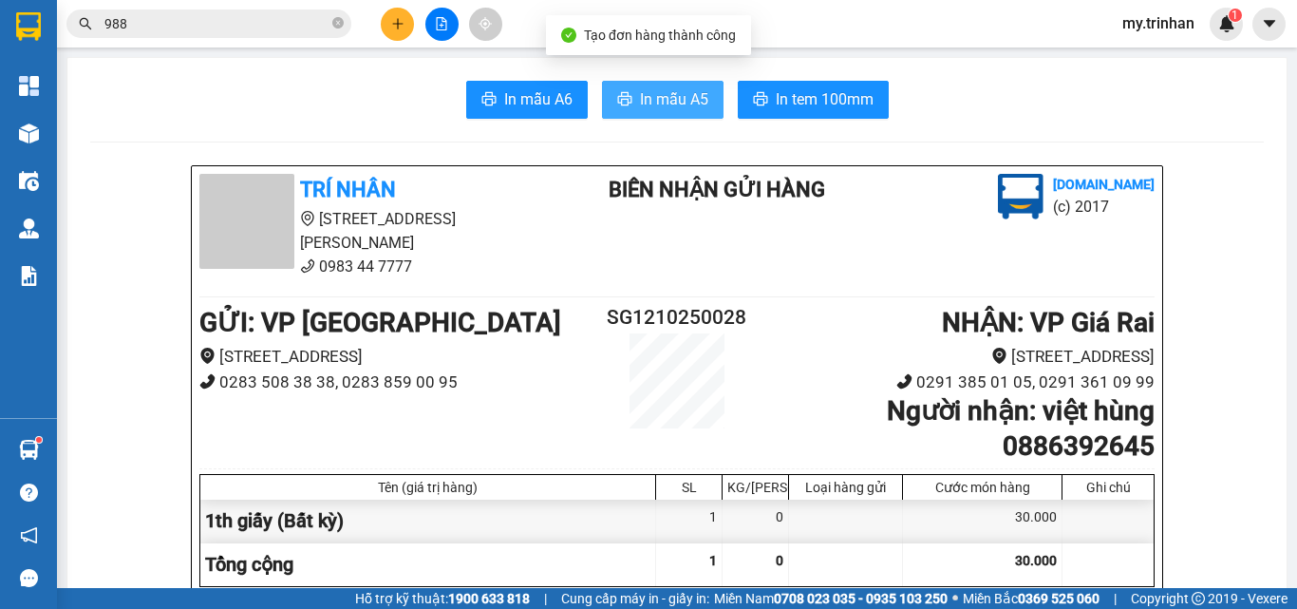
click at [672, 86] on button "In mẫu A5" at bounding box center [663, 100] width 122 height 38
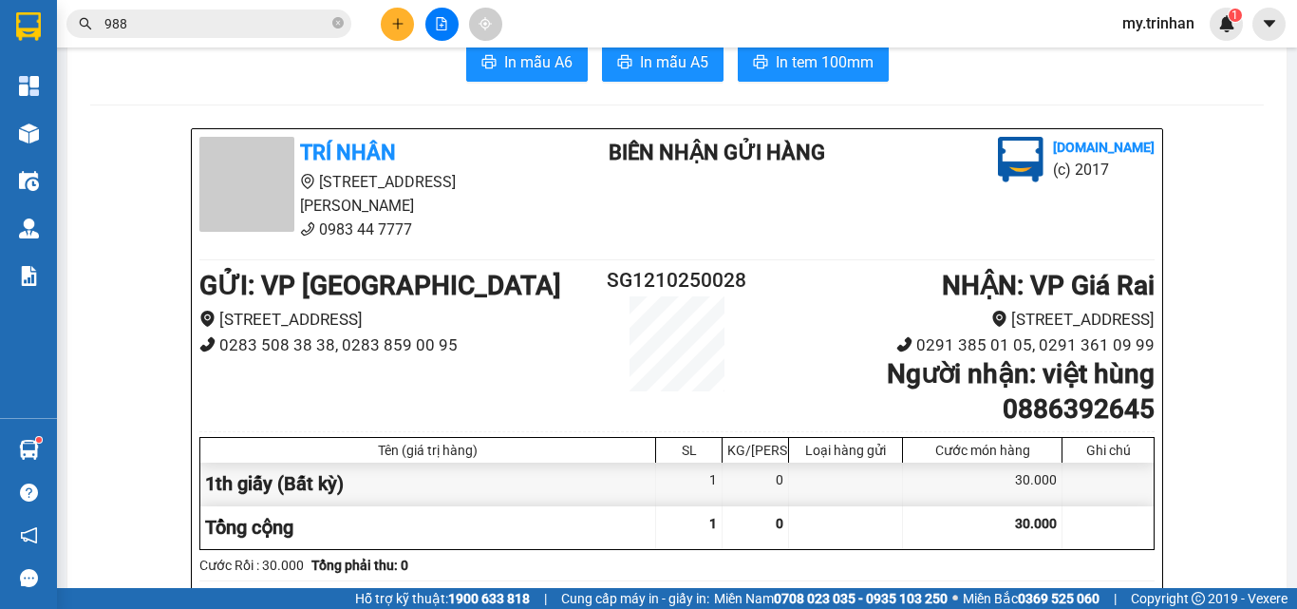
scroll to position [95, 0]
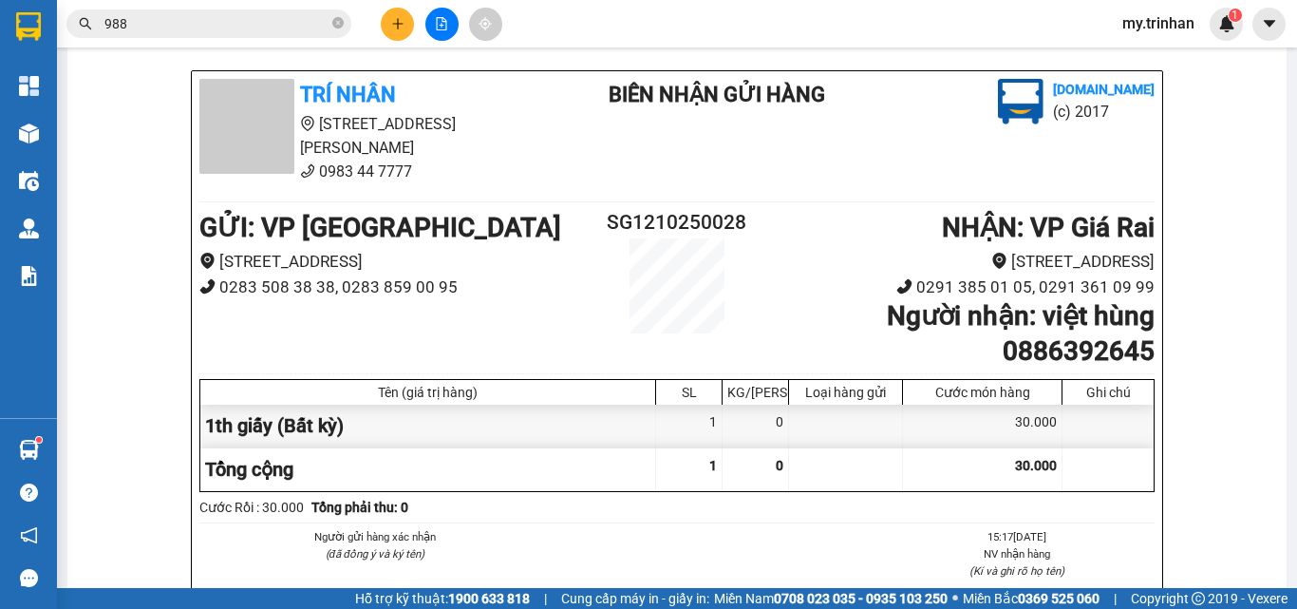
click at [398, 18] on icon "plus" at bounding box center [397, 23] width 13 height 13
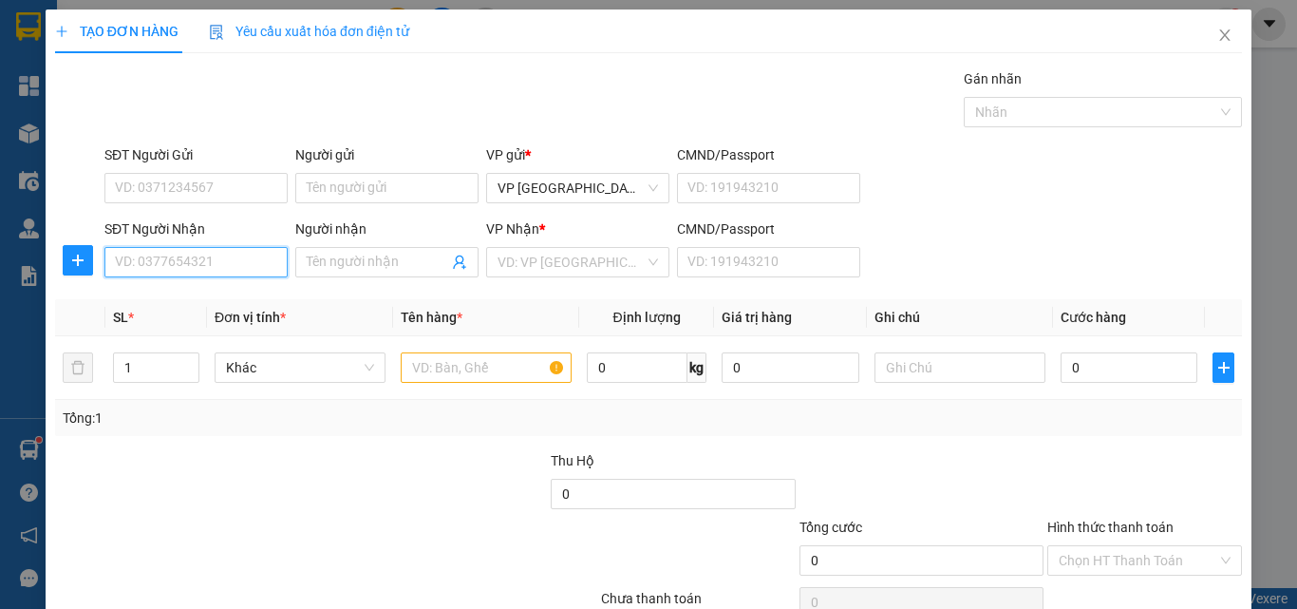
click at [174, 258] on input "SĐT Người Nhận" at bounding box center [195, 262] width 183 height 30
type input "0942992252"
click at [171, 299] on div "0942992252 - lan" at bounding box center [194, 300] width 158 height 21
type input "lan"
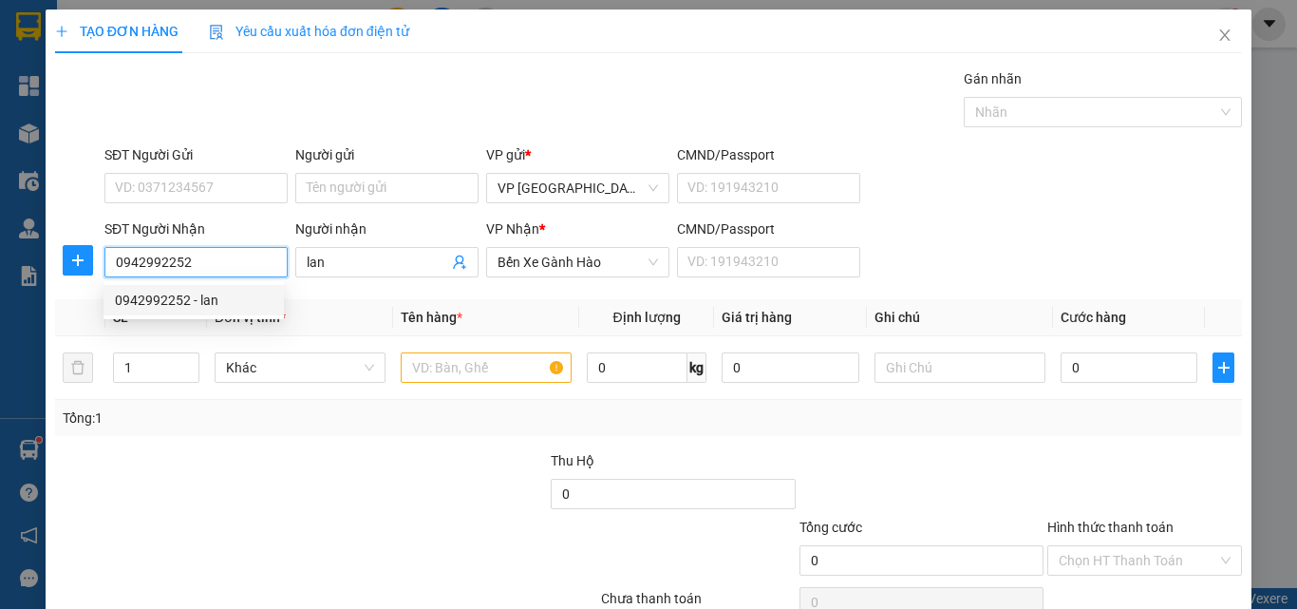
type input "40.000"
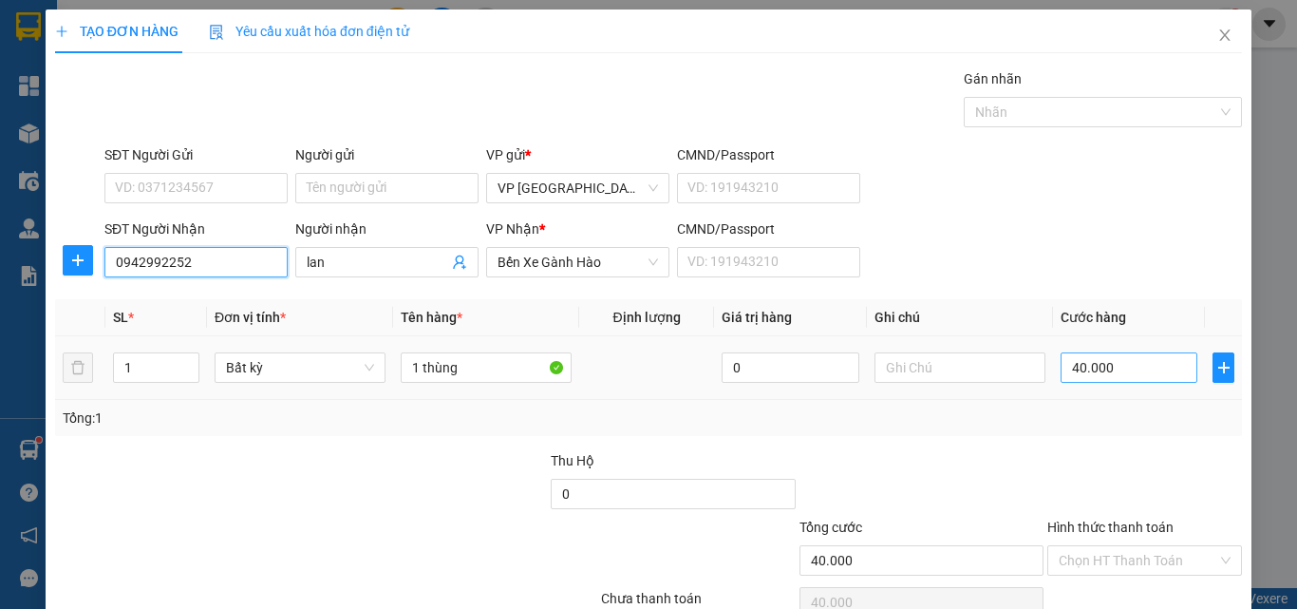
type input "0942992252"
click at [1136, 371] on input "40.000" at bounding box center [1129, 367] width 137 height 30
type input "3"
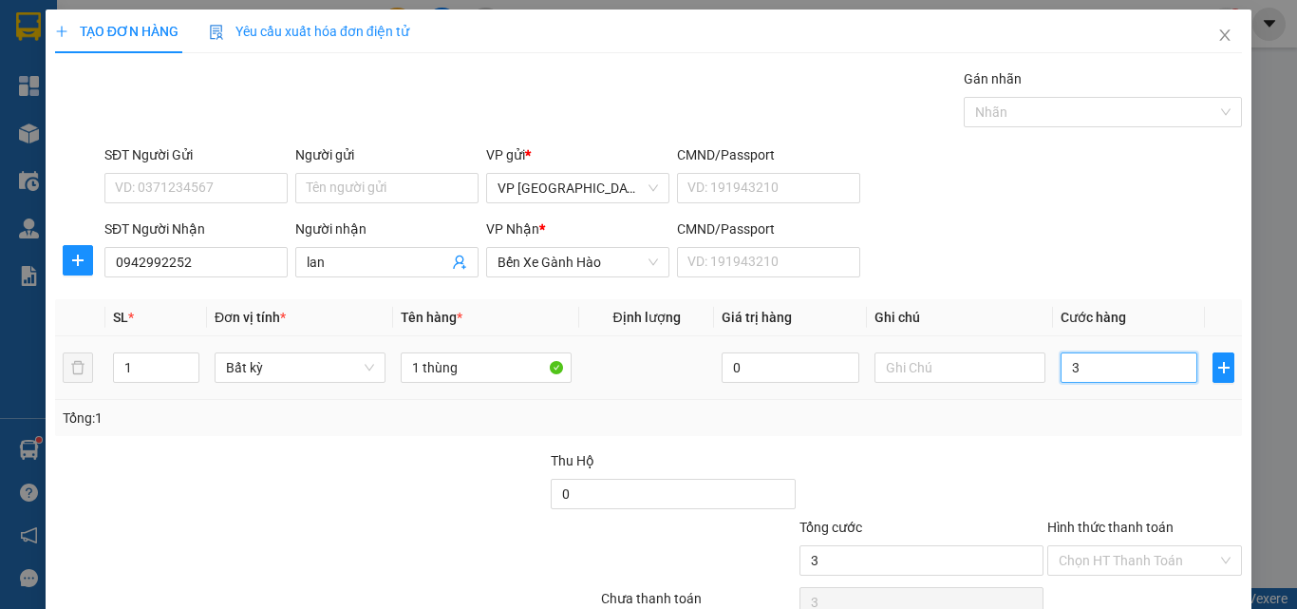
type input "30"
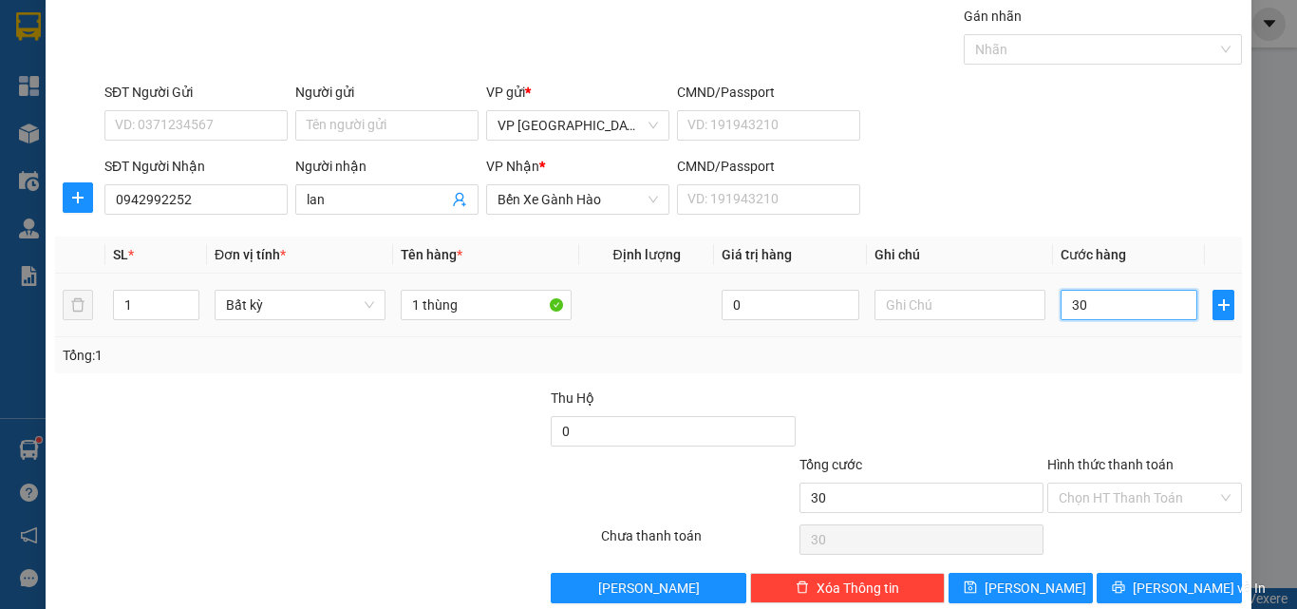
scroll to position [94, 0]
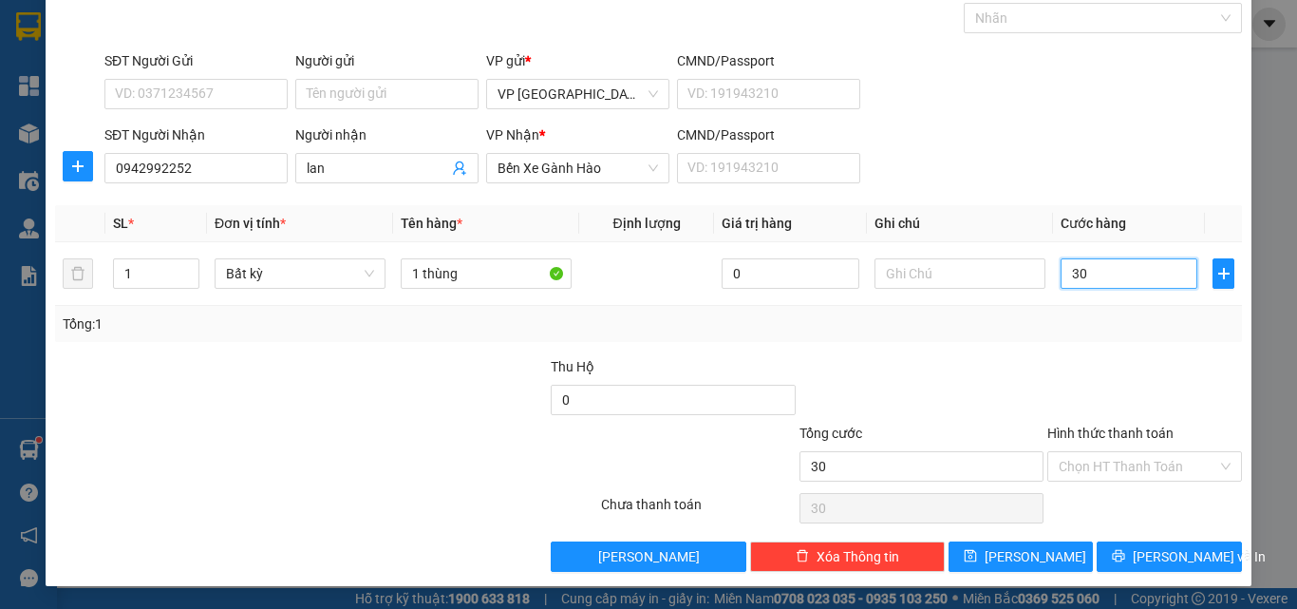
type input "30"
type input "30.000"
click at [1132, 363] on div at bounding box center [1144, 389] width 198 height 66
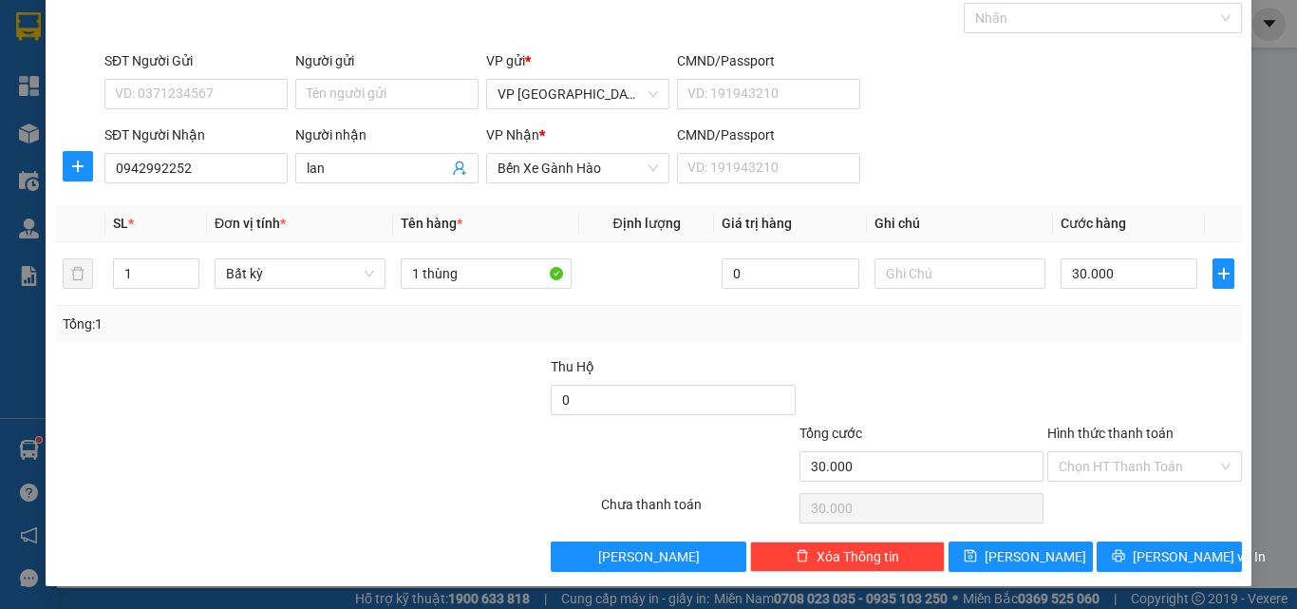
click at [1156, 349] on div "Transit Pickup Surcharge Ids Transit Deliver Surcharge Ids Transit Deliver Surc…" at bounding box center [648, 272] width 1187 height 597
click at [1146, 461] on input "Hình thức thanh toán" at bounding box center [1138, 466] width 159 height 28
click at [1118, 344] on div "Transit Pickup Surcharge Ids Transit Deliver Surcharge Ids Transit Deliver Surc…" at bounding box center [648, 272] width 1187 height 597
click at [1120, 455] on input "Hình thức thanh toán" at bounding box center [1138, 466] width 159 height 28
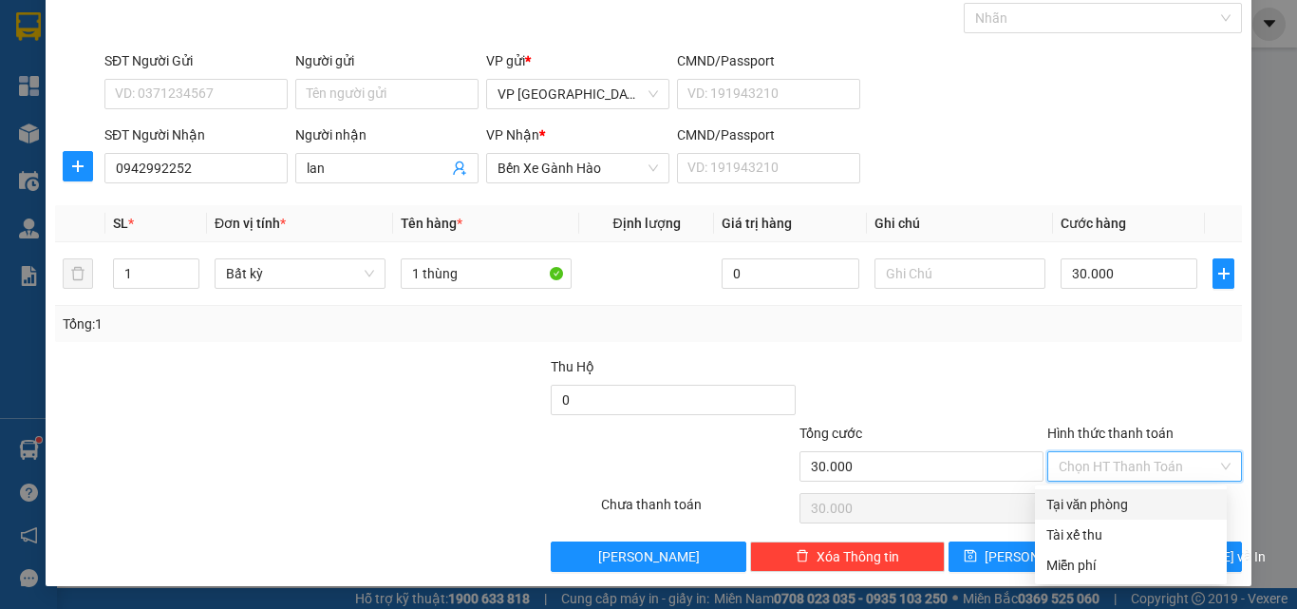
click at [1115, 507] on div "Tại văn phòng" at bounding box center [1130, 504] width 169 height 21
type input "0"
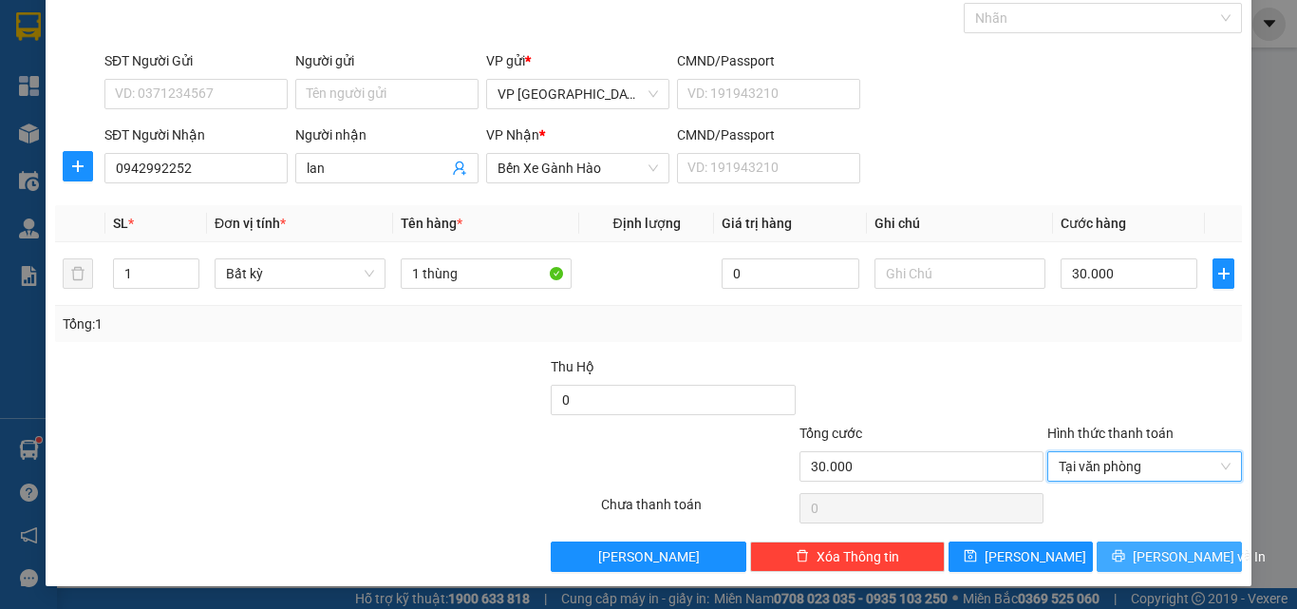
click at [1180, 554] on span "[PERSON_NAME] và In" at bounding box center [1199, 556] width 133 height 21
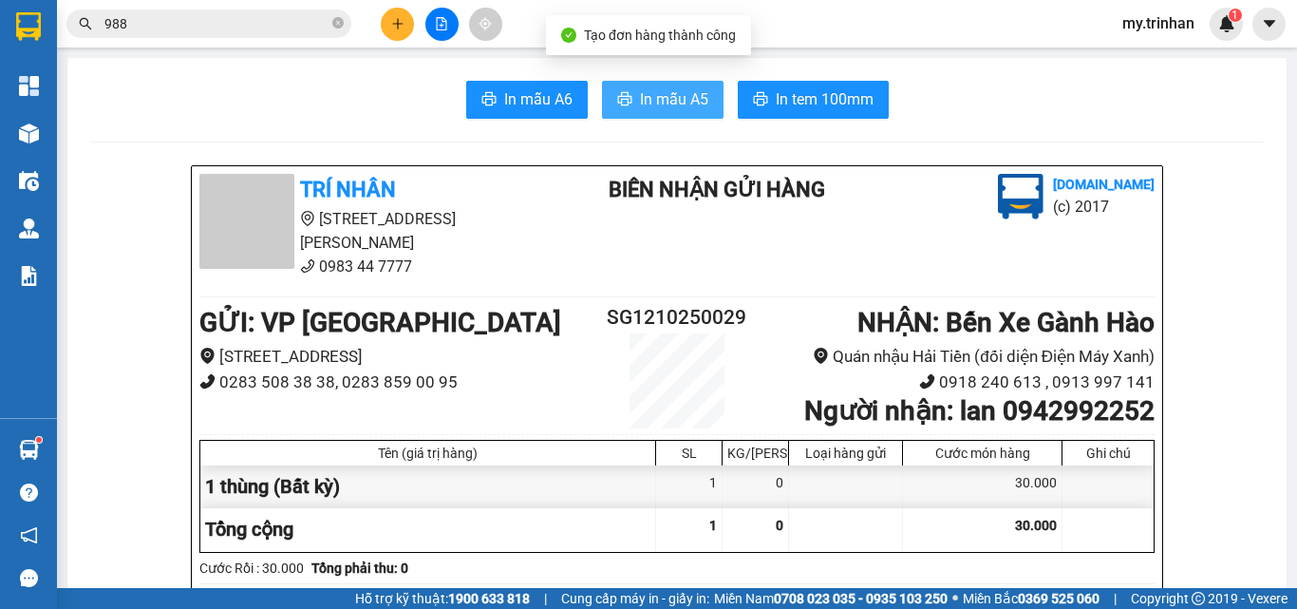
click at [686, 118] on button "In mẫu A5" at bounding box center [663, 100] width 122 height 38
click at [0, 117] on div "Kho hàng mới" at bounding box center [28, 132] width 57 height 47
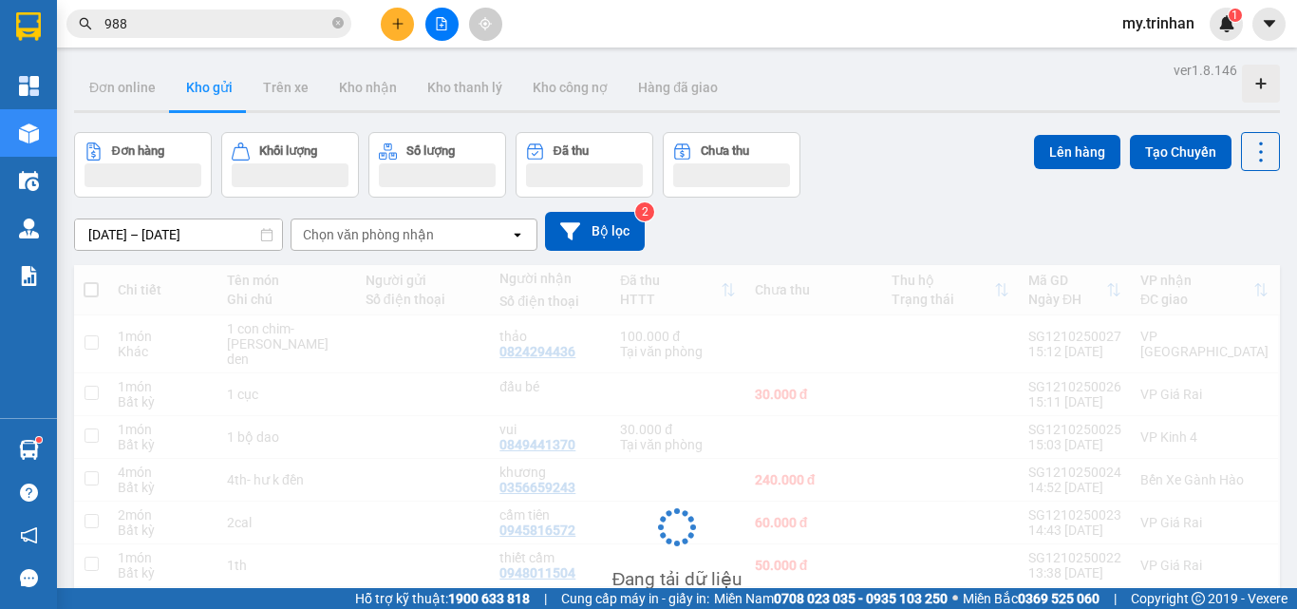
click at [391, 22] on icon "plus" at bounding box center [397, 23] width 13 height 13
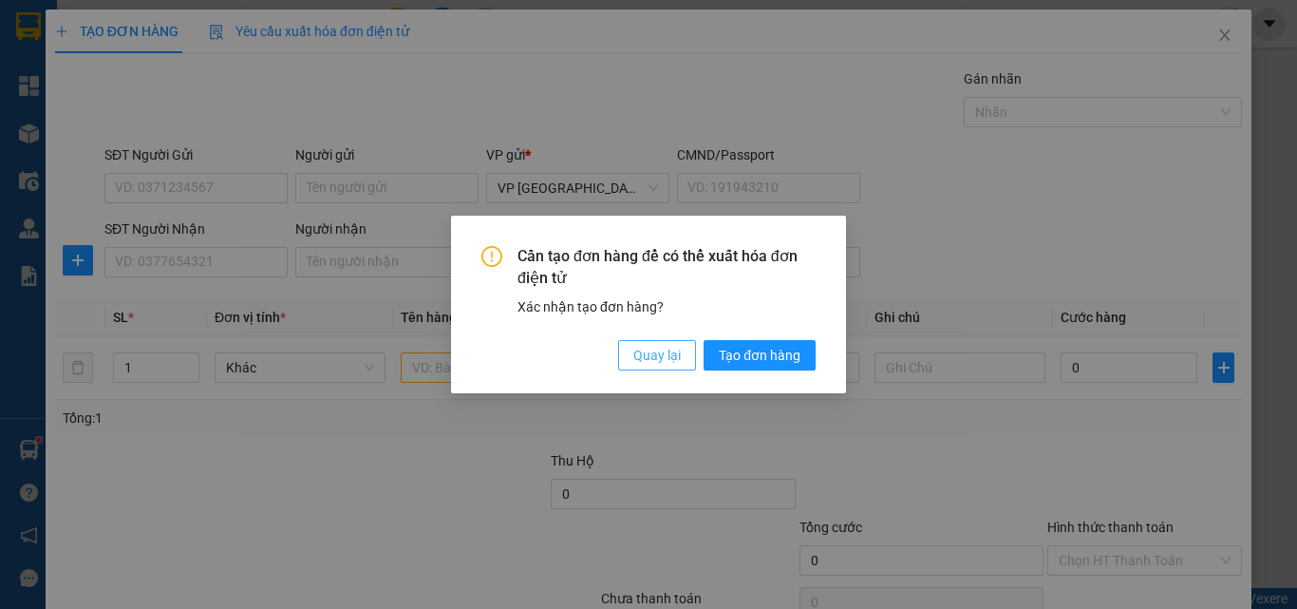
click at [666, 356] on span "Quay lại" at bounding box center [656, 355] width 47 height 21
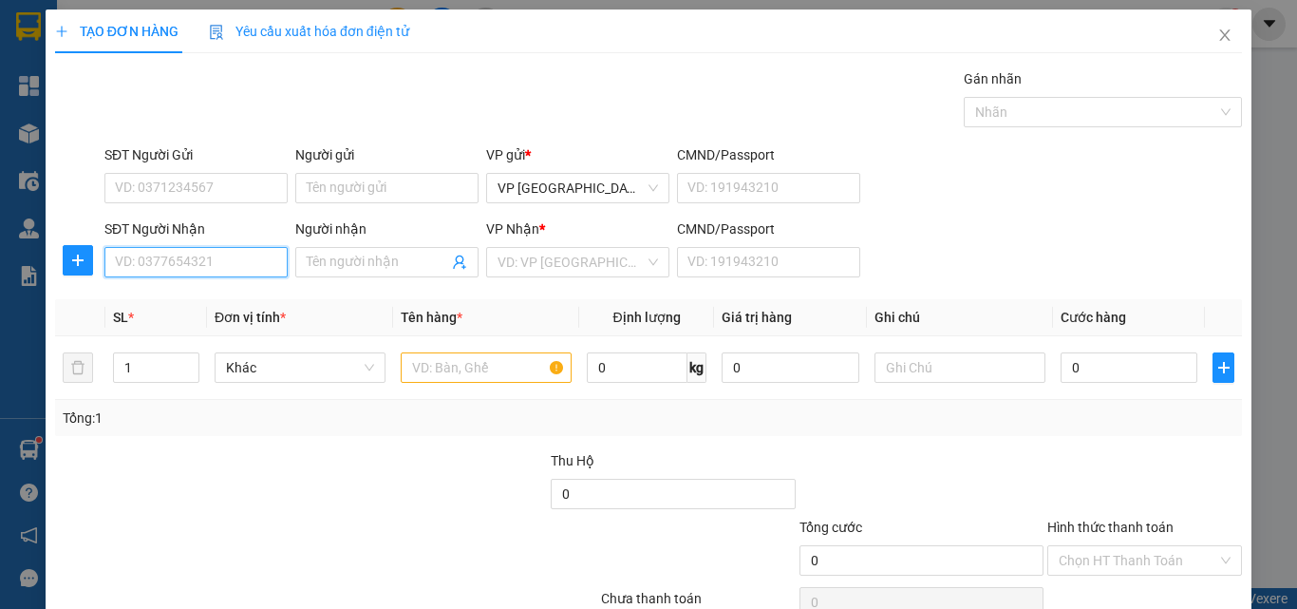
click at [259, 254] on input "SĐT Người Nhận" at bounding box center [195, 262] width 183 height 30
type input "0941711712"
click at [164, 289] on div "0941711712 - mận" at bounding box center [194, 300] width 180 height 30
type input "mận"
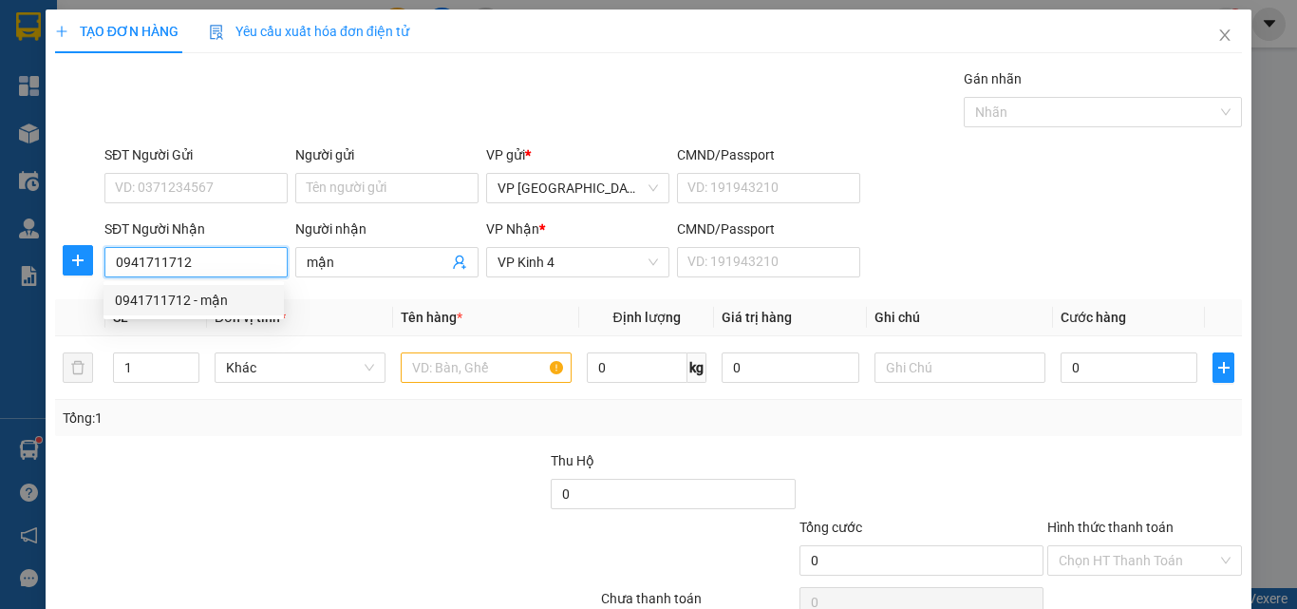
type input "40.000"
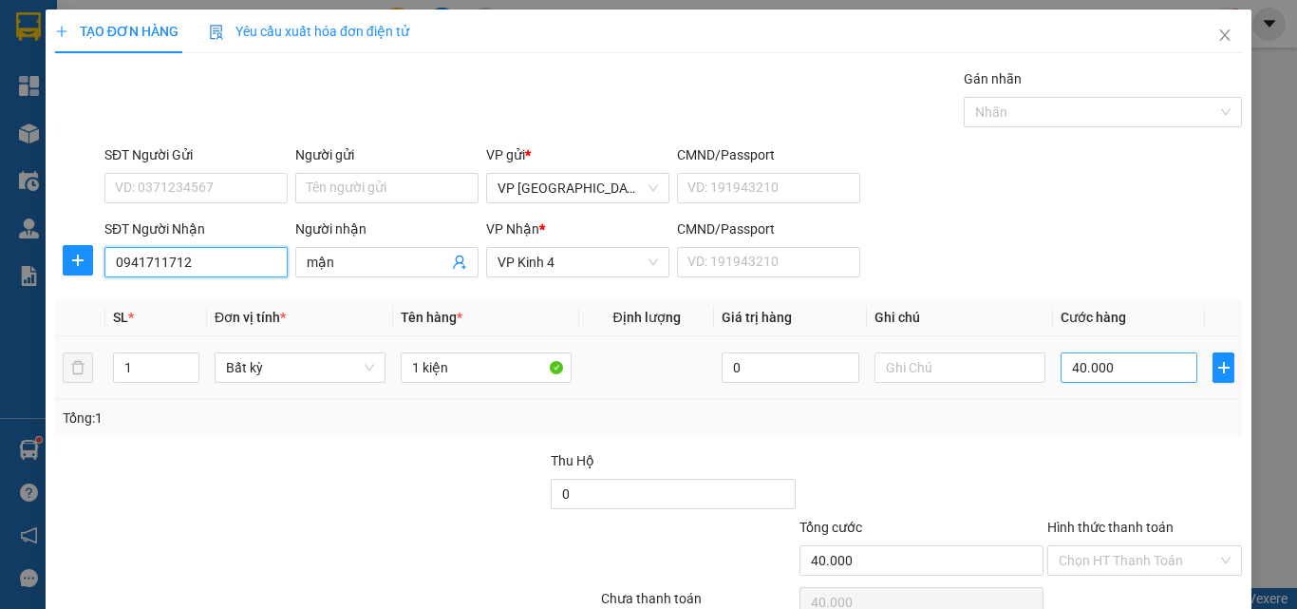
scroll to position [94, 0]
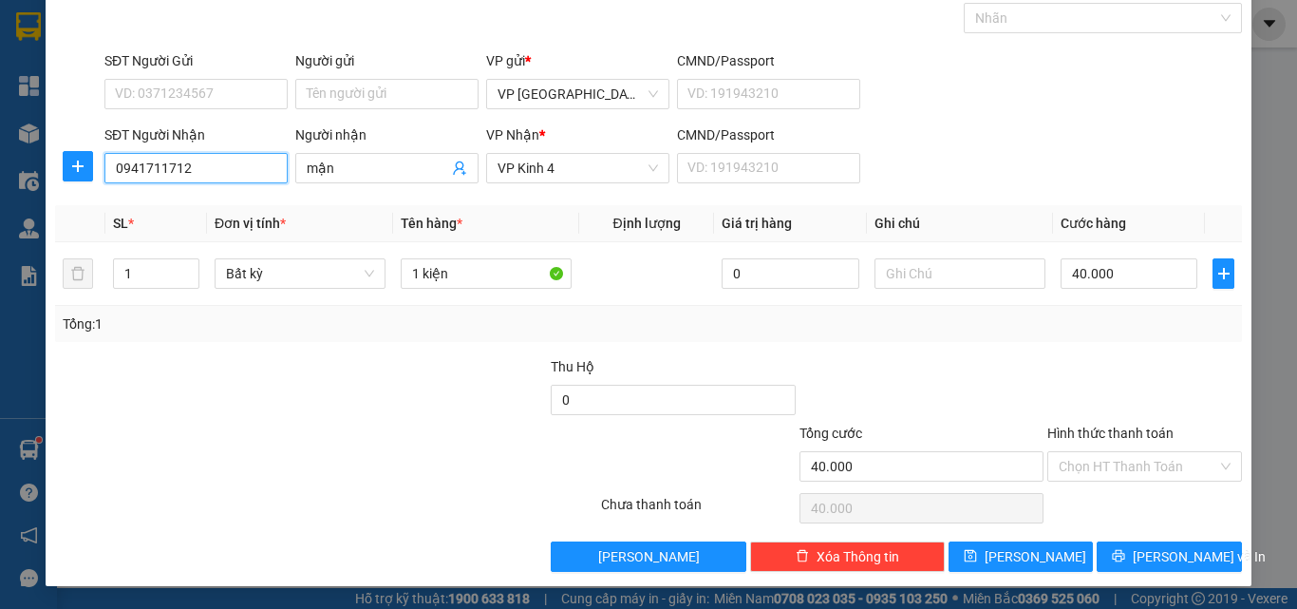
type input "0941711712"
click at [1165, 556] on span "[PERSON_NAME] và In" at bounding box center [1199, 556] width 133 height 21
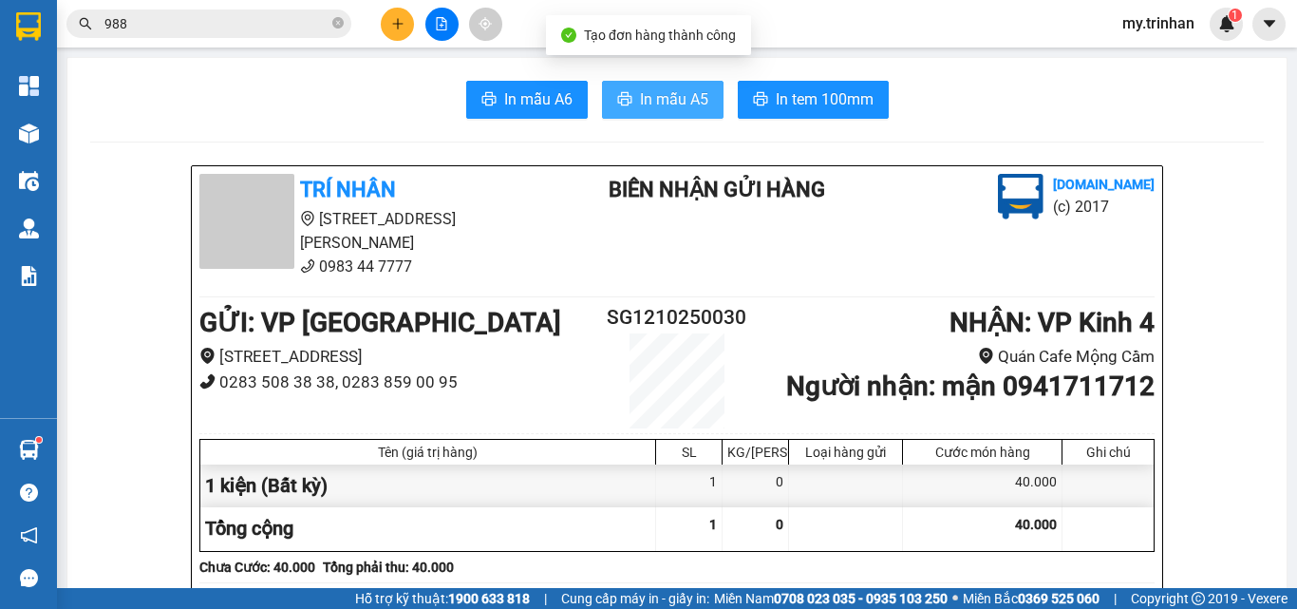
click at [640, 99] on span "In mẫu A5" at bounding box center [674, 99] width 68 height 24
click at [943, 107] on div "In mẫu A6 In mẫu A5 In tem 100mm" at bounding box center [677, 100] width 1174 height 38
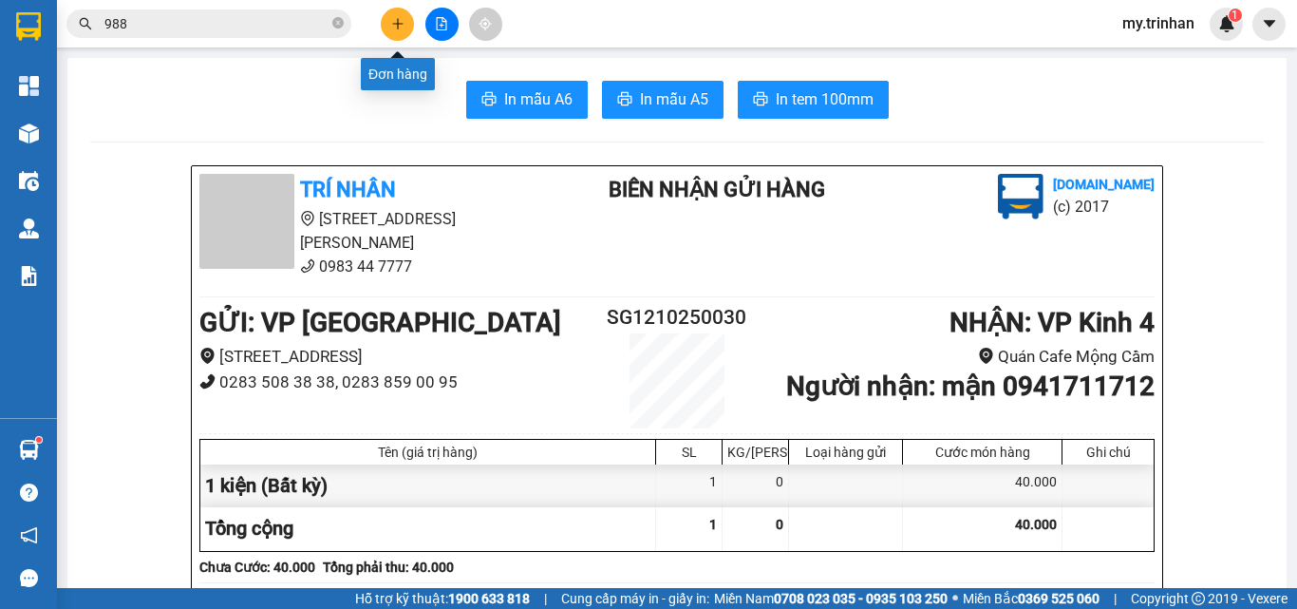
click at [391, 28] on icon "plus" at bounding box center [397, 23] width 13 height 13
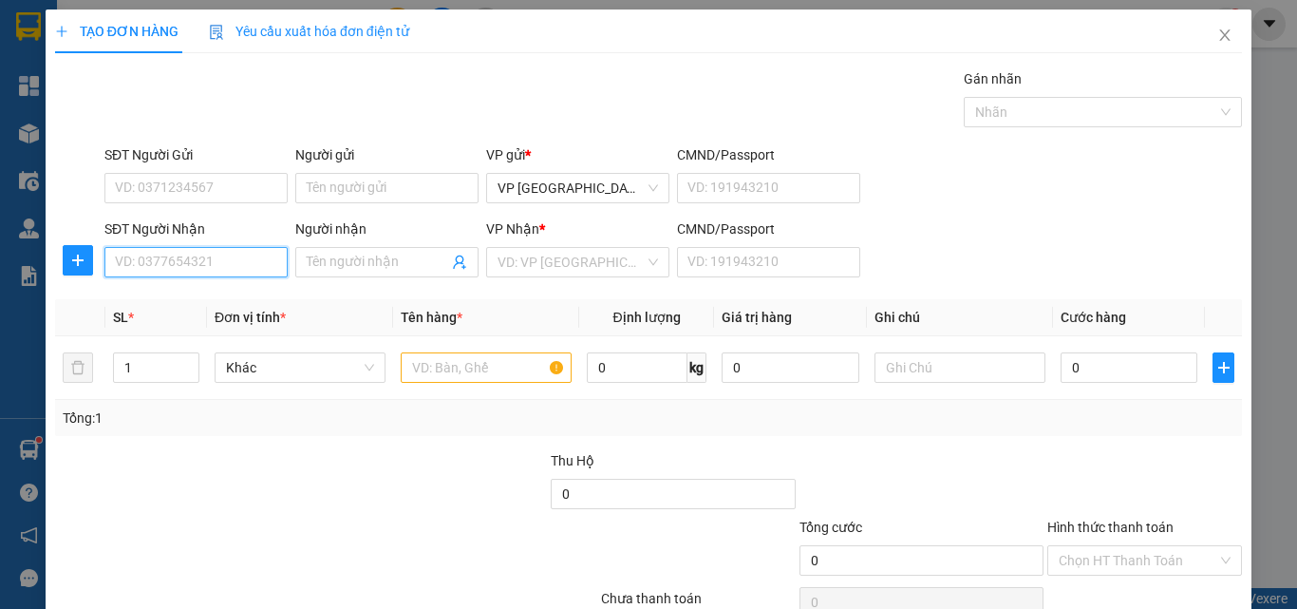
click at [190, 261] on input "SĐT Người Nhận" at bounding box center [195, 262] width 183 height 30
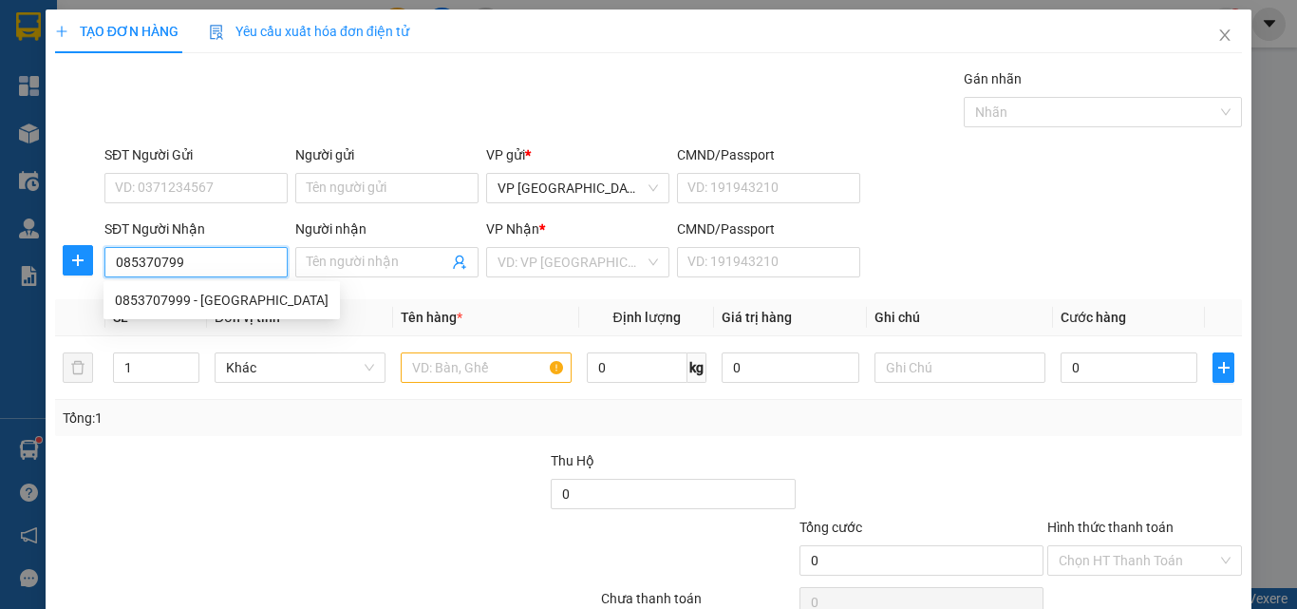
type input "0853707999"
click at [175, 308] on div "0853707999 - [GEOGRAPHIC_DATA]" at bounding box center [222, 300] width 214 height 21
type input "hai sơn"
type input "30.000"
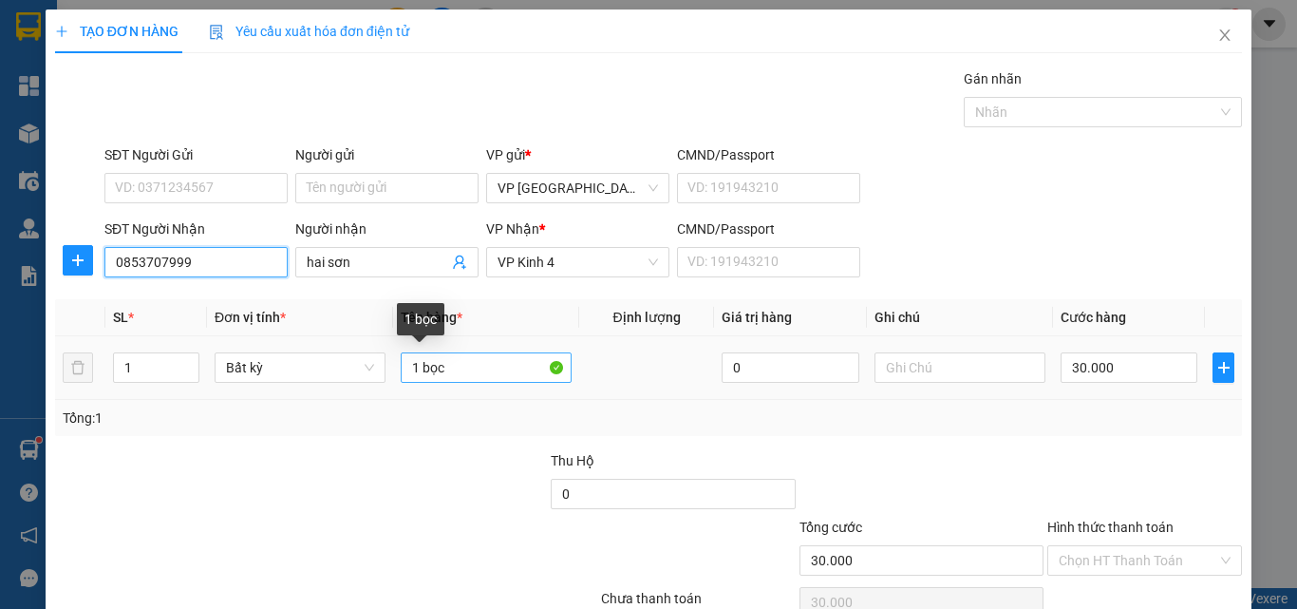
type input "0853707999"
drag, startPoint x: 447, startPoint y: 357, endPoint x: 386, endPoint y: 358, distance: 60.8
click at [386, 358] on tr "1 Bất kỳ 1 bọc 0 30.000" at bounding box center [648, 368] width 1187 height 64
type input "1th"
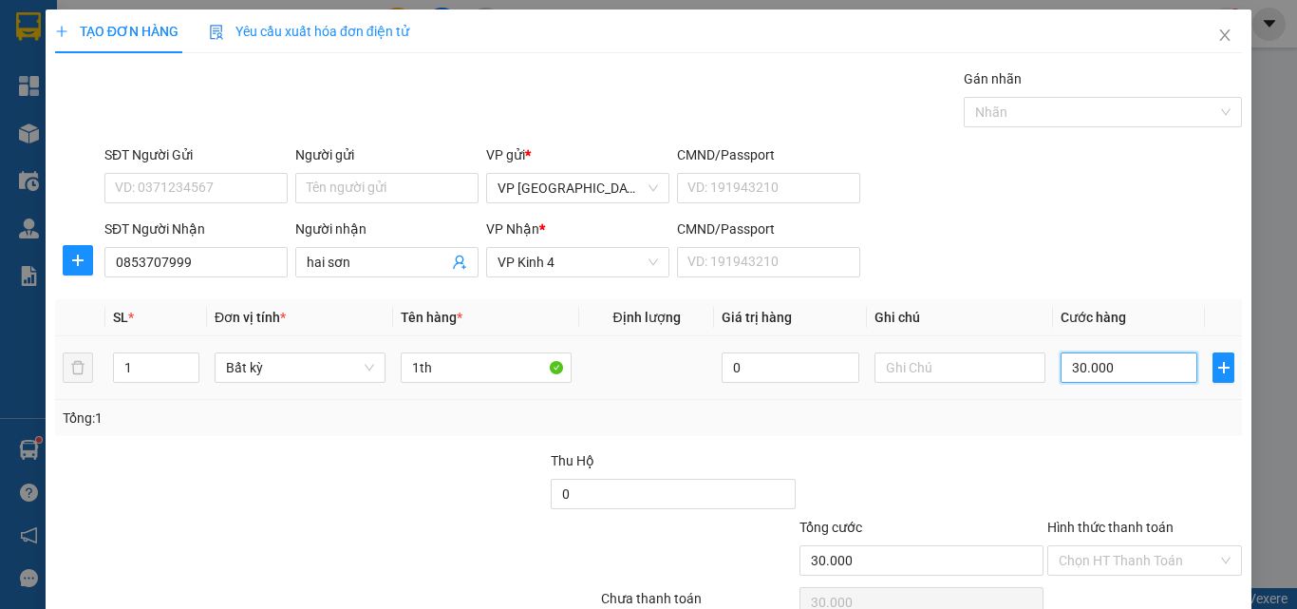
click at [1135, 367] on input "30.000" at bounding box center [1129, 367] width 137 height 30
type input "5"
type input "50"
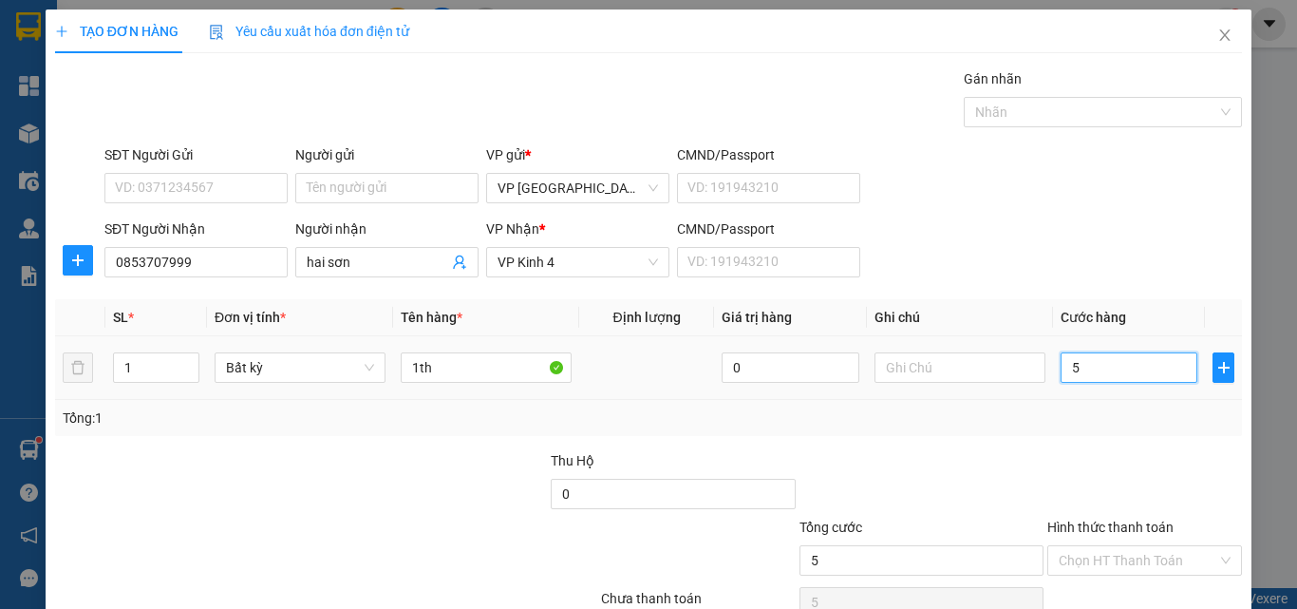
type input "50"
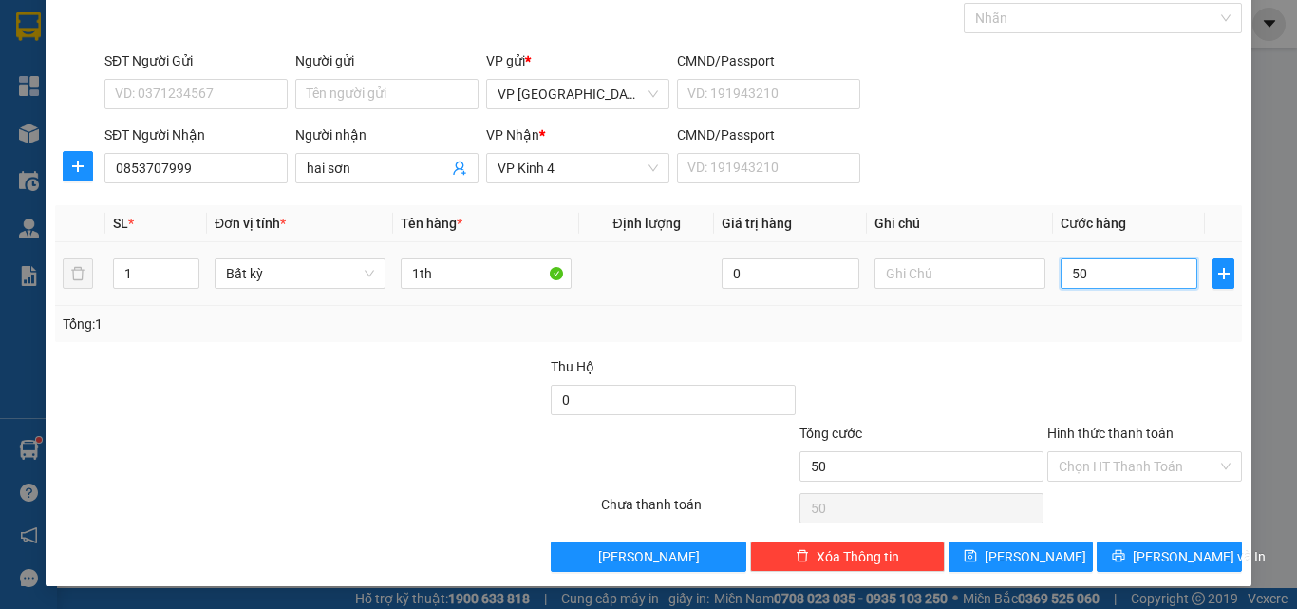
scroll to position [94, 0]
type input "50"
click at [1111, 475] on input "Hình thức thanh toán" at bounding box center [1138, 466] width 159 height 28
type input "50.000"
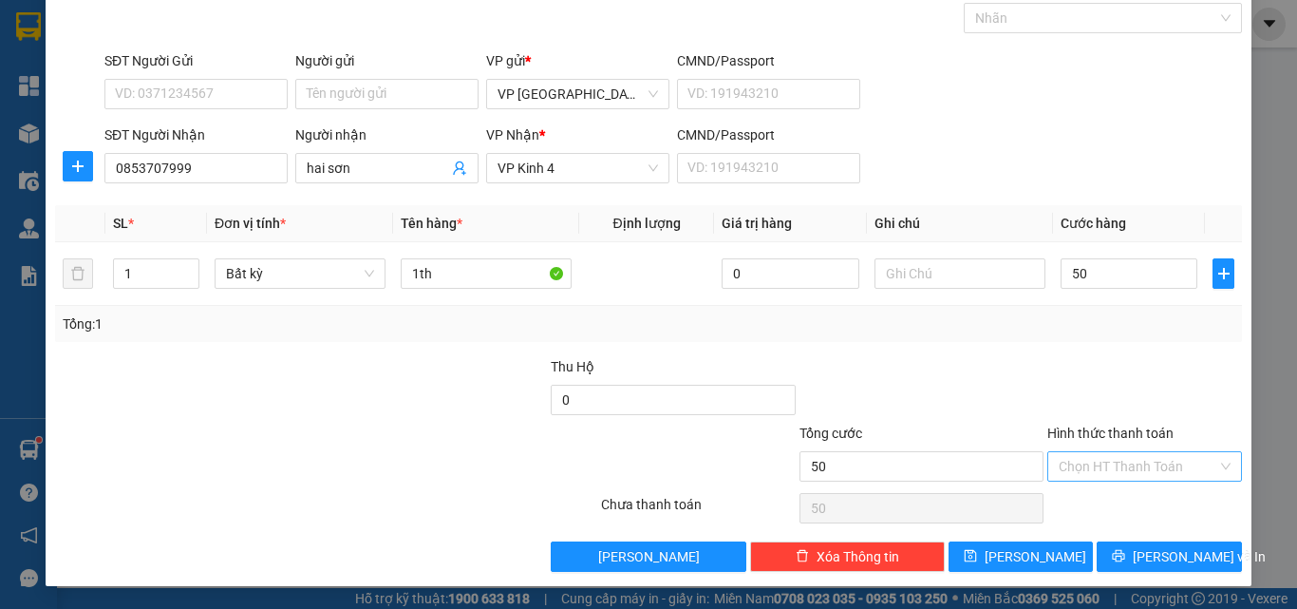
type input "50.000"
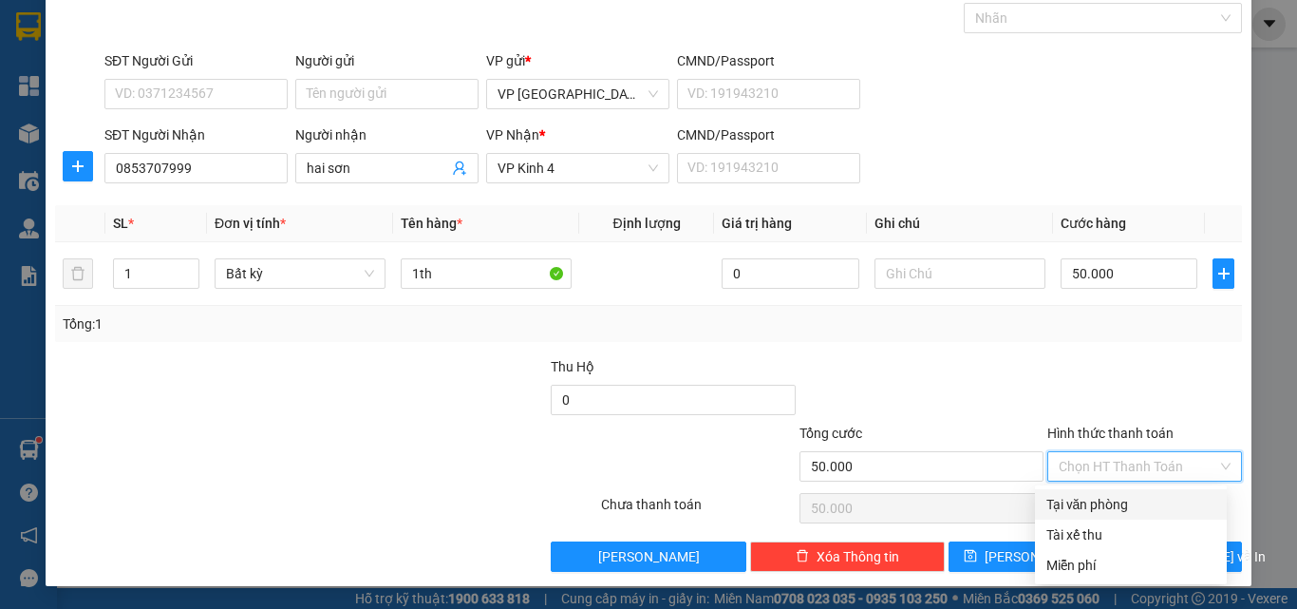
drag, startPoint x: 1108, startPoint y: 506, endPoint x: 1145, endPoint y: 386, distance: 126.2
click at [1145, 386] on div "Transit Pickup Surcharge Ids Transit Deliver Surcharge Ids Transit Deliver Surc…" at bounding box center [648, 272] width 1187 height 597
click at [1144, 386] on div at bounding box center [1144, 389] width 198 height 66
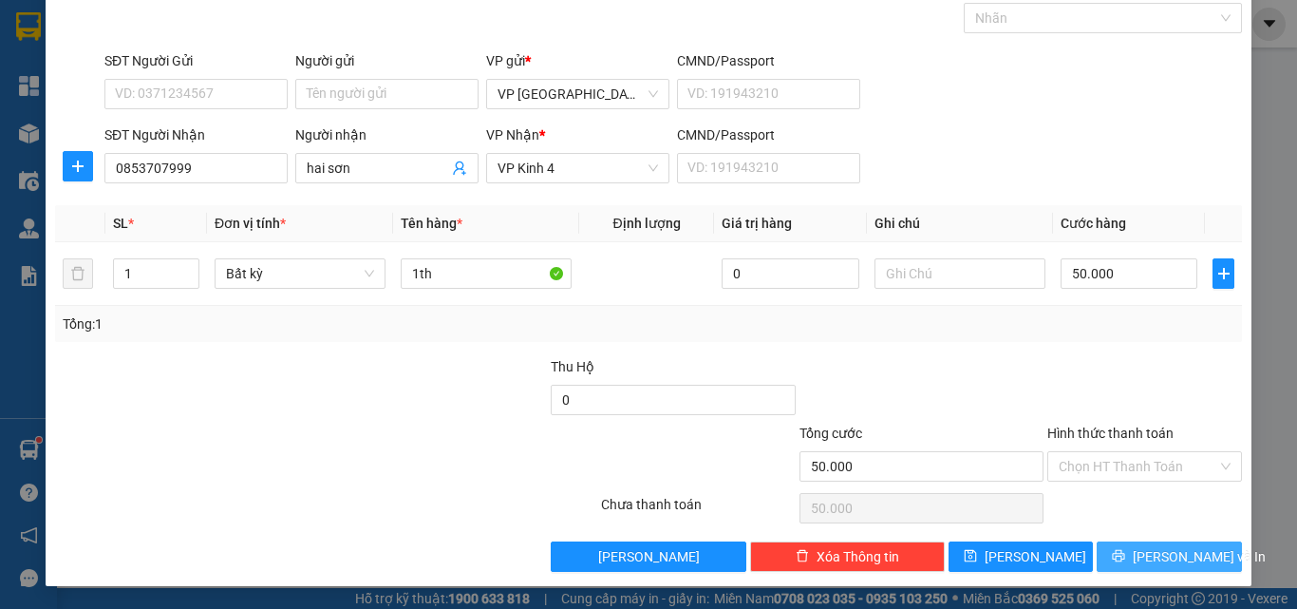
click at [1193, 551] on button "[PERSON_NAME] và In" at bounding box center [1169, 556] width 145 height 30
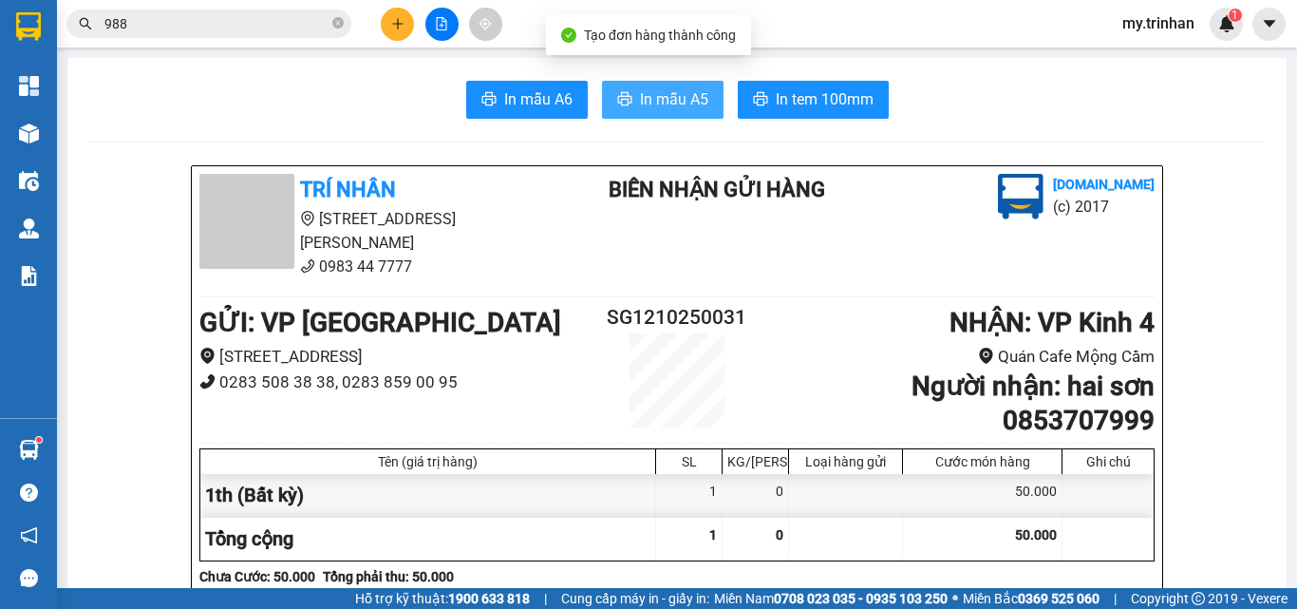
click at [617, 104] on icon "printer" at bounding box center [624, 98] width 14 height 13
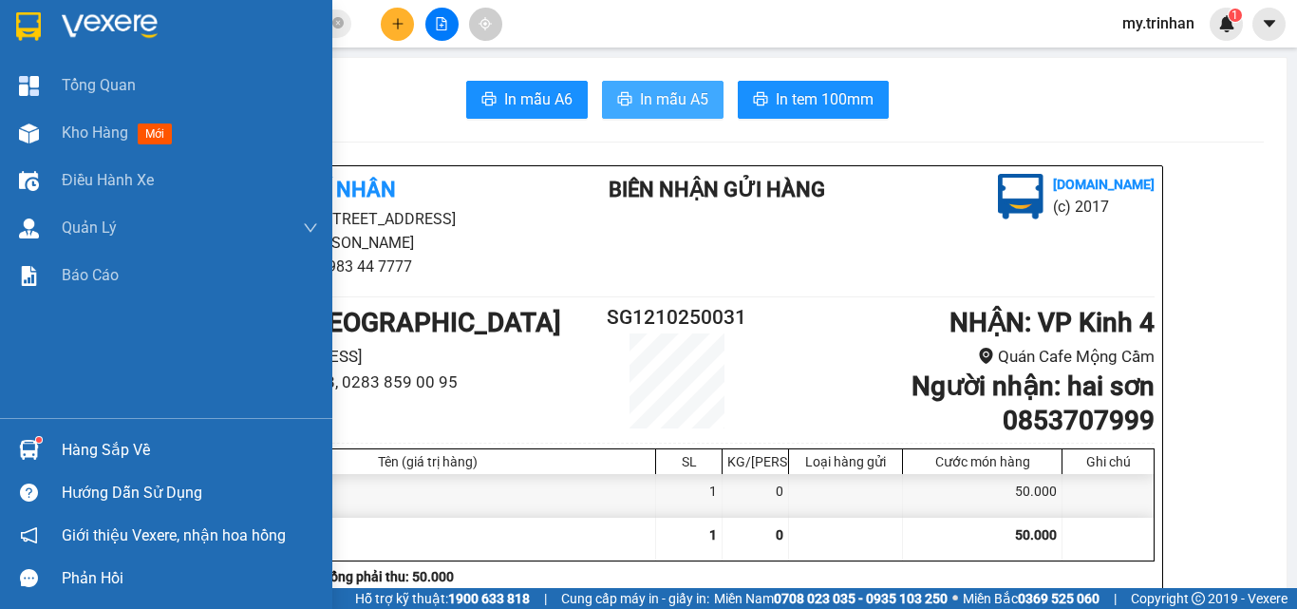
click at [36, 22] on img at bounding box center [28, 26] width 25 height 28
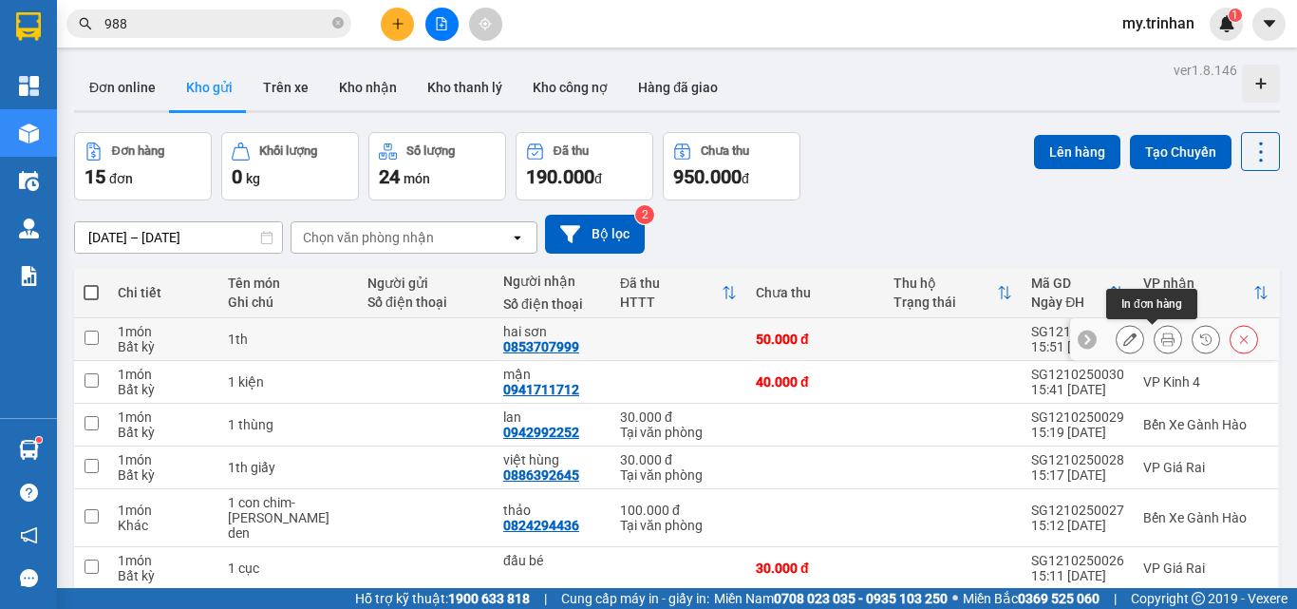
click at [1123, 335] on icon at bounding box center [1129, 338] width 13 height 13
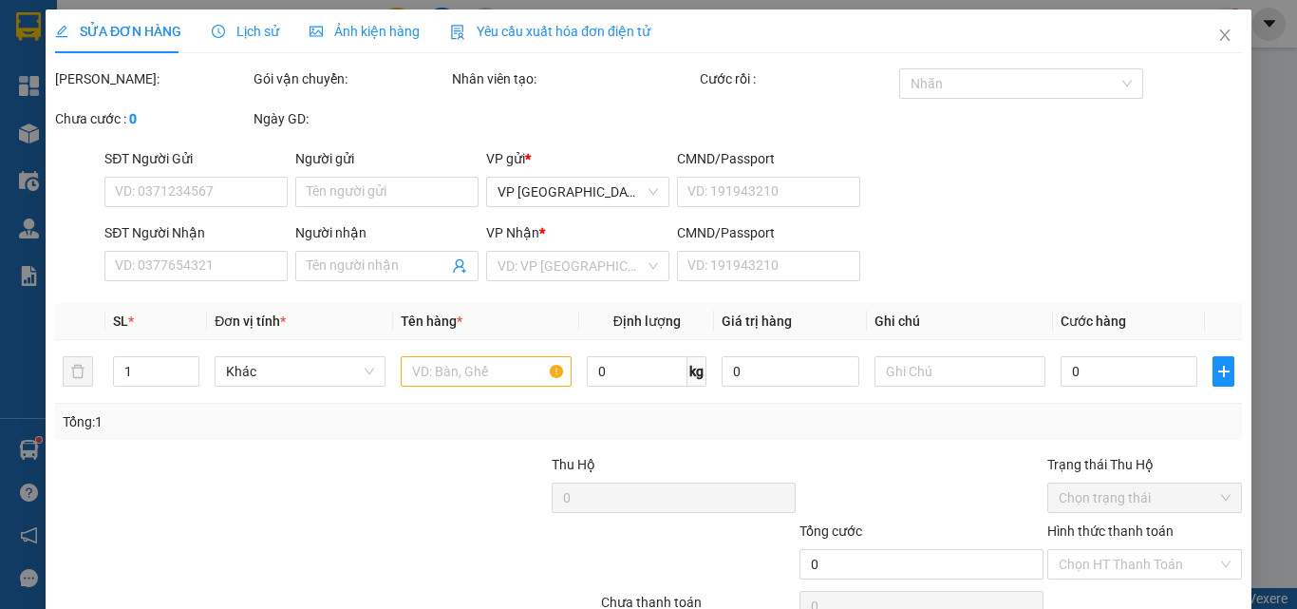
type input "0853707999"
type input "hai sơn"
type input "50.000"
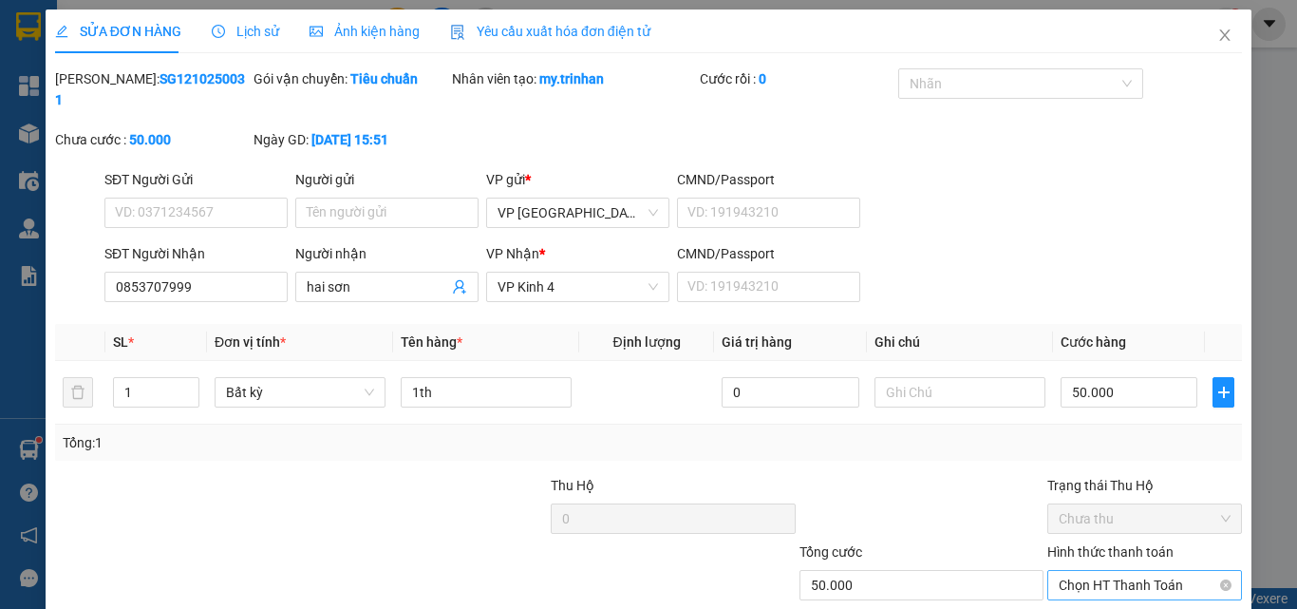
scroll to position [98, 0]
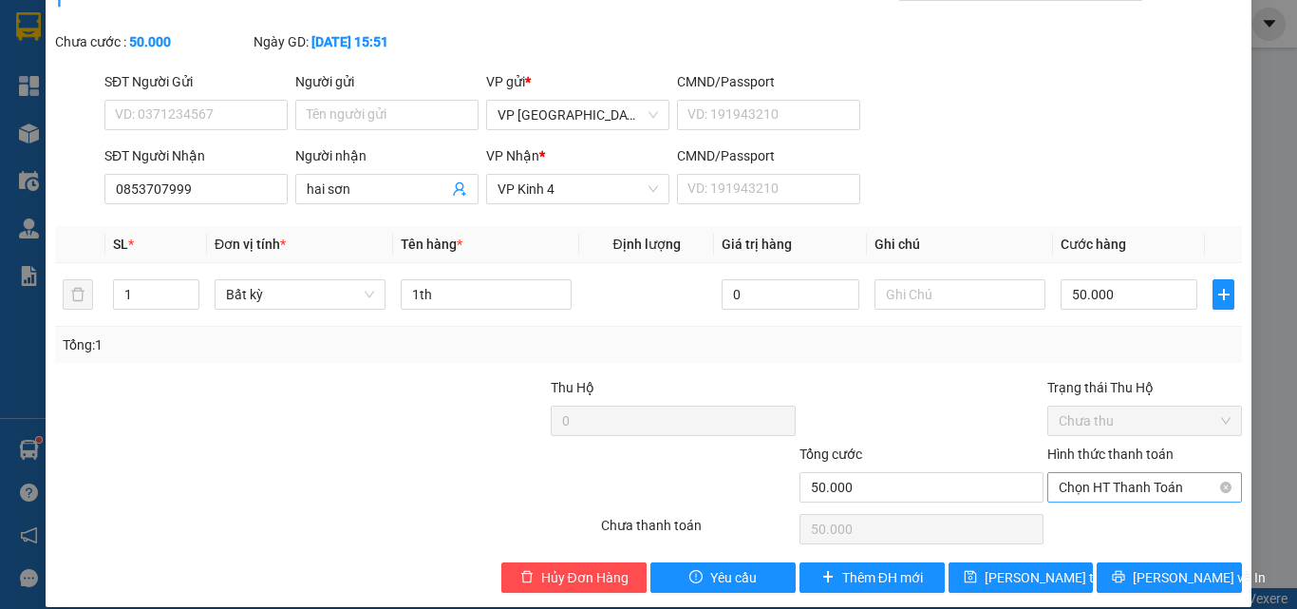
click at [1139, 473] on span "Chọn HT Thanh Toán" at bounding box center [1145, 487] width 172 height 28
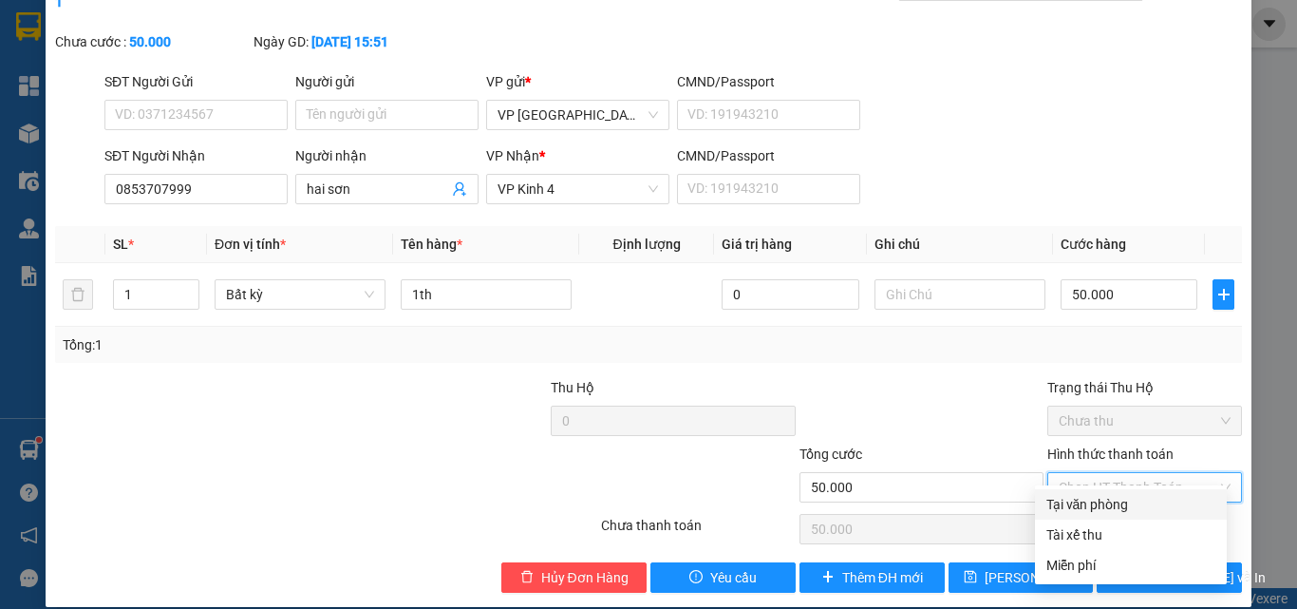
click at [1090, 501] on div "Tại văn phòng" at bounding box center [1130, 504] width 169 height 21
type input "0"
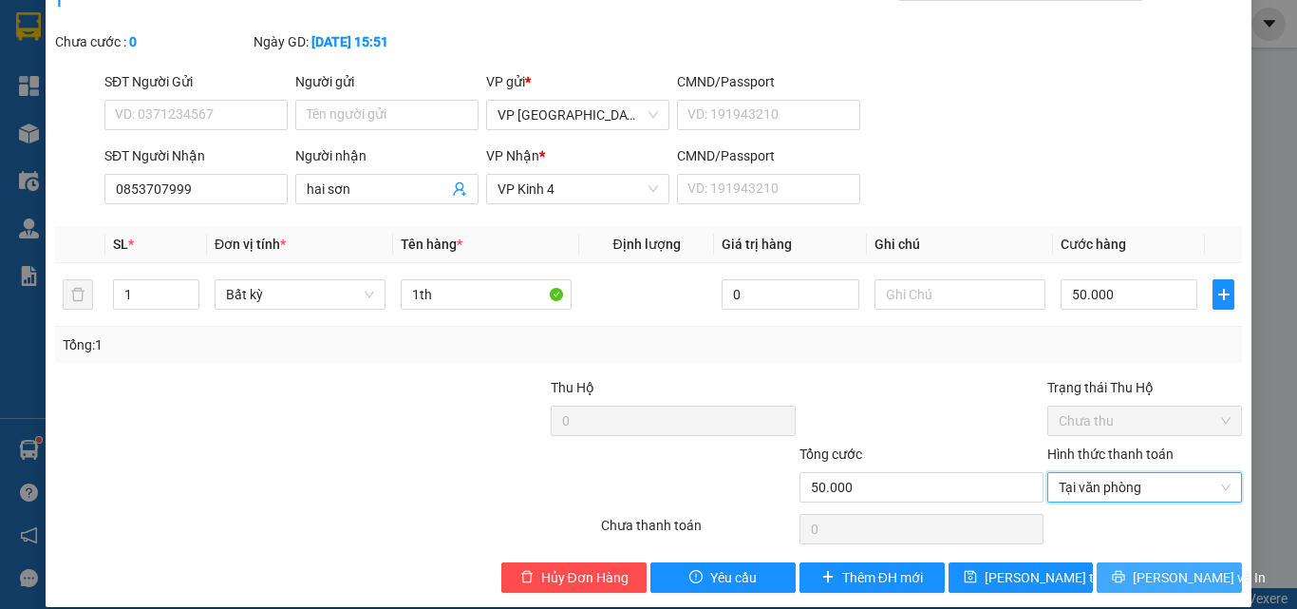
click at [1146, 567] on span "[PERSON_NAME] và In" at bounding box center [1199, 577] width 133 height 21
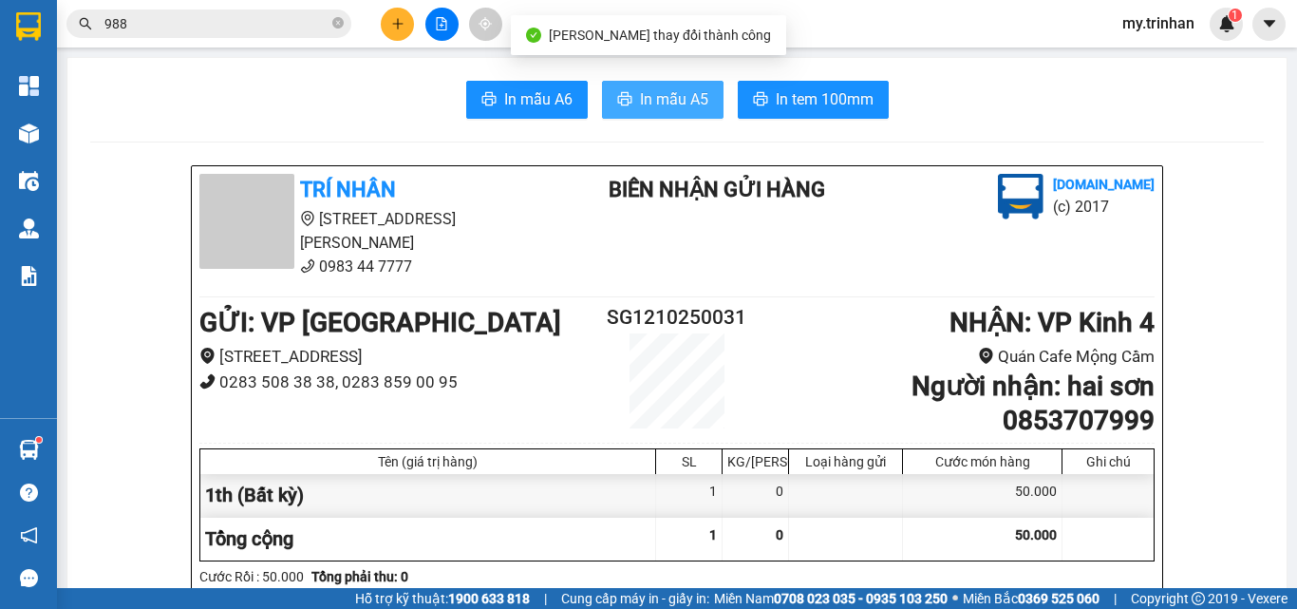
click at [673, 88] on span "In mẫu A5" at bounding box center [674, 99] width 68 height 24
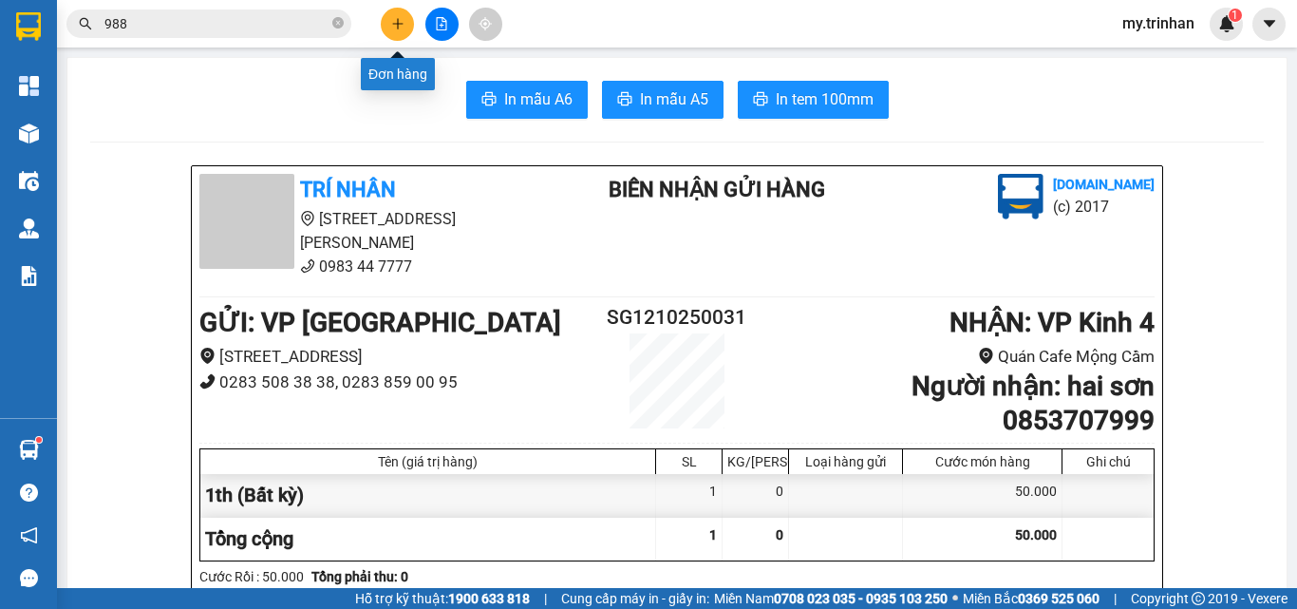
click at [407, 29] on button at bounding box center [397, 24] width 33 height 33
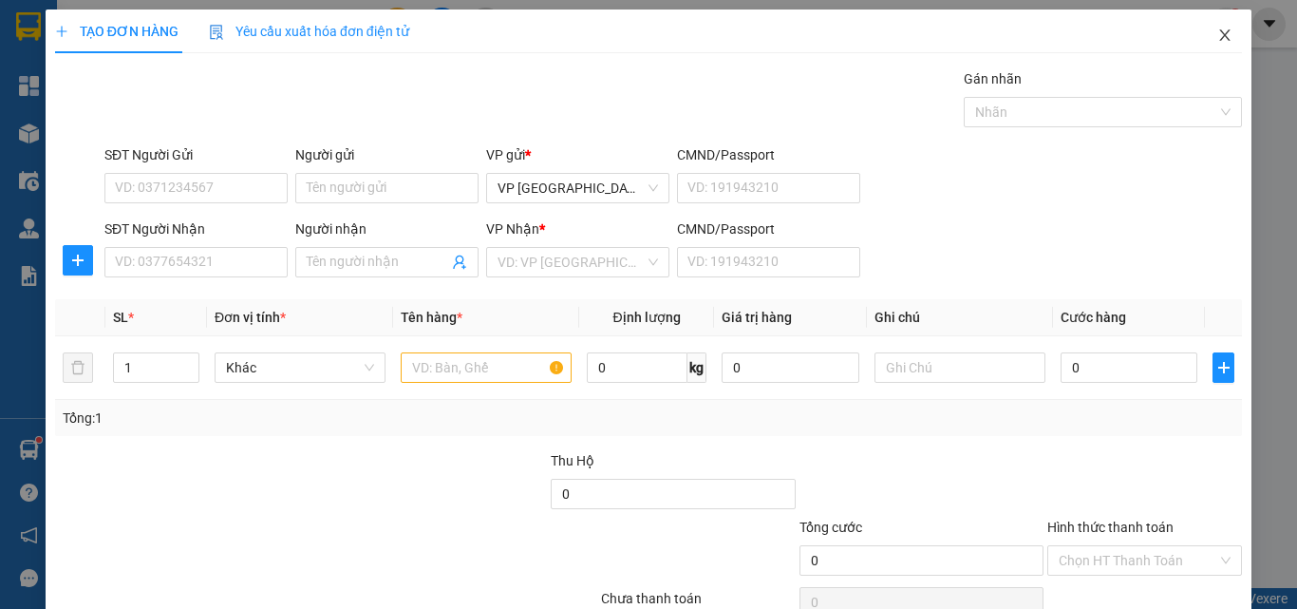
click at [1217, 34] on icon "close" at bounding box center [1224, 35] width 15 height 15
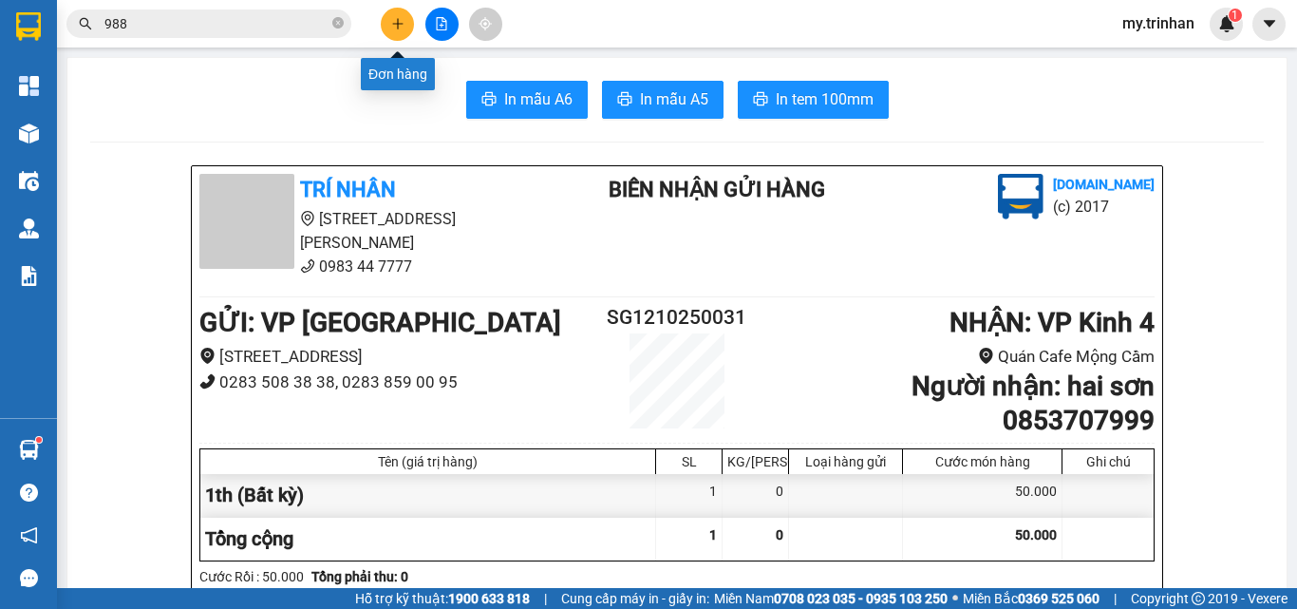
click at [396, 30] on button at bounding box center [397, 24] width 33 height 33
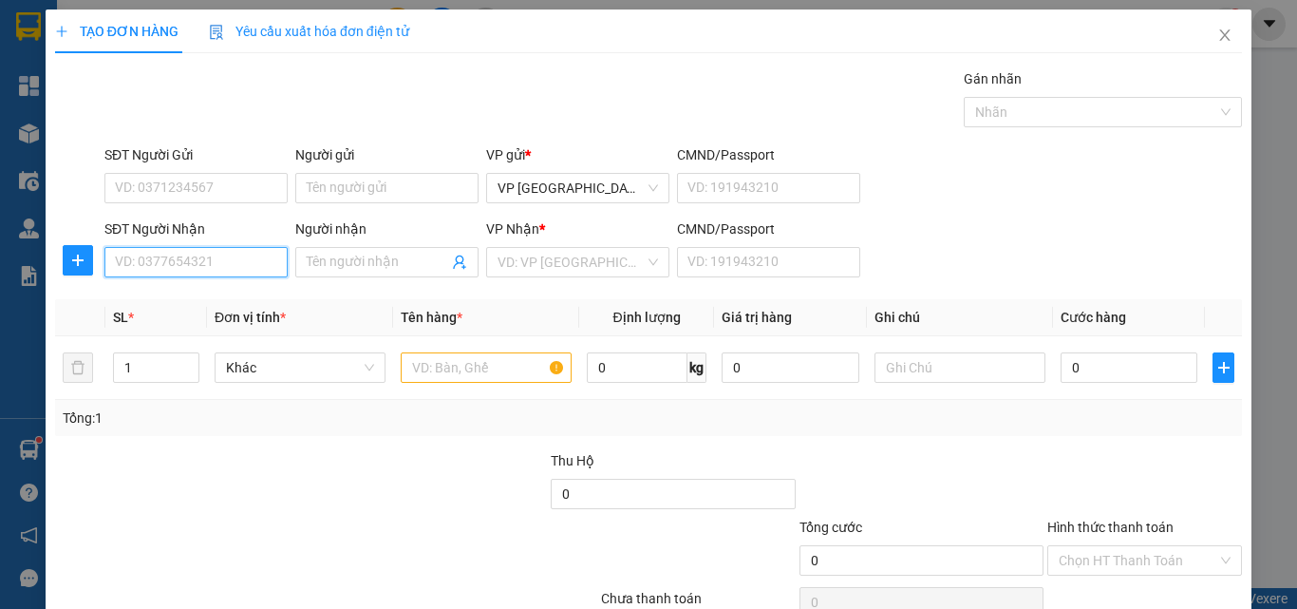
click at [198, 257] on input "SĐT Người Nhận" at bounding box center [195, 262] width 183 height 30
type input "0978336602"
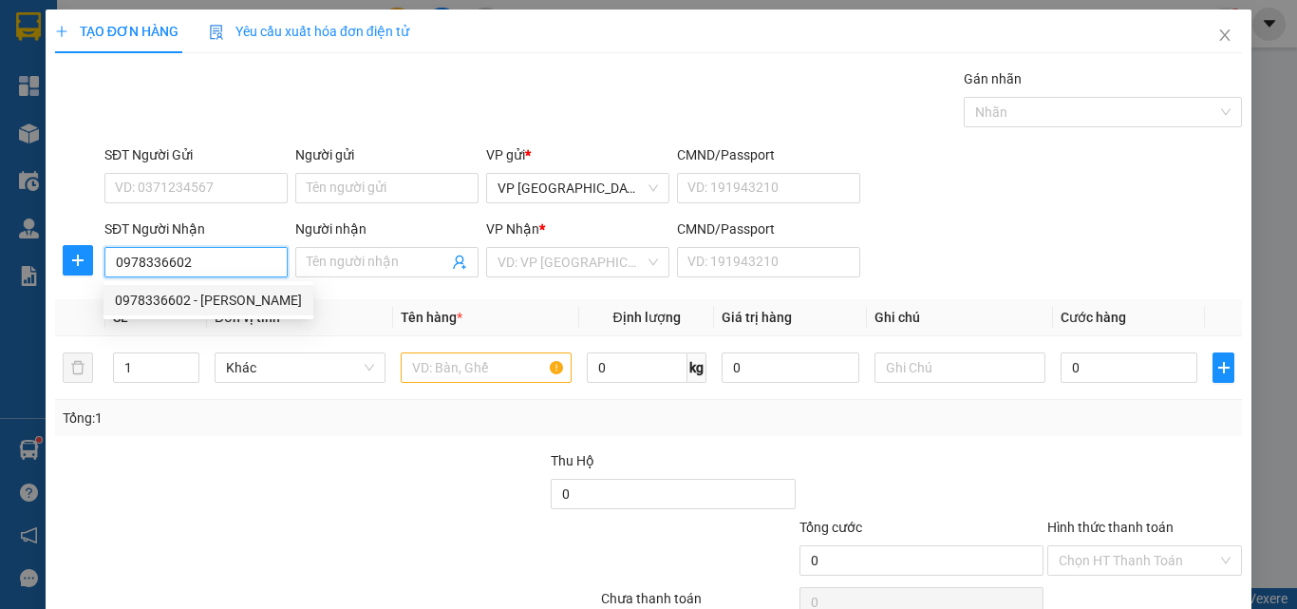
click at [209, 297] on div "0978336602 - [PERSON_NAME]" at bounding box center [208, 300] width 187 height 21
type input "[PERSON_NAME]"
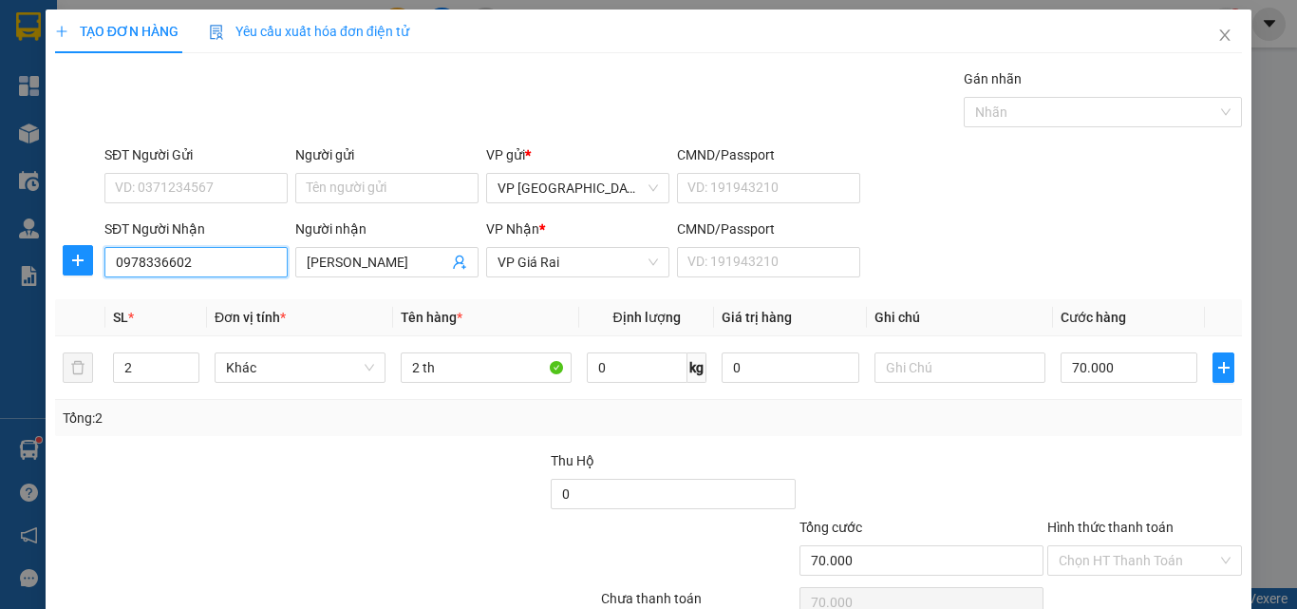
type input "70.000"
type input "0978336602"
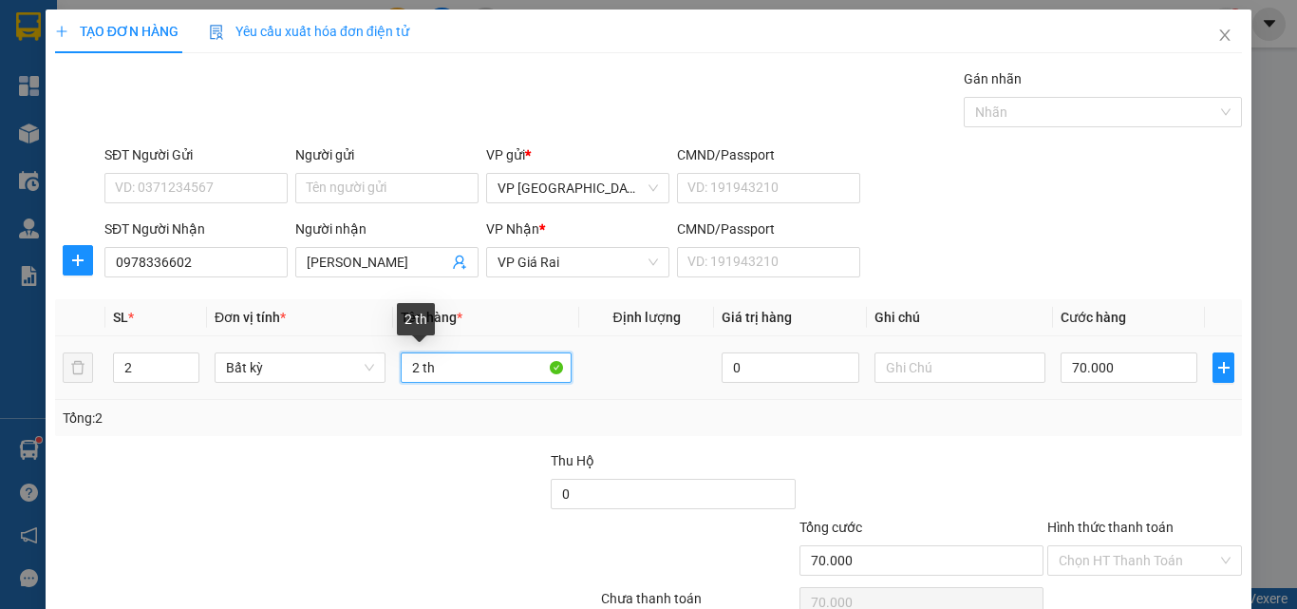
drag, startPoint x: 439, startPoint y: 367, endPoint x: 387, endPoint y: 367, distance: 51.3
click at [387, 367] on tr "2 Bất kỳ 2 th 0 70.000" at bounding box center [648, 368] width 1187 height 64
type input "1th"
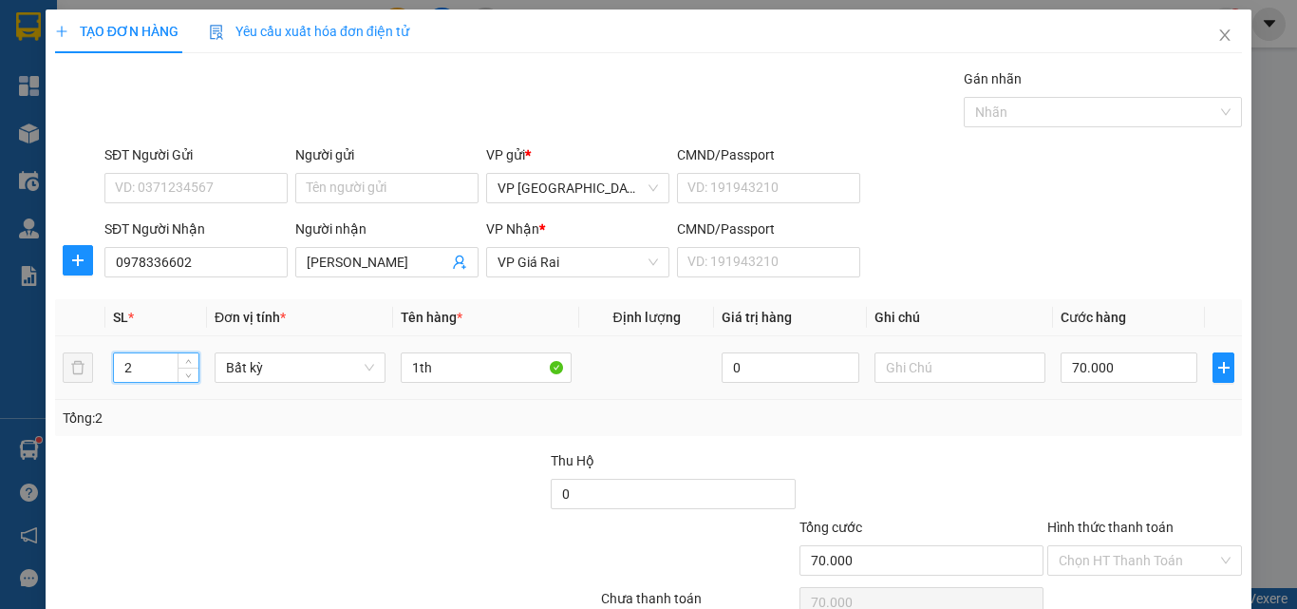
drag, startPoint x: 149, startPoint y: 363, endPoint x: 124, endPoint y: 364, distance: 24.7
click at [125, 364] on input "2" at bounding box center [156, 367] width 85 height 28
type input "1"
click at [1128, 370] on input "70.000" at bounding box center [1129, 367] width 137 height 30
type input "0"
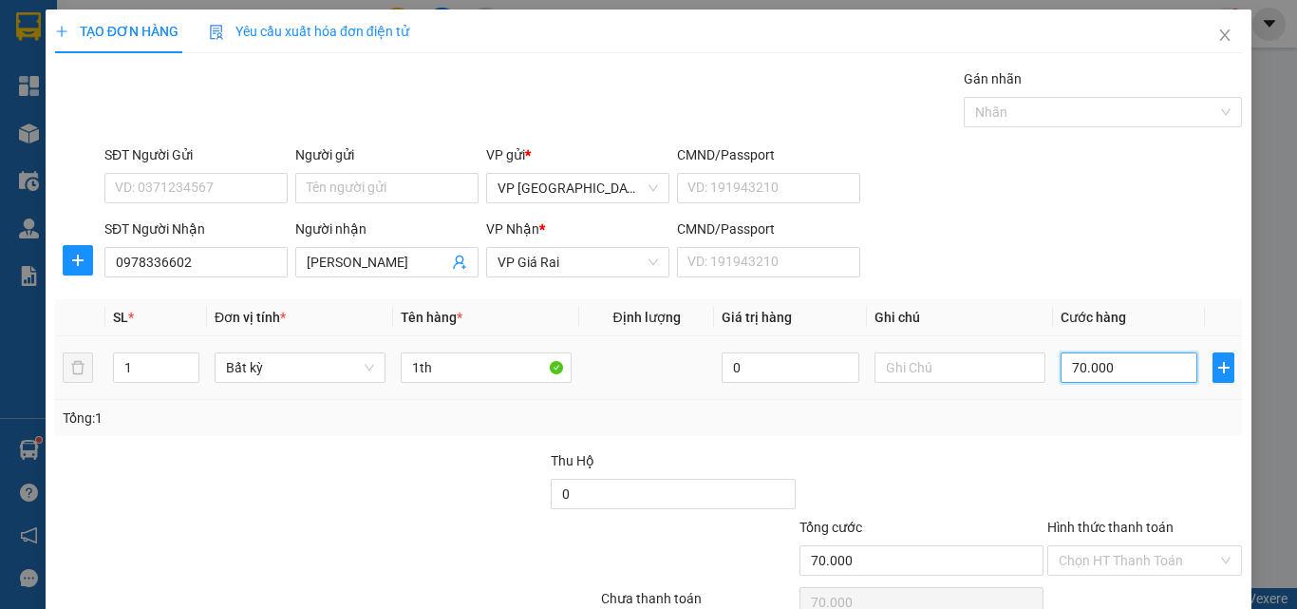
type input "0"
type input "3"
type input "03"
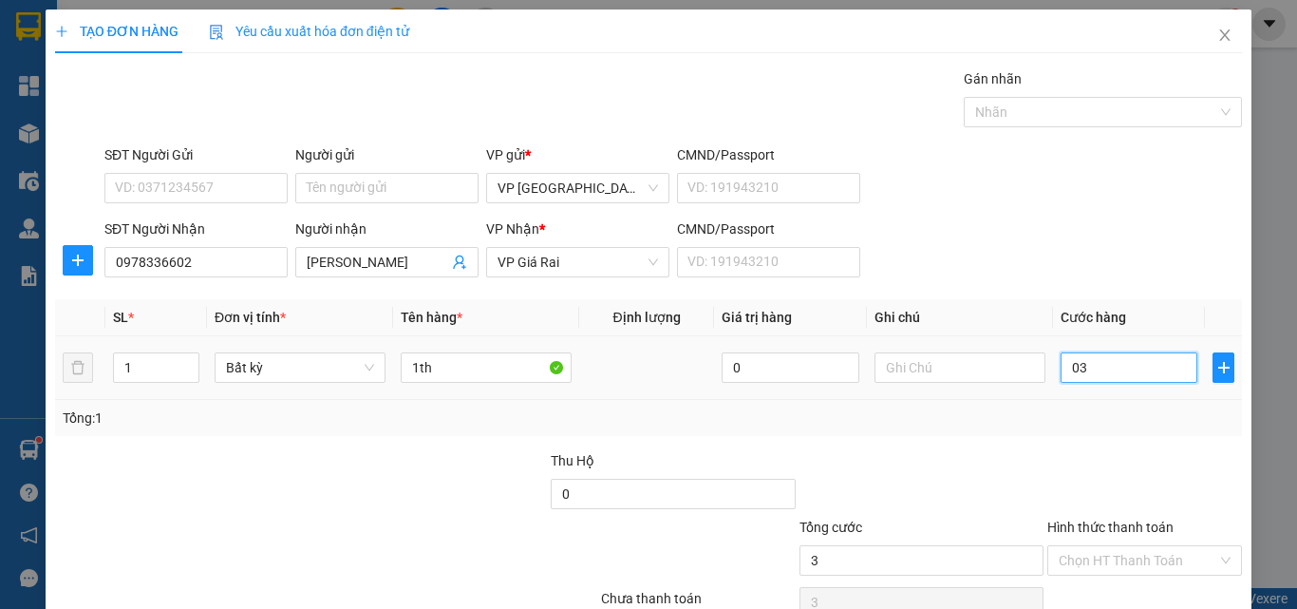
type input "30"
type input "030"
type input "30.000"
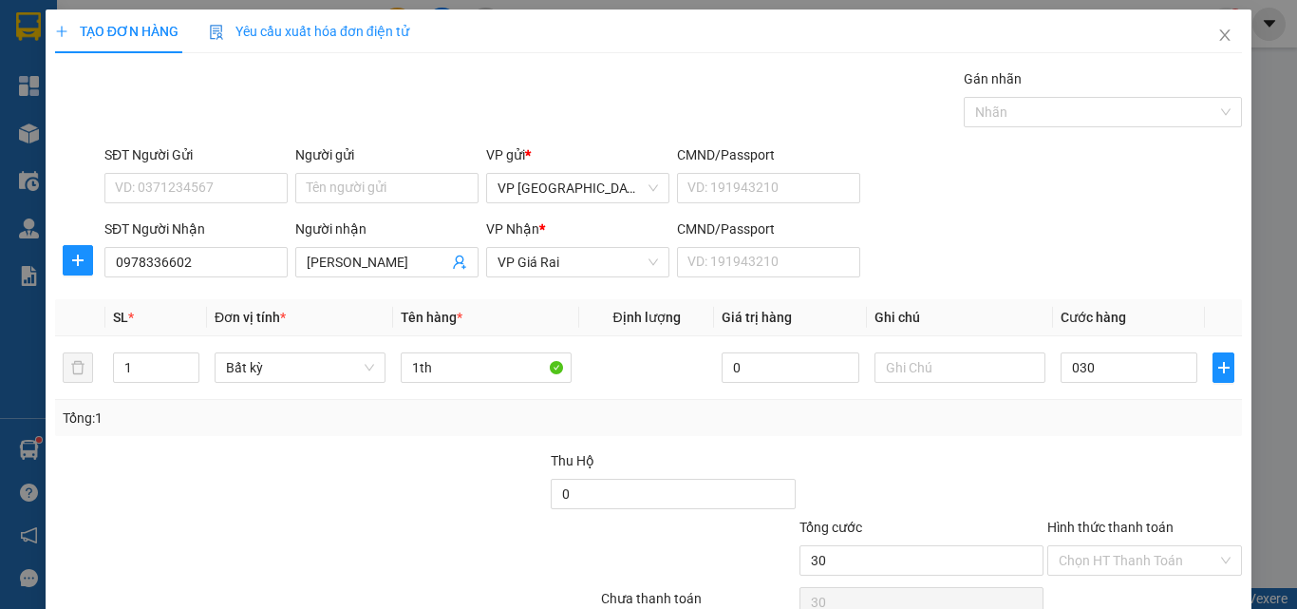
type input "30.000"
click at [1131, 441] on div "Transit Pickup Surcharge Ids Transit Deliver Surcharge Ids Transit Deliver Surc…" at bounding box center [648, 366] width 1187 height 597
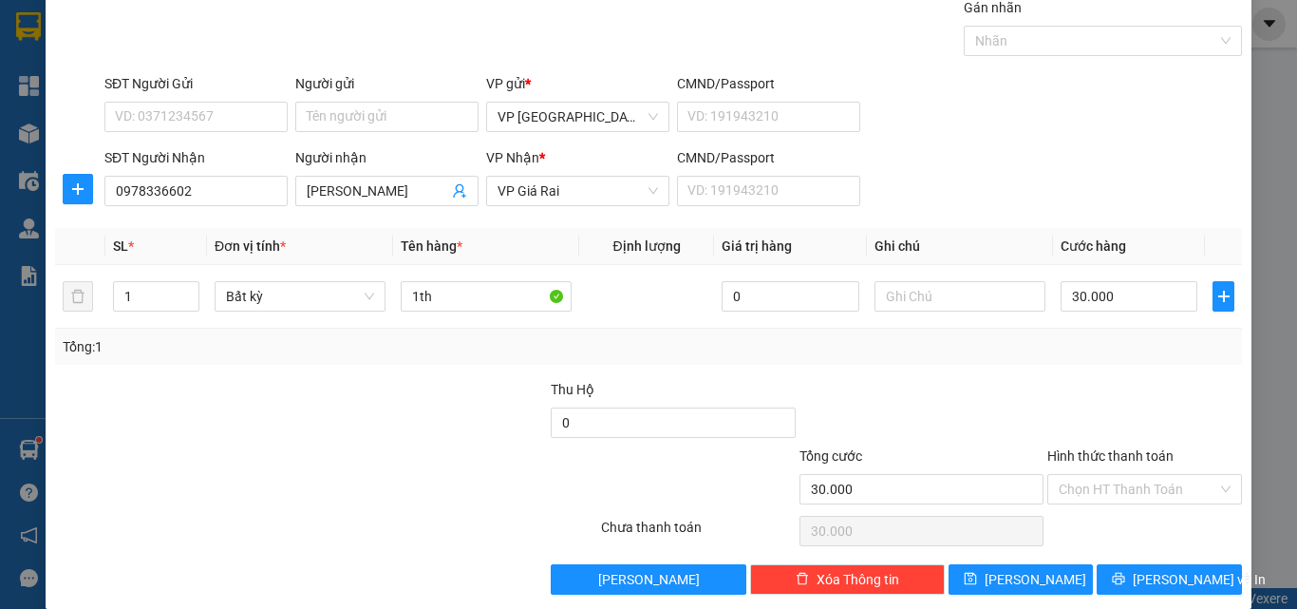
scroll to position [94, 0]
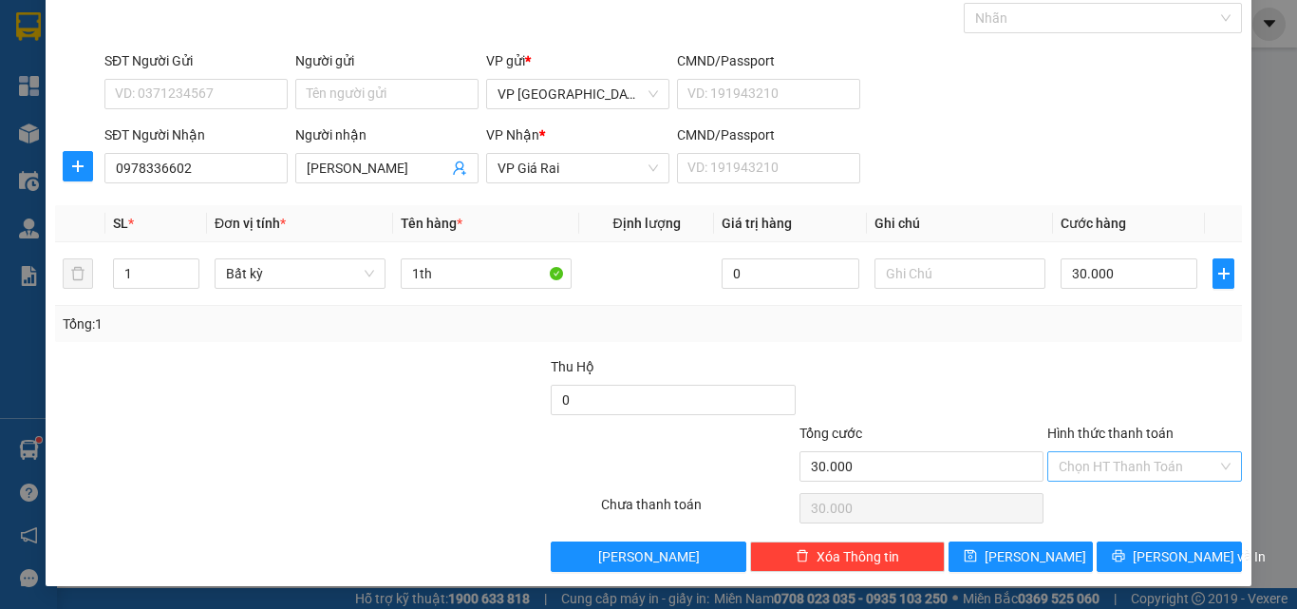
click at [1125, 472] on input "Hình thức thanh toán" at bounding box center [1138, 466] width 159 height 28
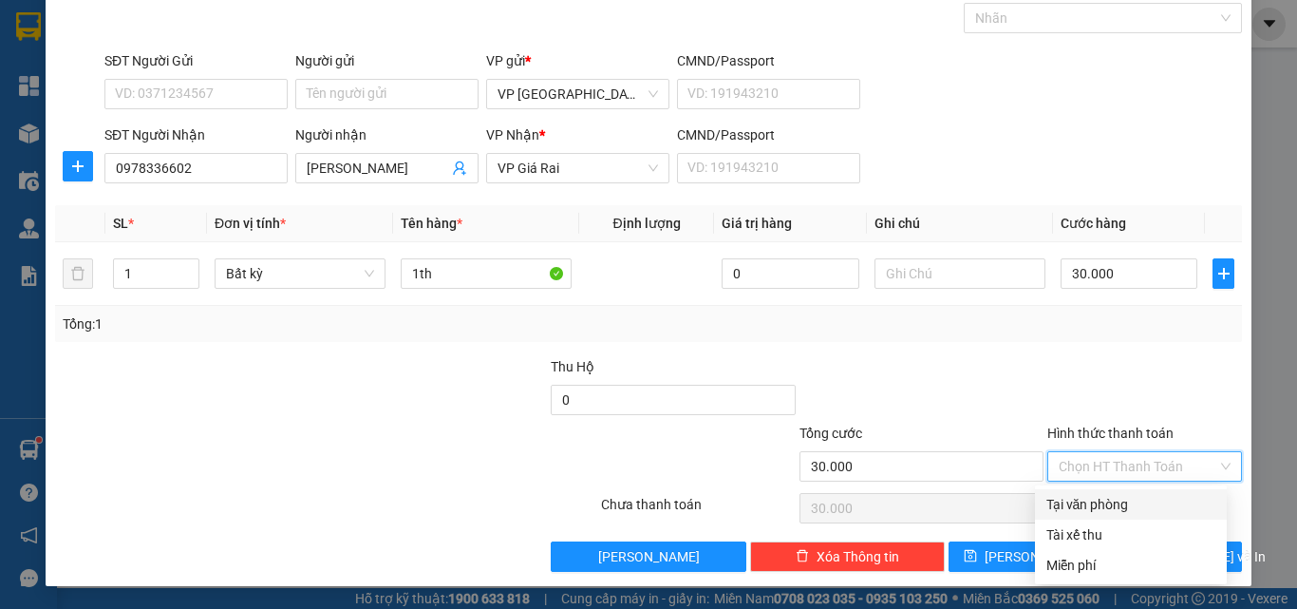
click at [1120, 505] on div "Tại văn phòng" at bounding box center [1130, 504] width 169 height 21
type input "0"
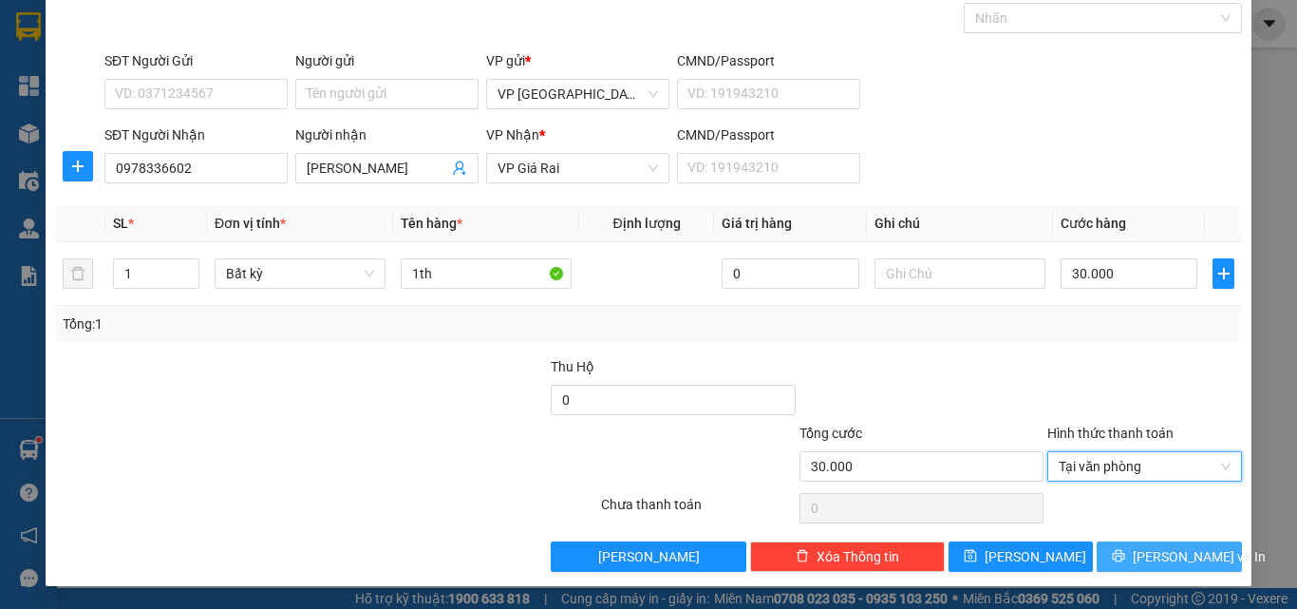
click at [1165, 560] on span "[PERSON_NAME] và In" at bounding box center [1199, 556] width 133 height 21
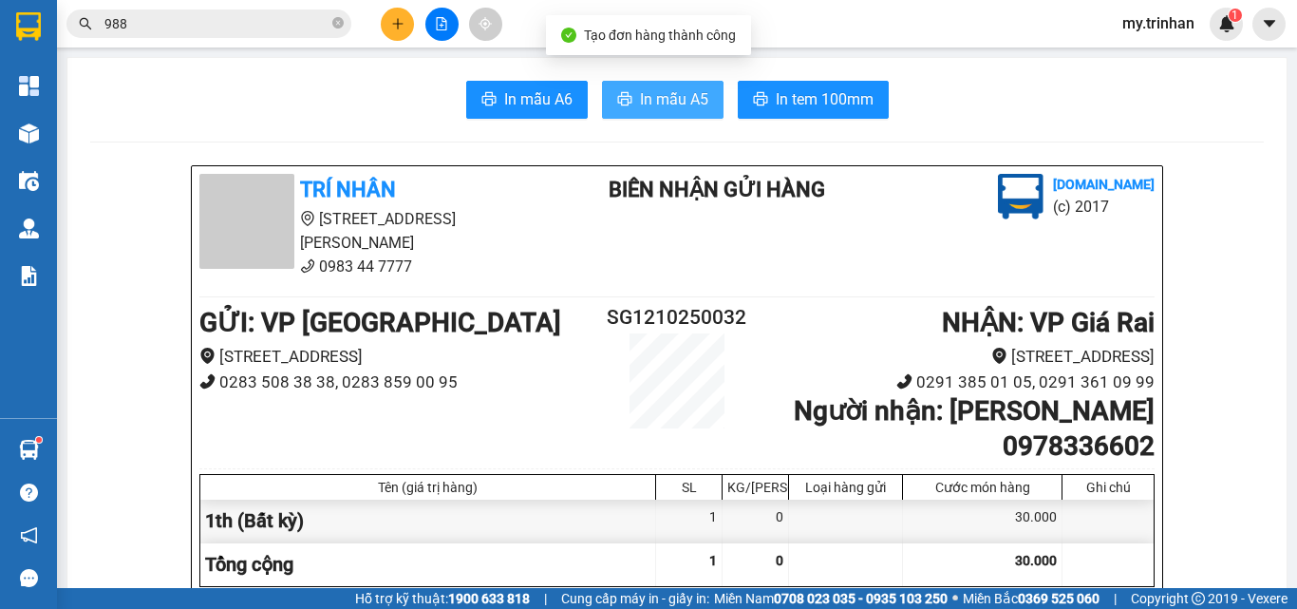
click at [664, 110] on span "In mẫu A5" at bounding box center [674, 99] width 68 height 24
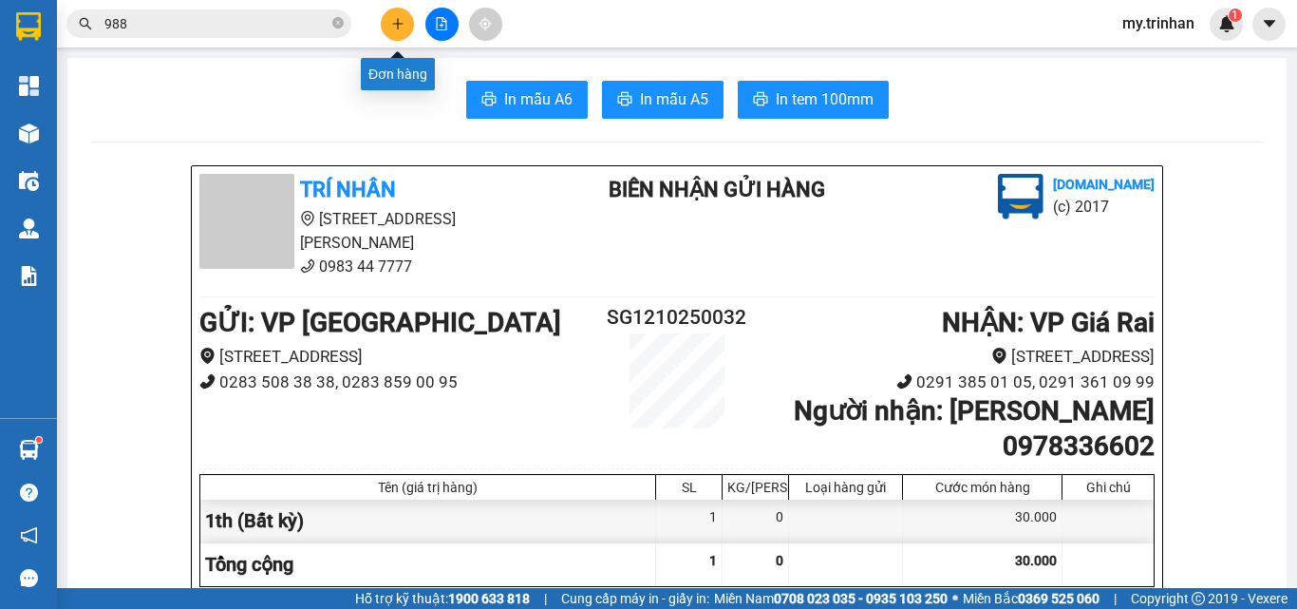
click at [395, 28] on icon "plus" at bounding box center [397, 23] width 13 height 13
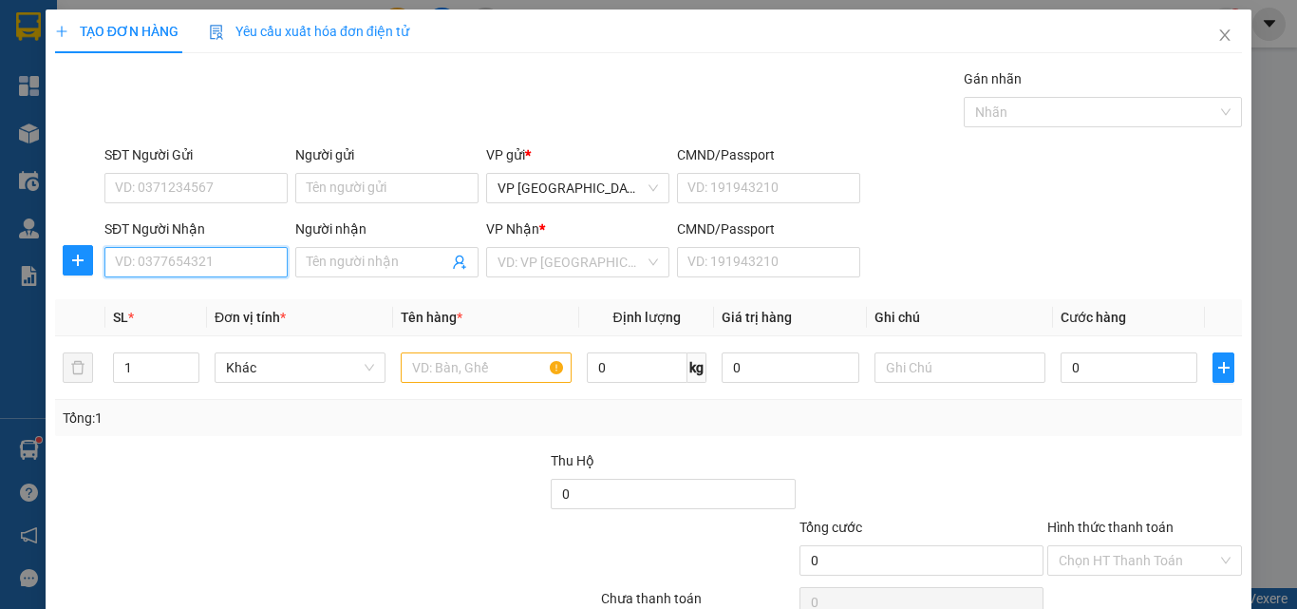
click at [181, 261] on input "SĐT Người Nhận" at bounding box center [195, 262] width 183 height 30
type input "0916956209"
click at [178, 288] on div "0916956209 - hân" at bounding box center [194, 300] width 180 height 30
type input "hân"
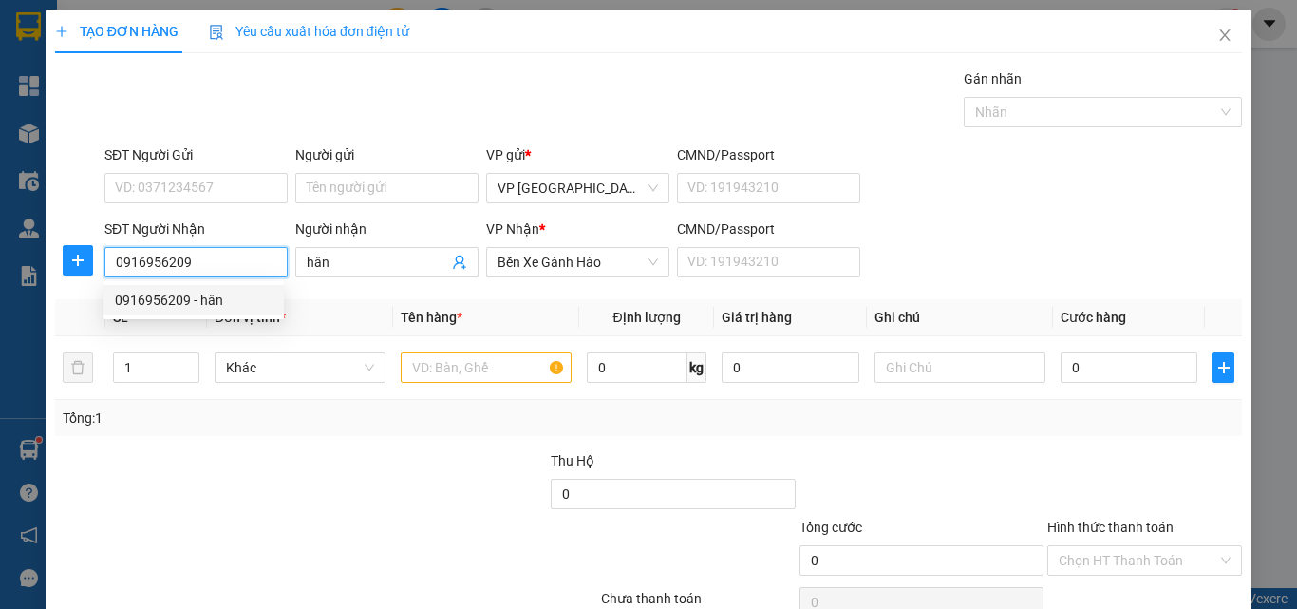
type input "30.000"
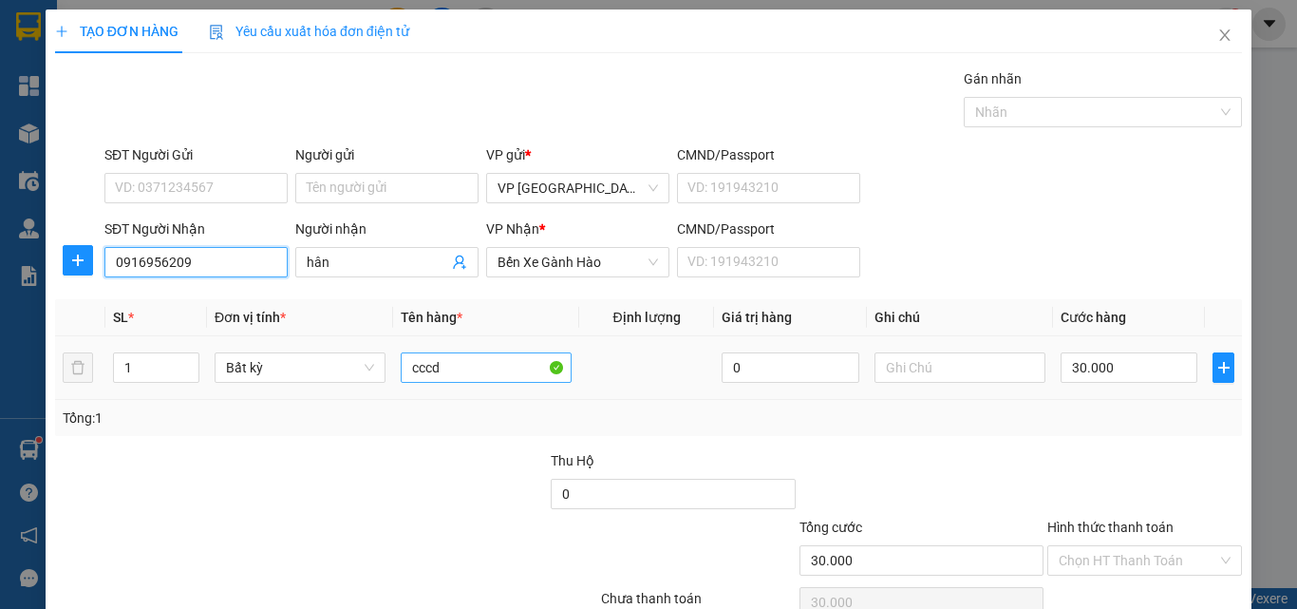
type input "0916956209"
drag, startPoint x: 447, startPoint y: 356, endPoint x: 365, endPoint y: 360, distance: 82.7
click at [365, 360] on tr "1 Bất kỳ cccd 0 30.000" at bounding box center [648, 368] width 1187 height 64
type input "1 cục"
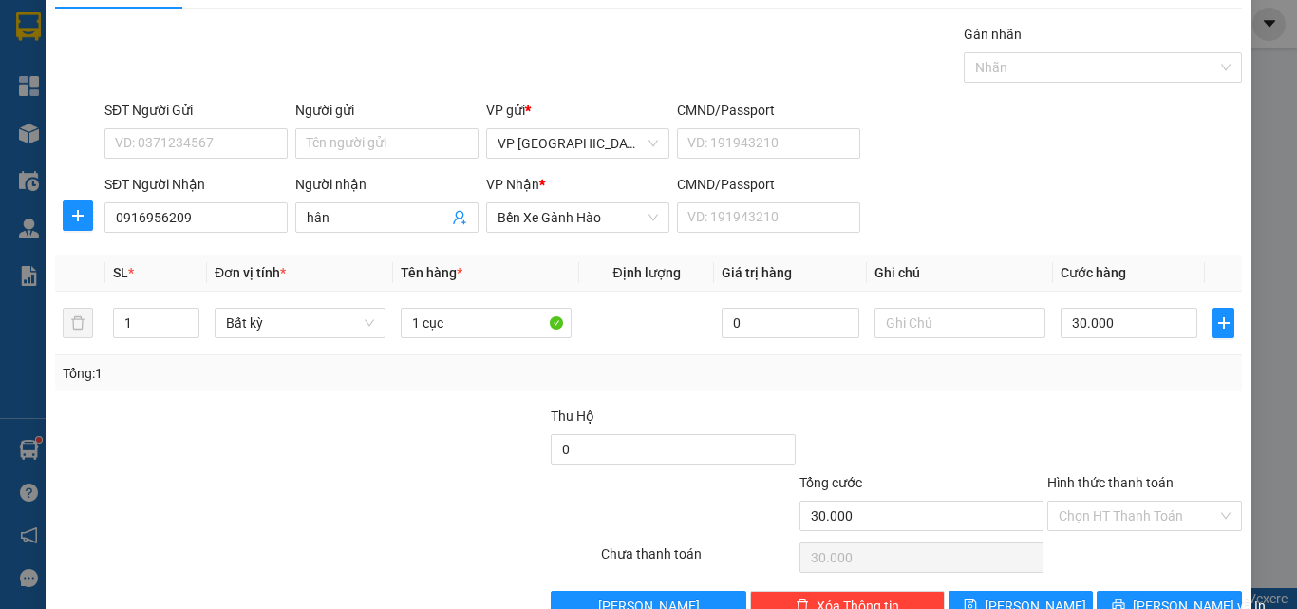
scroll to position [94, 0]
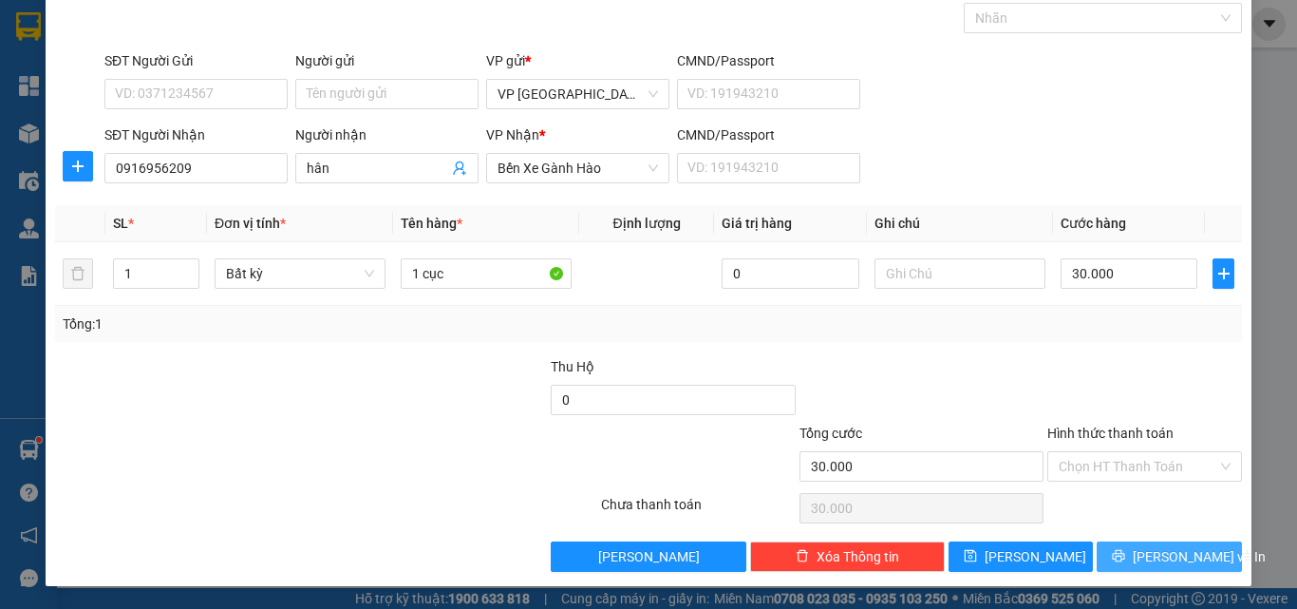
click at [1152, 561] on span "[PERSON_NAME] và In" at bounding box center [1199, 556] width 133 height 21
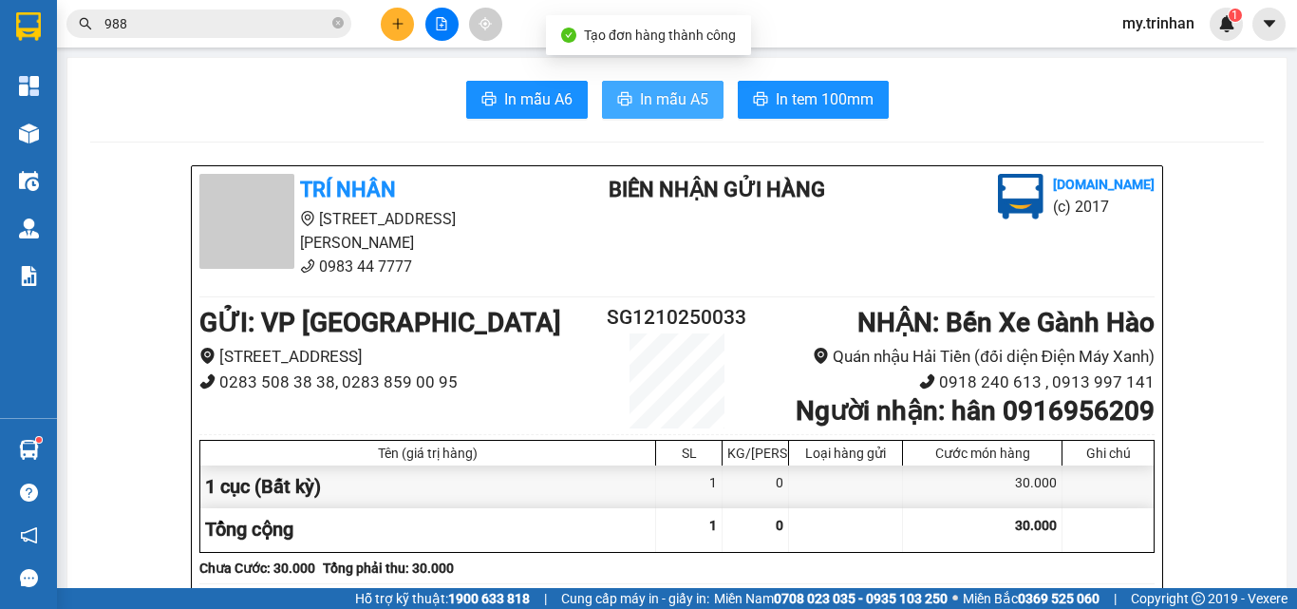
click at [688, 105] on span "In mẫu A5" at bounding box center [674, 99] width 68 height 24
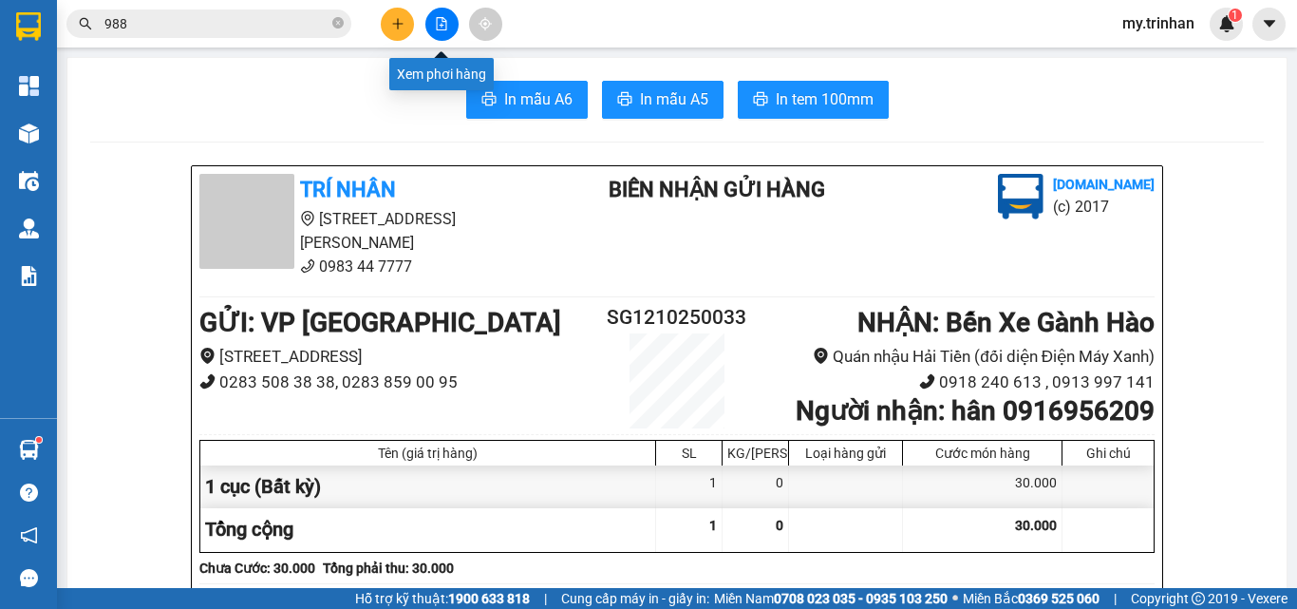
click at [444, 29] on icon "file-add" at bounding box center [442, 23] width 10 height 13
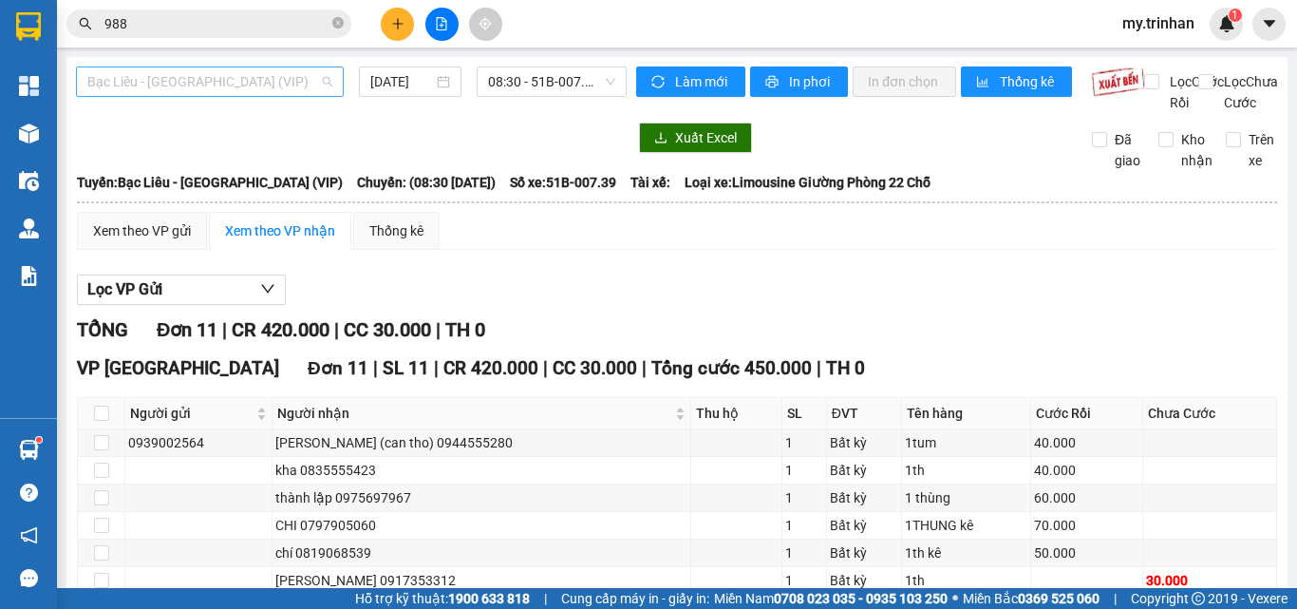
click at [255, 88] on span "Bạc Liêu - [GEOGRAPHIC_DATA] (VIP)" at bounding box center [209, 81] width 245 height 28
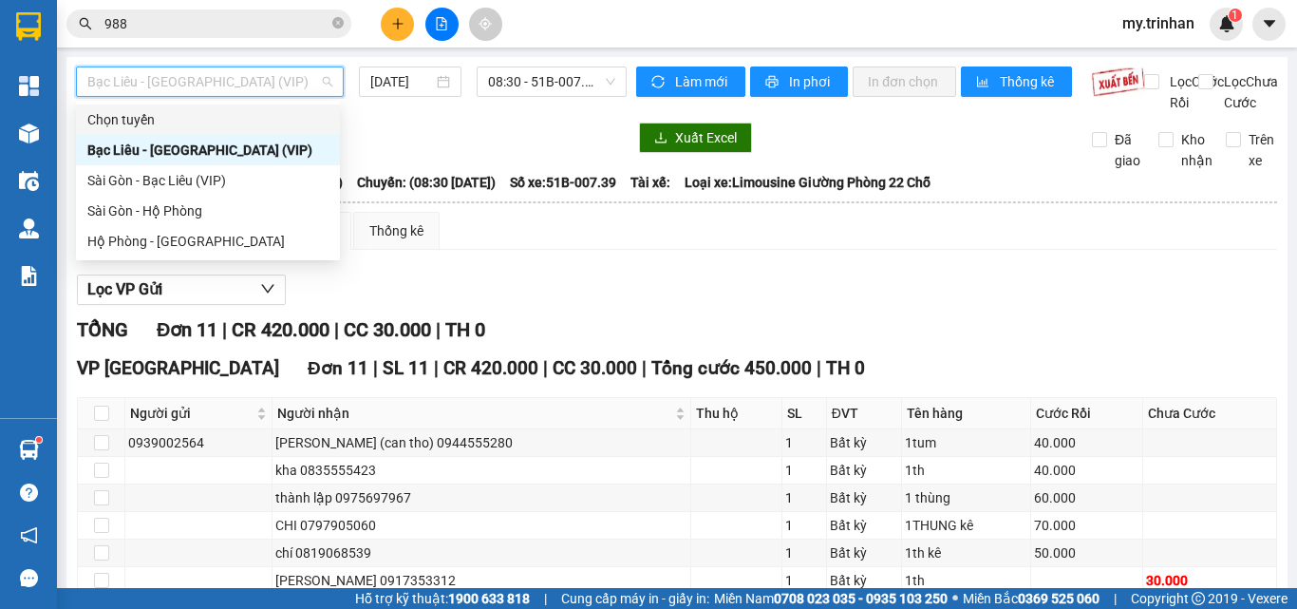
click at [540, 144] on div at bounding box center [351, 137] width 551 height 30
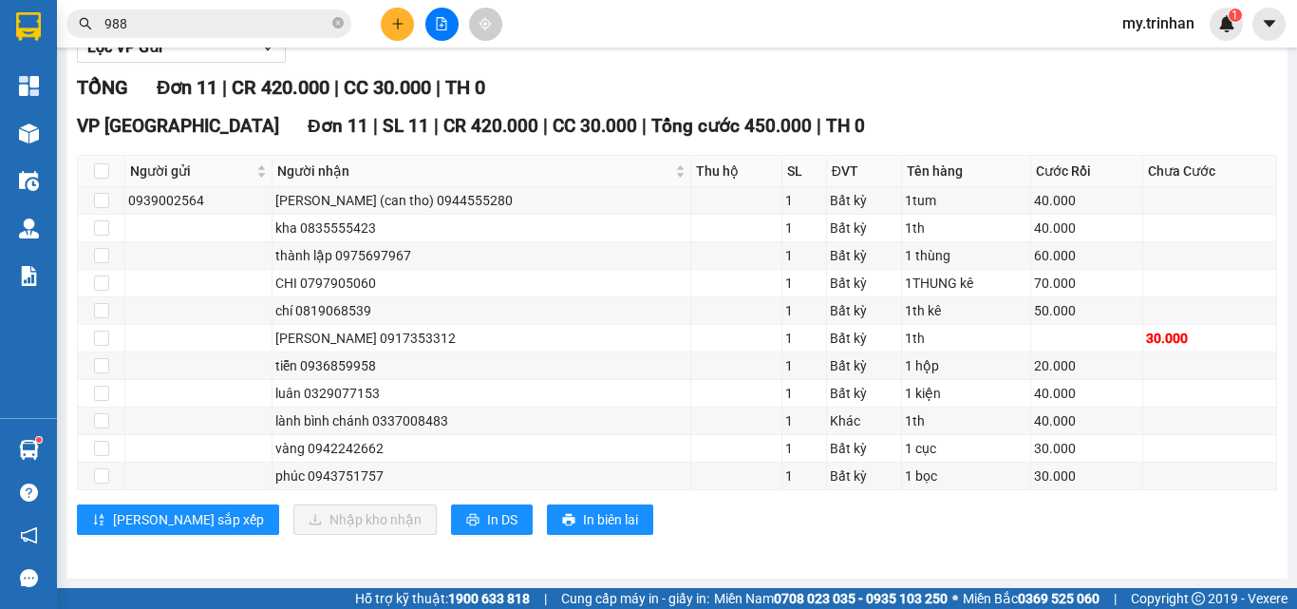
scroll to position [263, 0]
click at [487, 523] on span "In DS" at bounding box center [502, 519] width 30 height 21
click at [924, 92] on div "TỔNG Đơn 11 | CR 420.000 | CC 30.000 | TH 0" at bounding box center [677, 87] width 1200 height 29
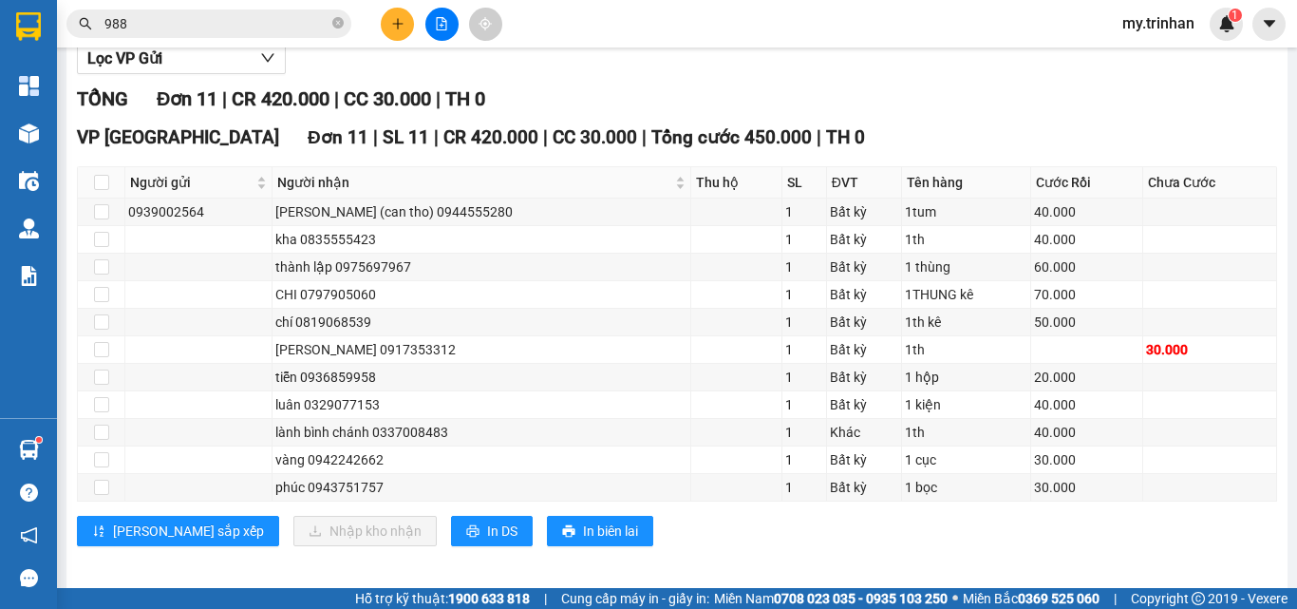
scroll to position [263, 0]
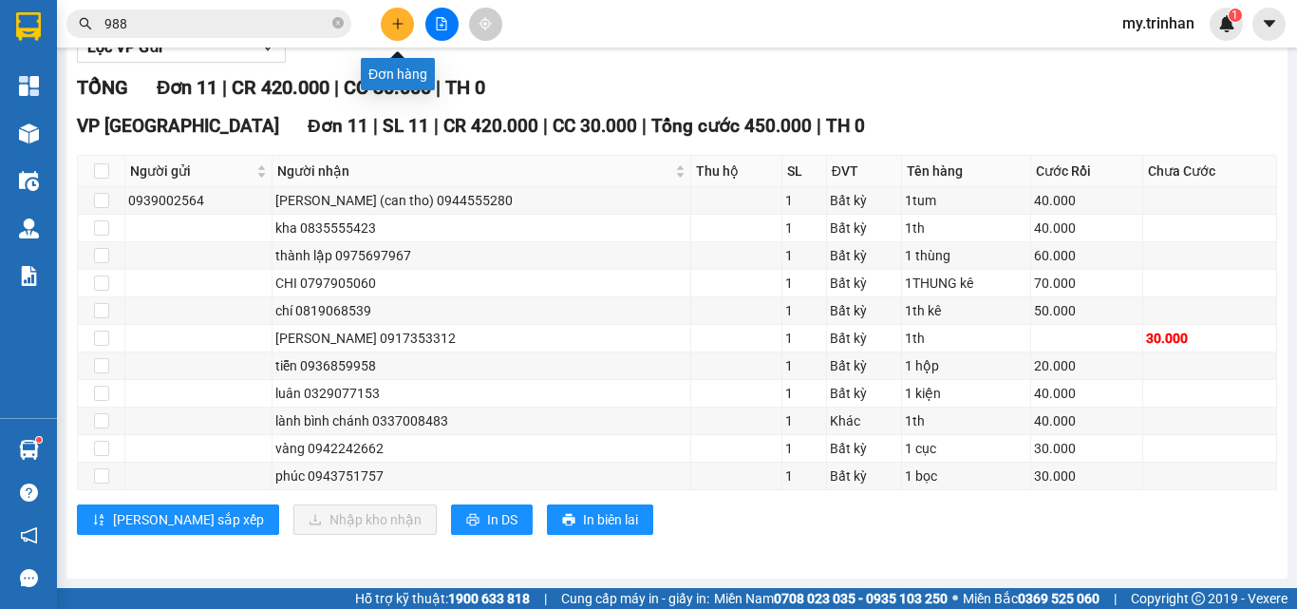
click at [401, 28] on icon "plus" at bounding box center [397, 23] width 13 height 13
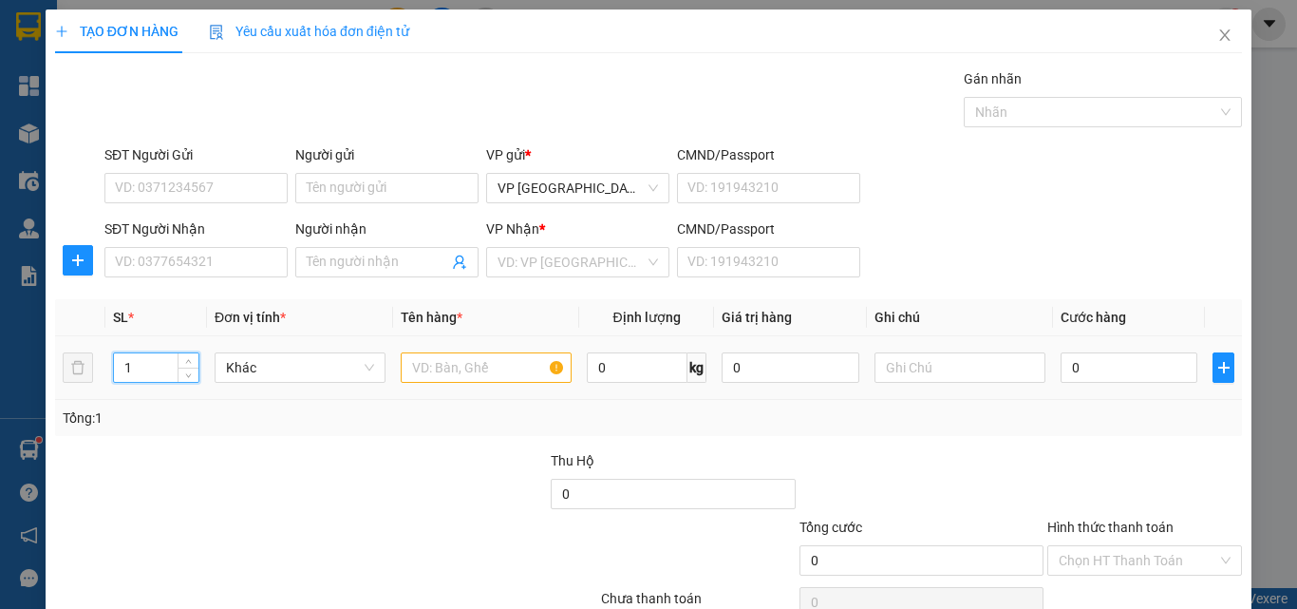
drag, startPoint x: 152, startPoint y: 361, endPoint x: 101, endPoint y: 364, distance: 51.4
click at [101, 364] on tr "1 Khác 0 kg 0 0" at bounding box center [648, 368] width 1187 height 64
type input "2"
click at [448, 367] on input "text" at bounding box center [486, 367] width 171 height 30
type input "1 vali 1boc"
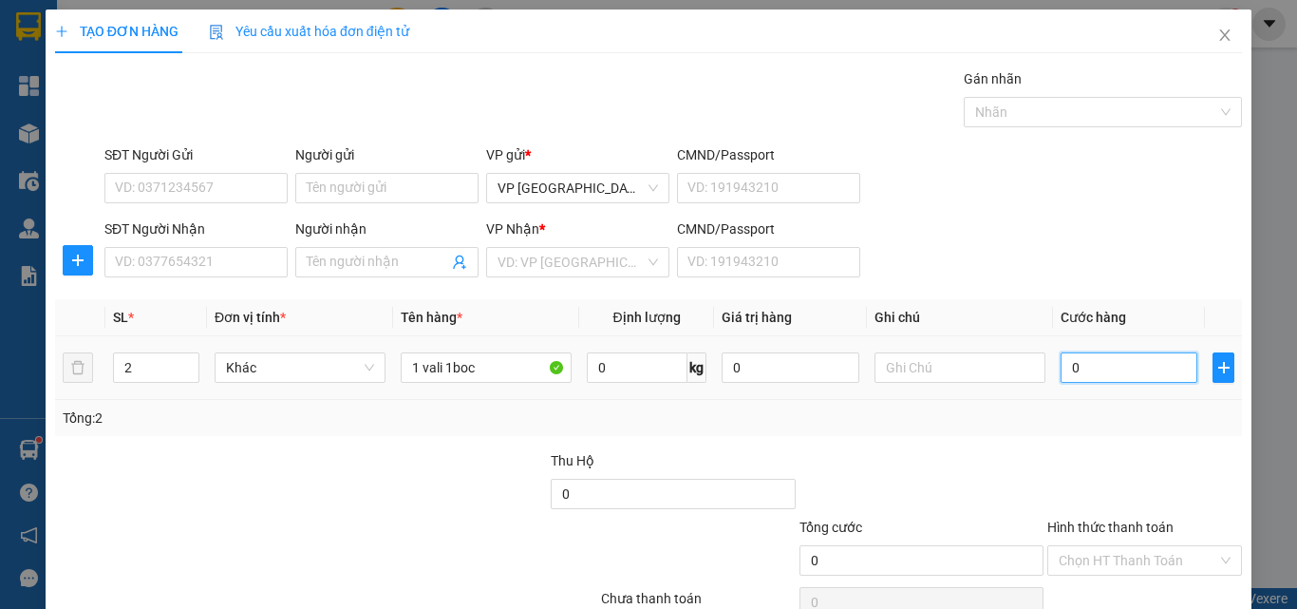
click at [1120, 370] on input "0" at bounding box center [1129, 367] width 137 height 30
type input "7"
type input "70"
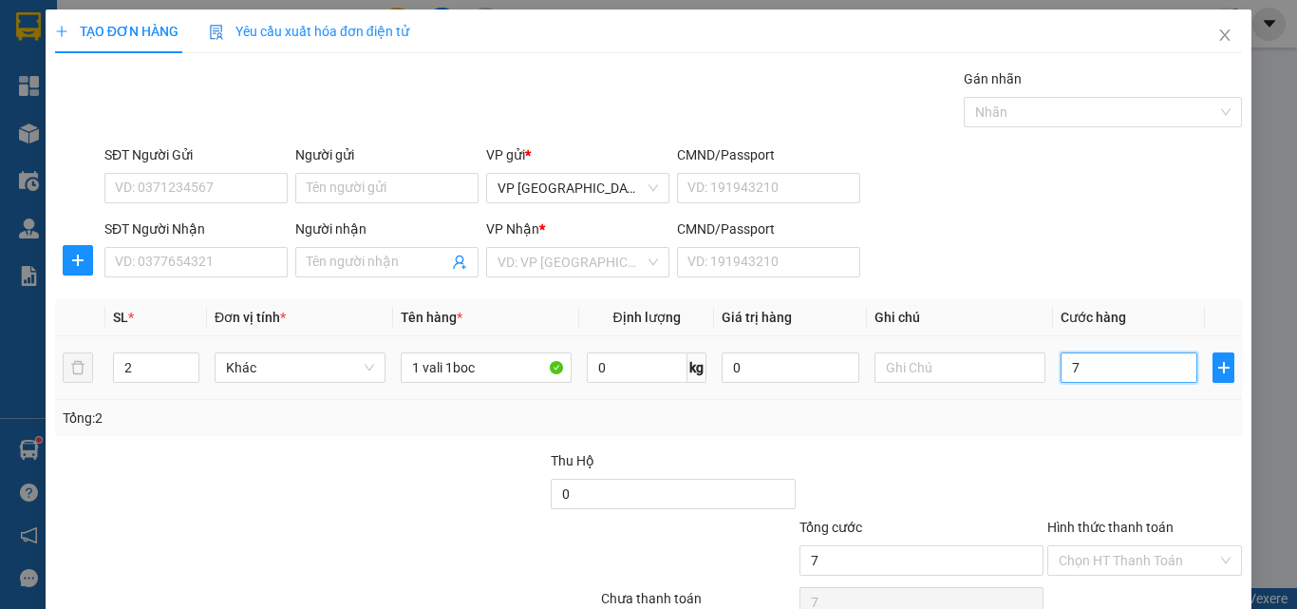
type input "70"
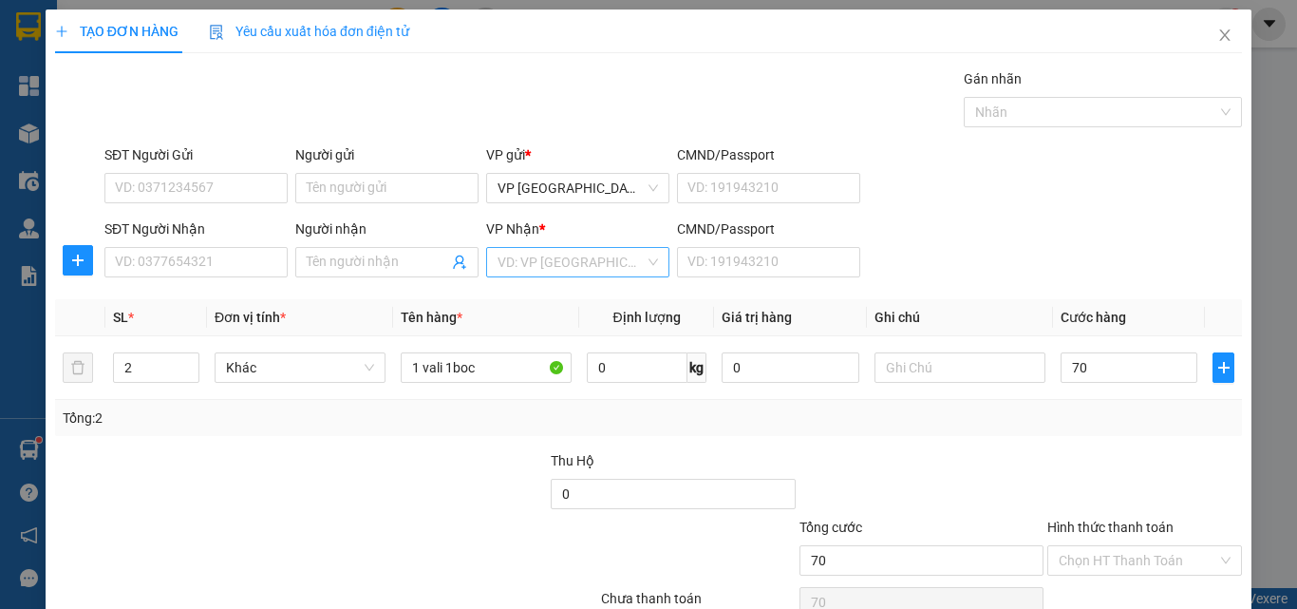
click at [567, 258] on input "search" at bounding box center [571, 262] width 147 height 28
type input "70.000"
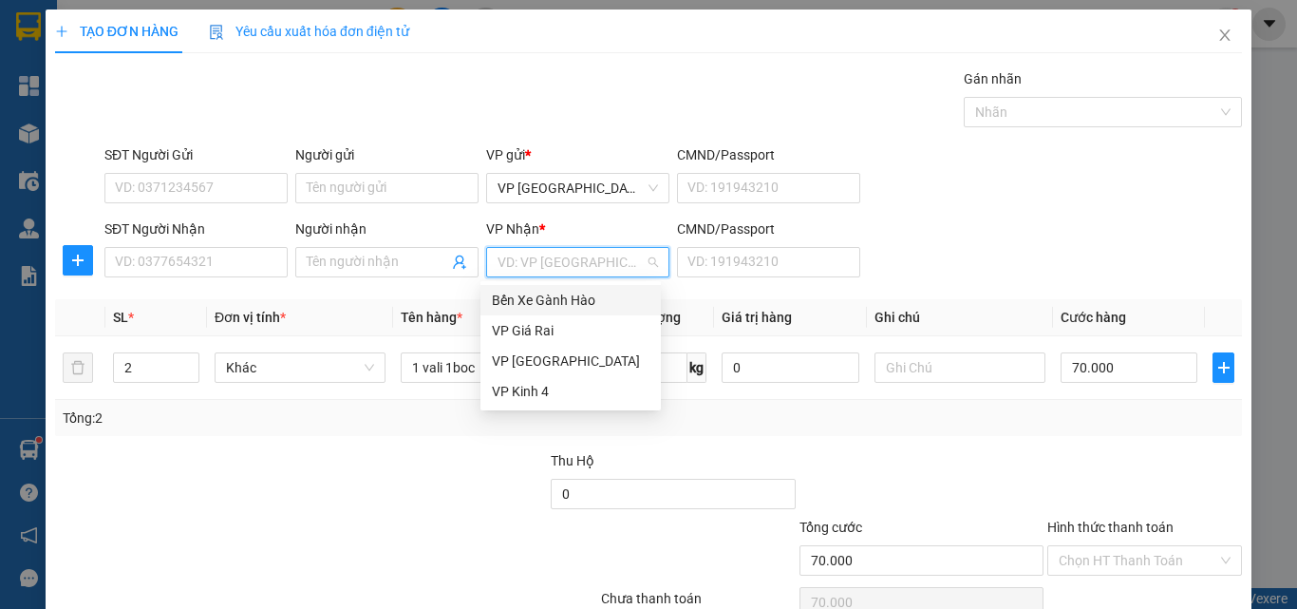
click at [551, 300] on div "Bến Xe Gành Hào" at bounding box center [571, 300] width 158 height 21
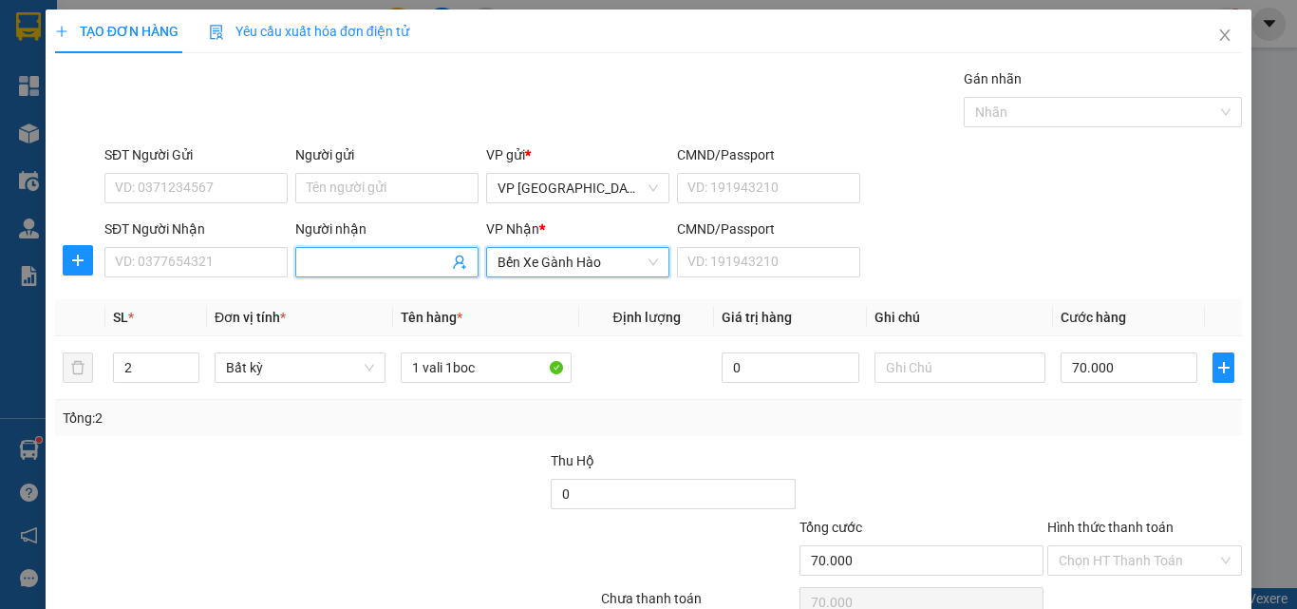
click at [386, 258] on input "Người nhận" at bounding box center [377, 262] width 141 height 21
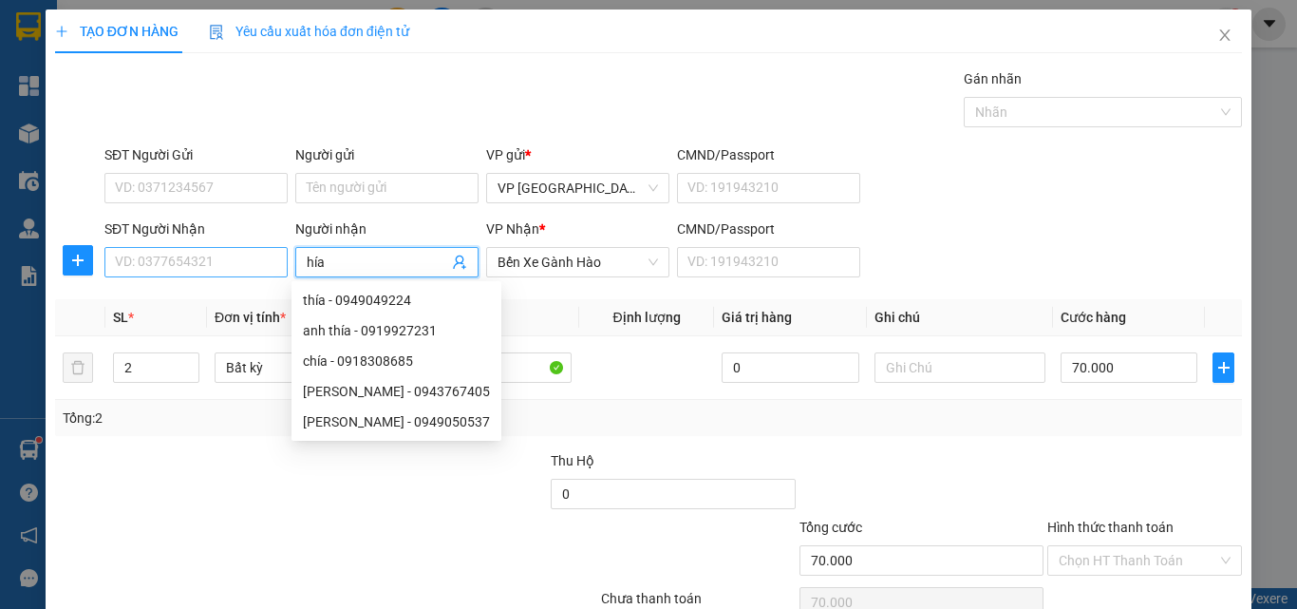
type input "hía"
click at [176, 260] on input "SĐT Người Nhận" at bounding box center [195, 262] width 183 height 30
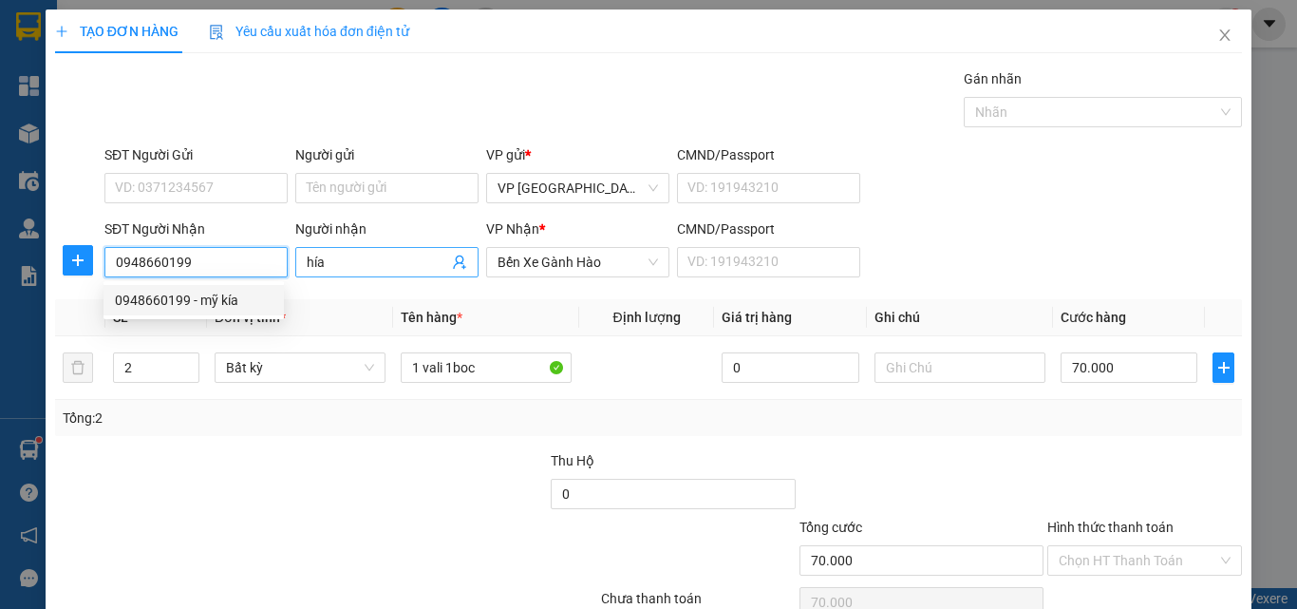
type input "0948660199"
drag, startPoint x: 333, startPoint y: 267, endPoint x: 273, endPoint y: 269, distance: 60.8
click at [273, 269] on div "SĐT Người Nhận 0948660199 Người nhận hía hía VP Nhận * Bến Xe Gành Hào CMND/Pas…" at bounding box center [673, 251] width 1145 height 66
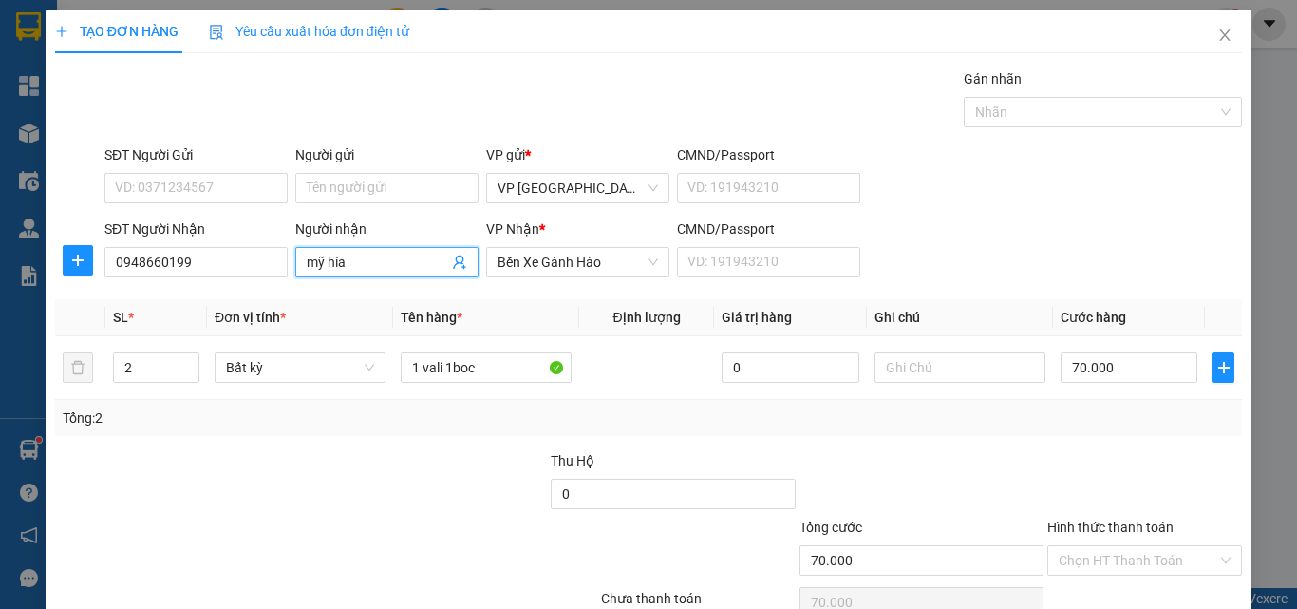
type input "mỹ hía"
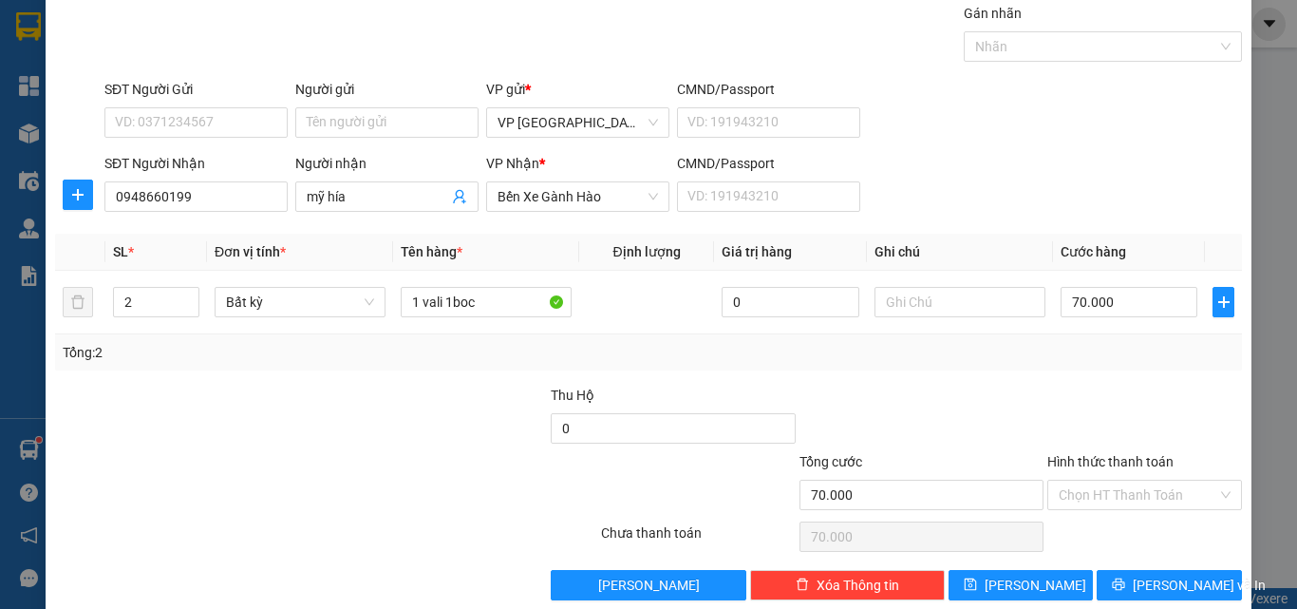
scroll to position [94, 0]
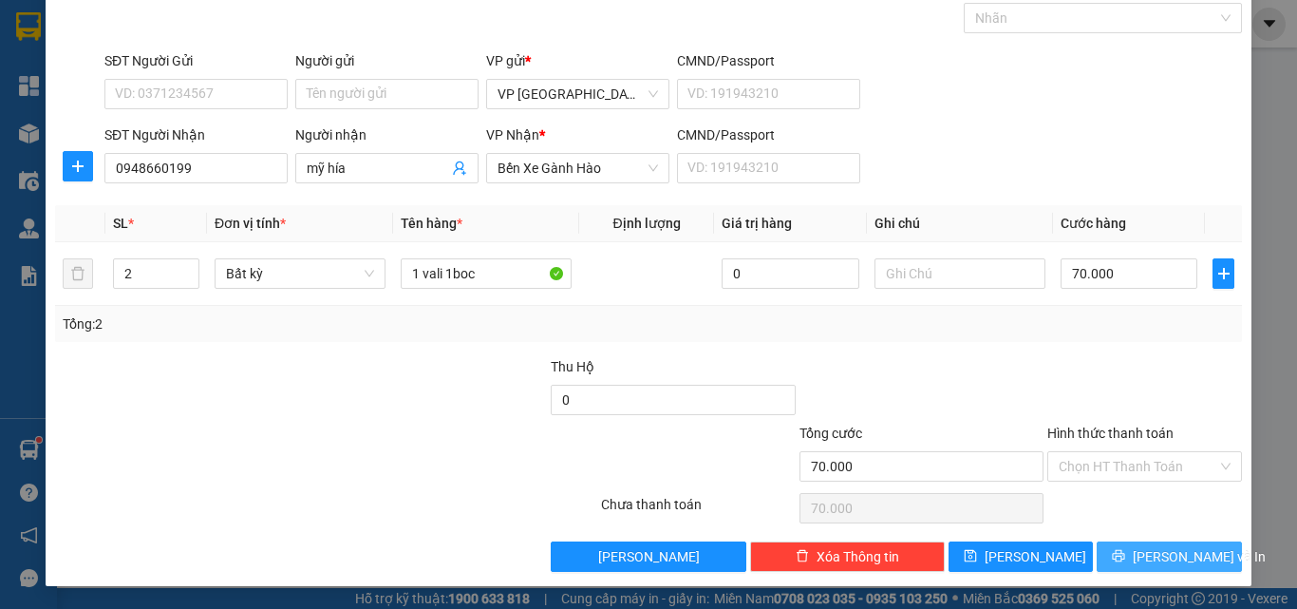
click at [1162, 568] on button "[PERSON_NAME] và In" at bounding box center [1169, 556] width 145 height 30
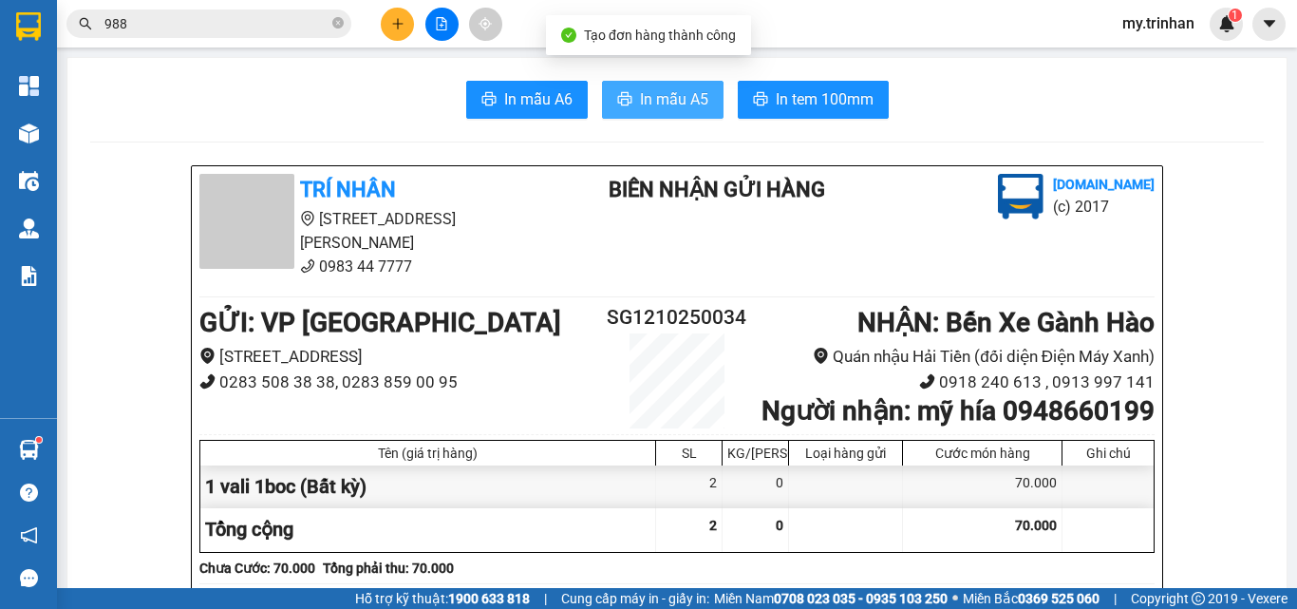
click at [681, 97] on span "In mẫu A5" at bounding box center [674, 99] width 68 height 24
